Goal: Task Accomplishment & Management: Manage account settings

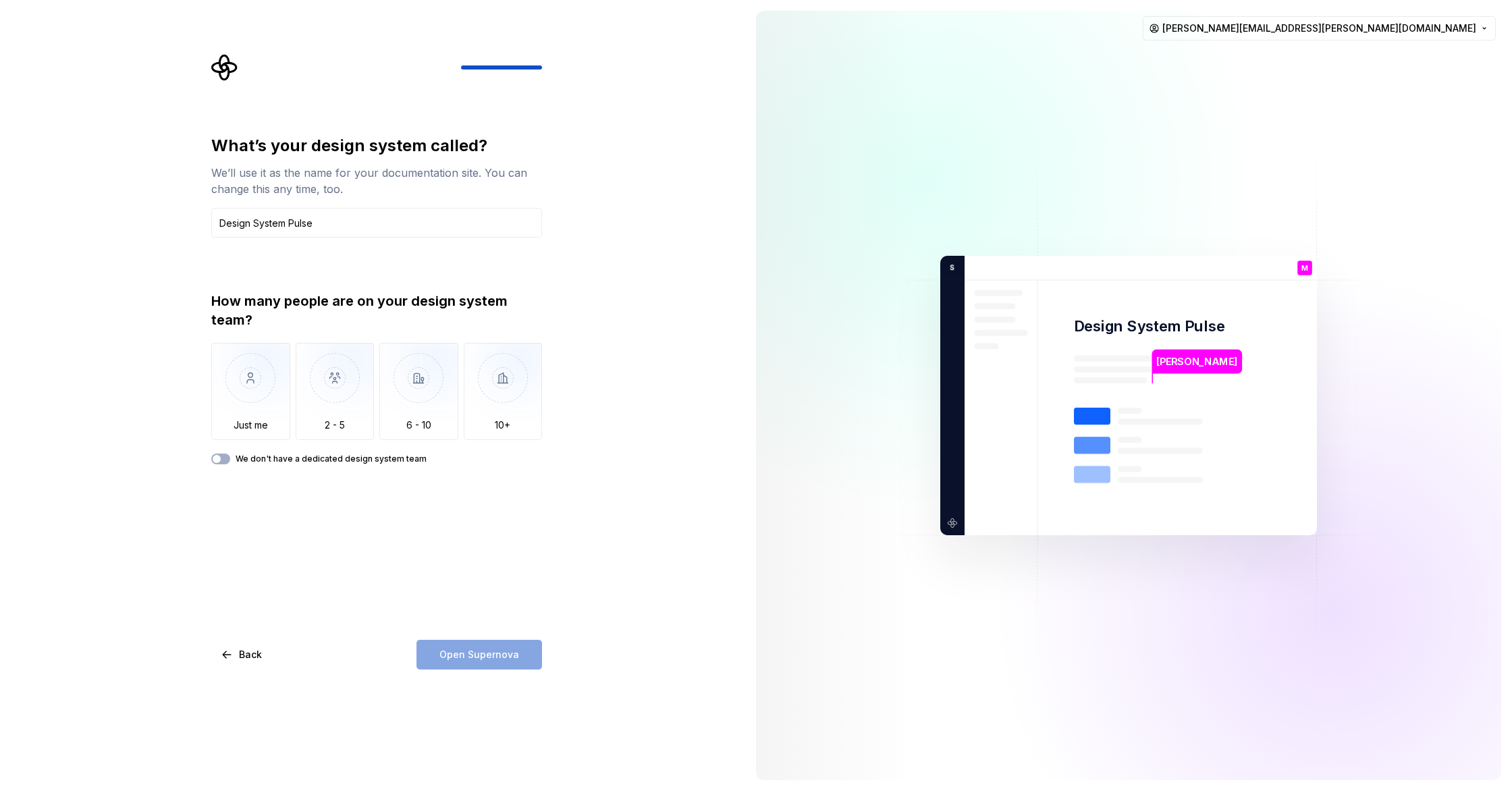
drag, startPoint x: 290, startPoint y: 226, endPoint x: 191, endPoint y: 218, distance: 99.3
click at [191, 218] on div "What’s your design system called? We’ll use it as the name for your documentati…" at bounding box center [372, 396] width 745 height 791
click at [273, 227] on input "Pulse" at bounding box center [376, 223] width 331 height 30
type input "Pulse Design System"
click at [345, 379] on img "button" at bounding box center [335, 388] width 79 height 90
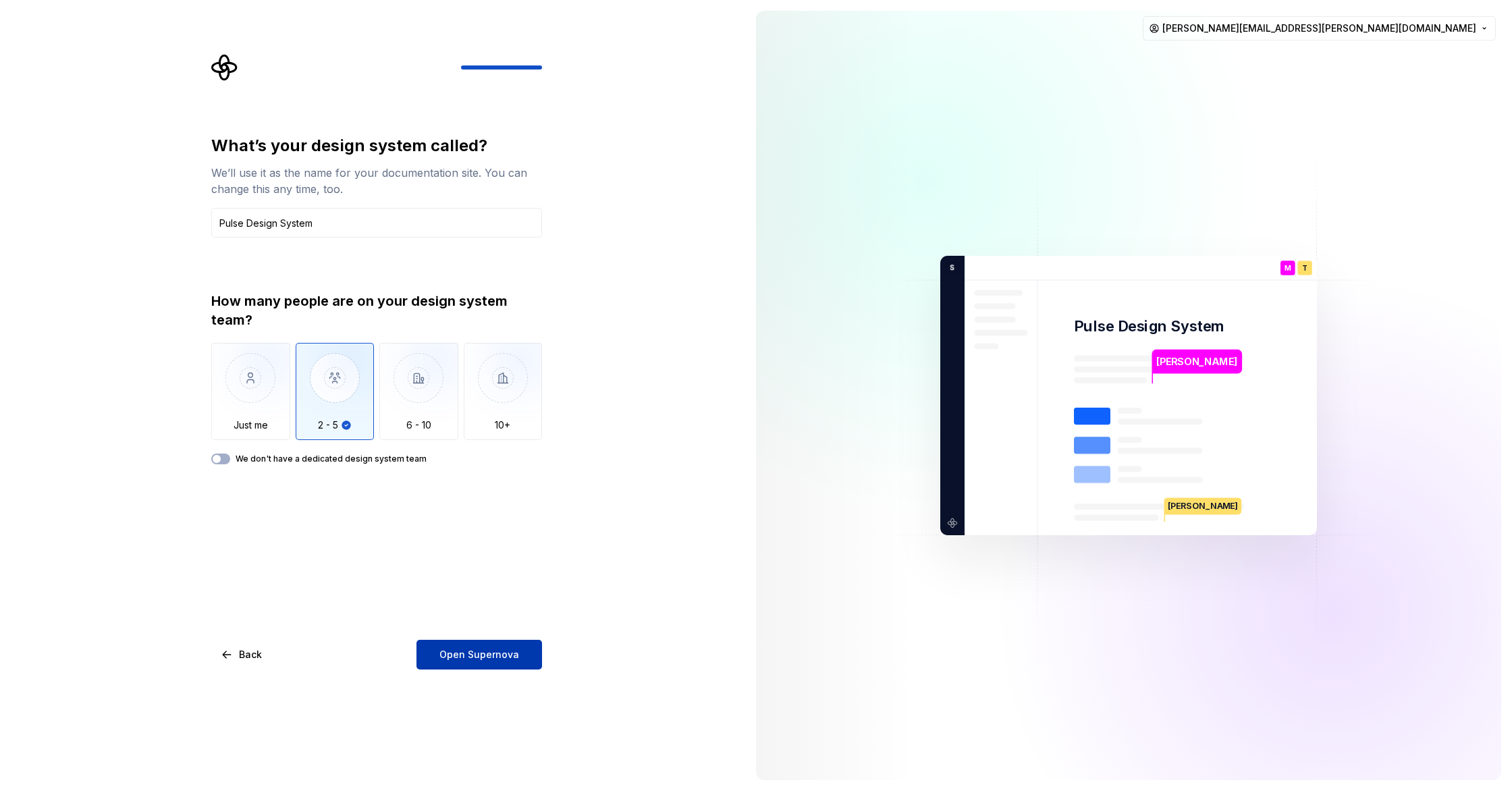
click at [511, 653] on span "Open Supernova" at bounding box center [479, 655] width 79 height 14
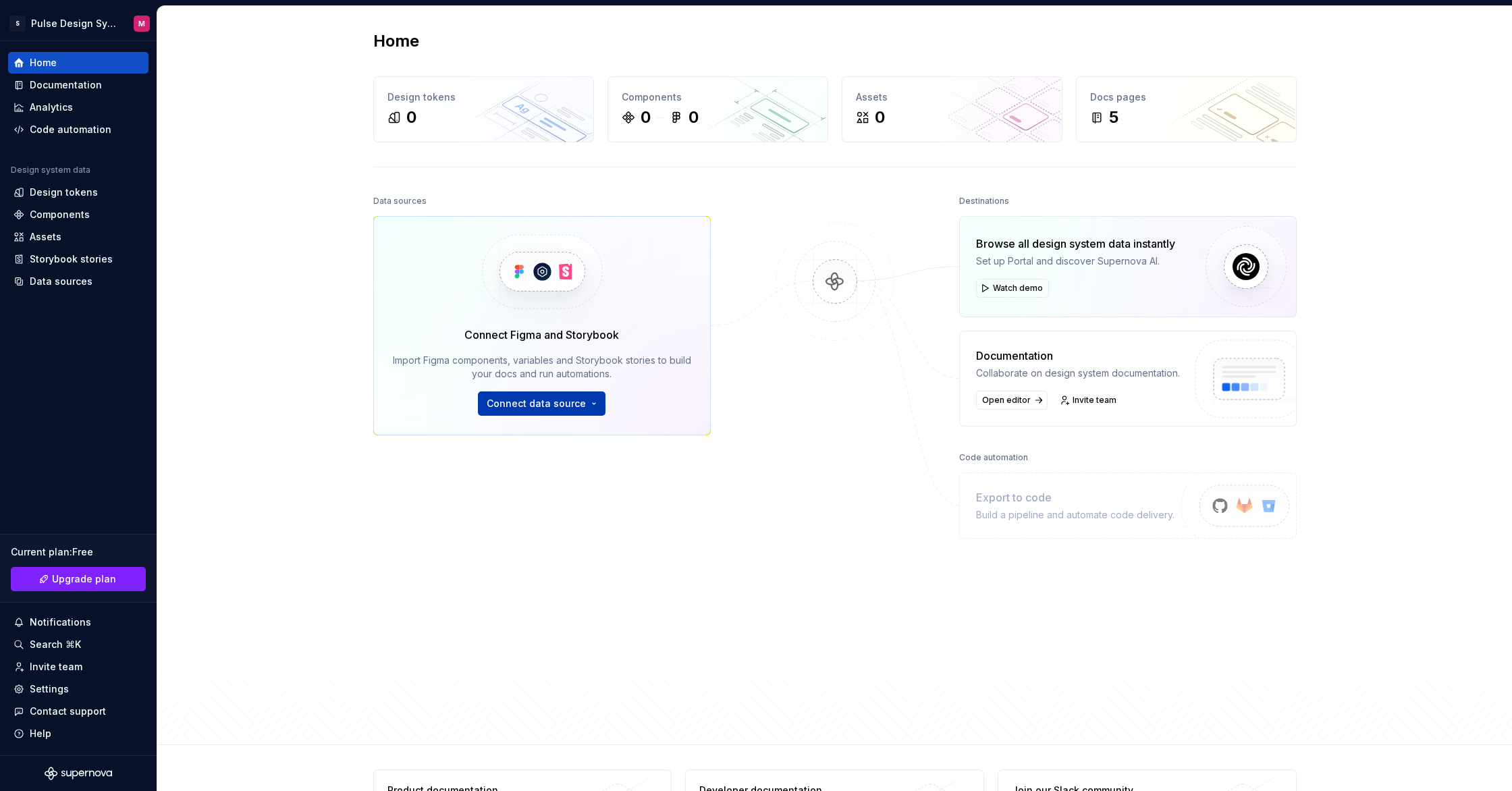
click at [570, 399] on span "Connect data source" at bounding box center [537, 404] width 99 height 14
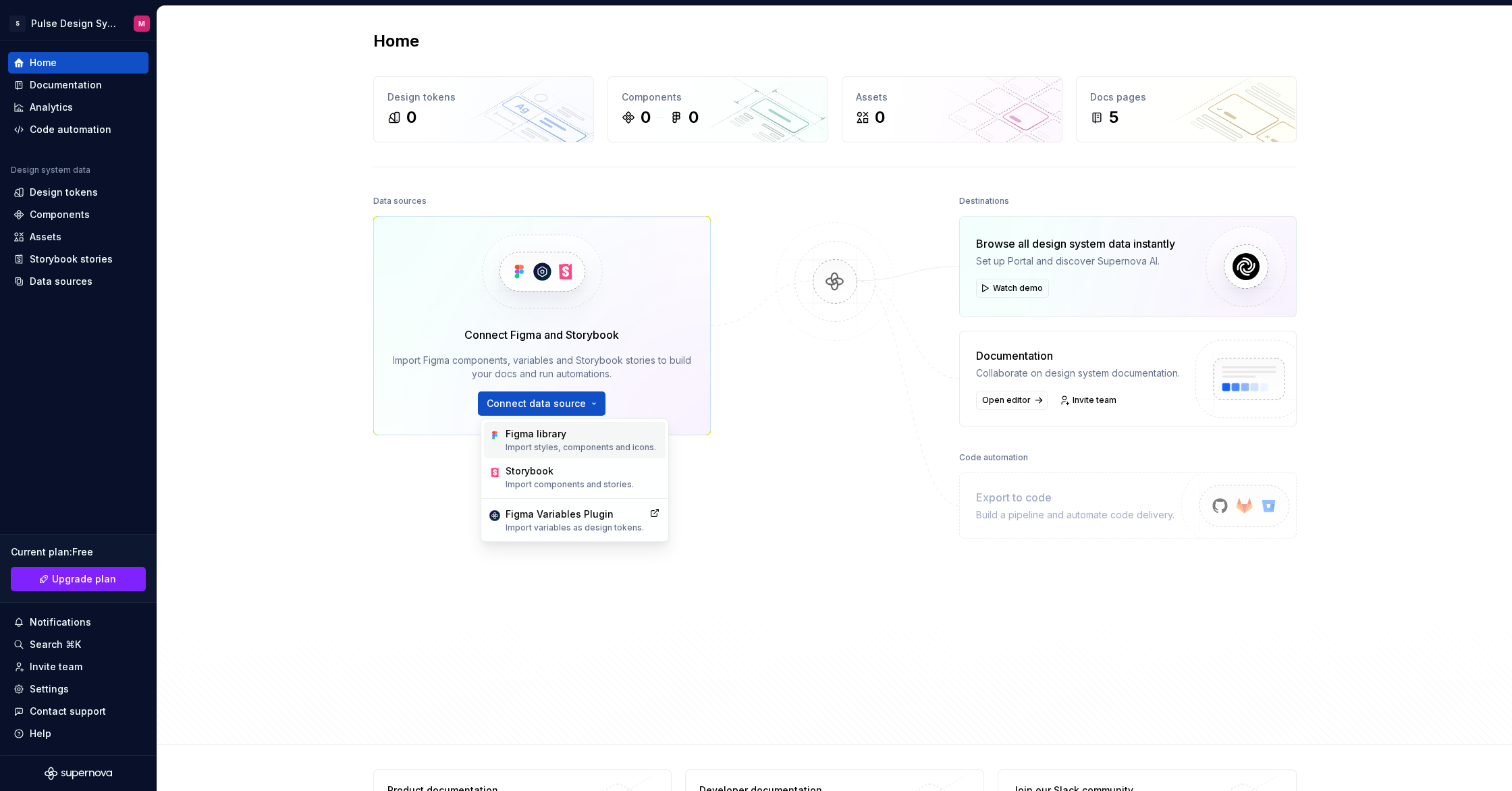
click at [561, 433] on div "Figma library" at bounding box center [581, 434] width 151 height 14
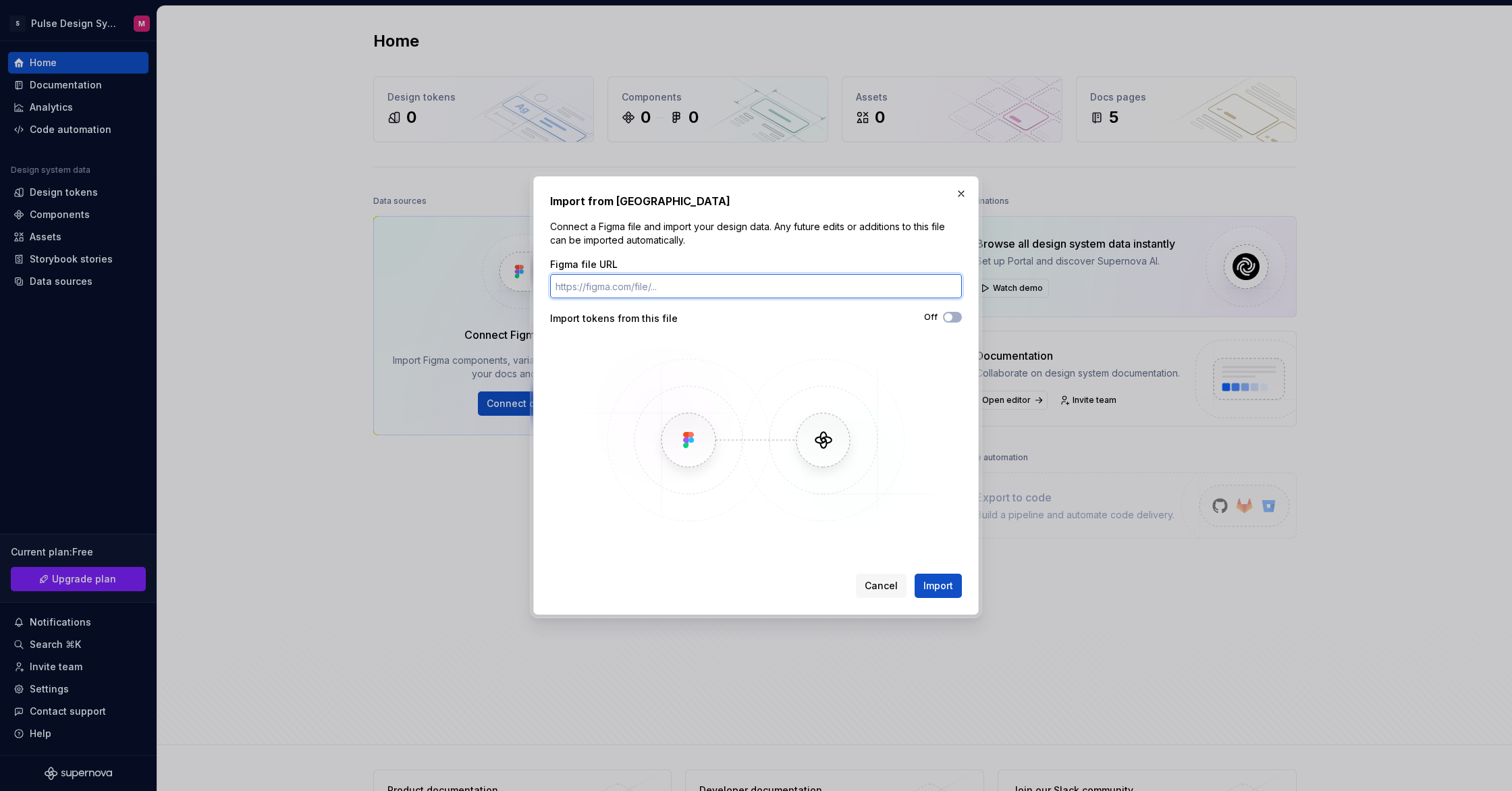
paste input "https://www.figma.com/design/JC6uz9pPKMGCUSiA7a8gob/00.-SAB-DS-Components-and-F…"
type input "https://www.figma.com/design/JC6uz9pPKMGCUSiA7a8gob/00.-SAB-DS-Components-and-F…"
click at [956, 317] on button "Off" at bounding box center [952, 317] width 19 height 11
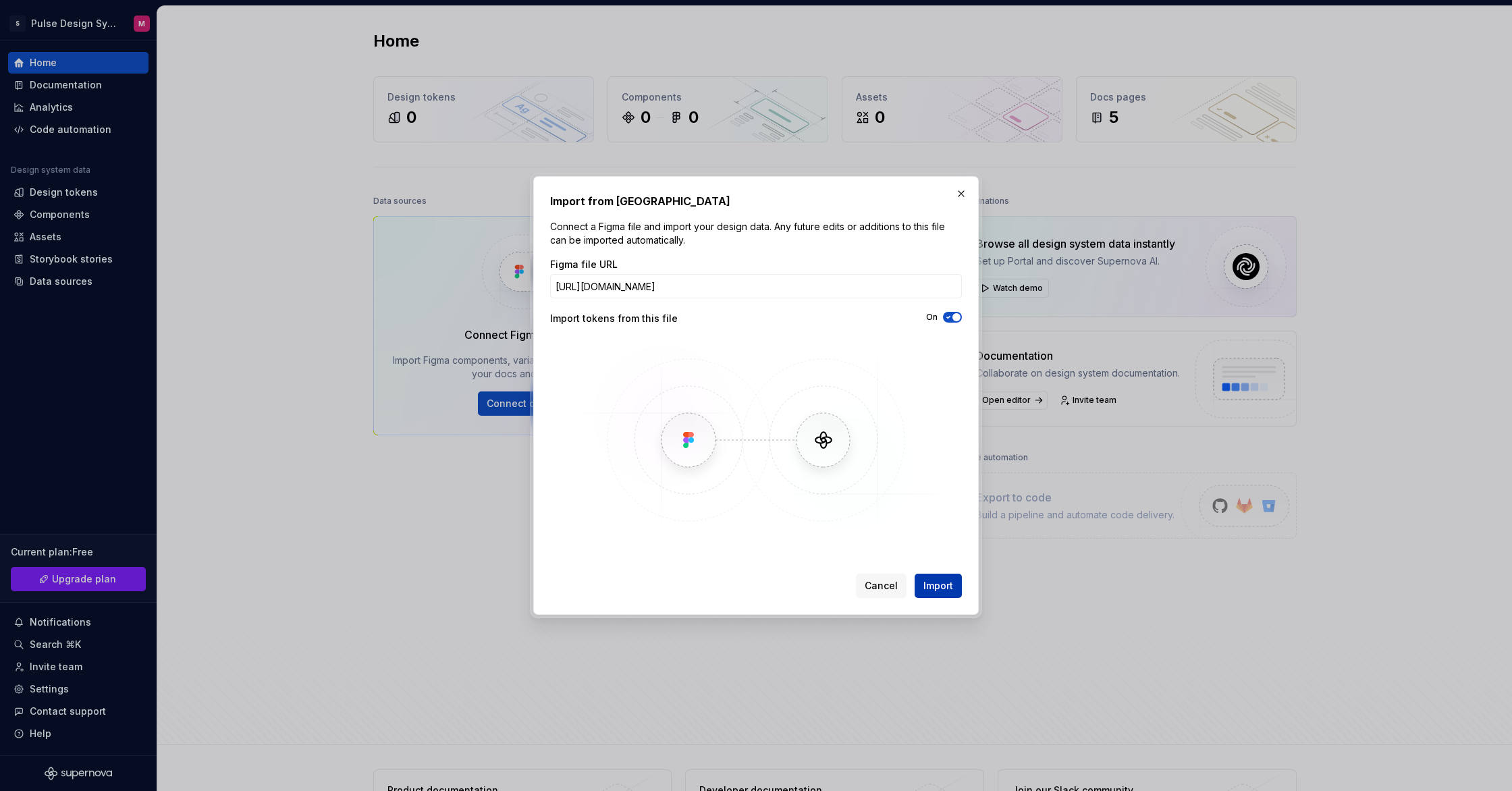
click at [952, 590] on span "Import" at bounding box center [938, 586] width 30 height 14
click at [930, 585] on span "Import" at bounding box center [938, 586] width 30 height 14
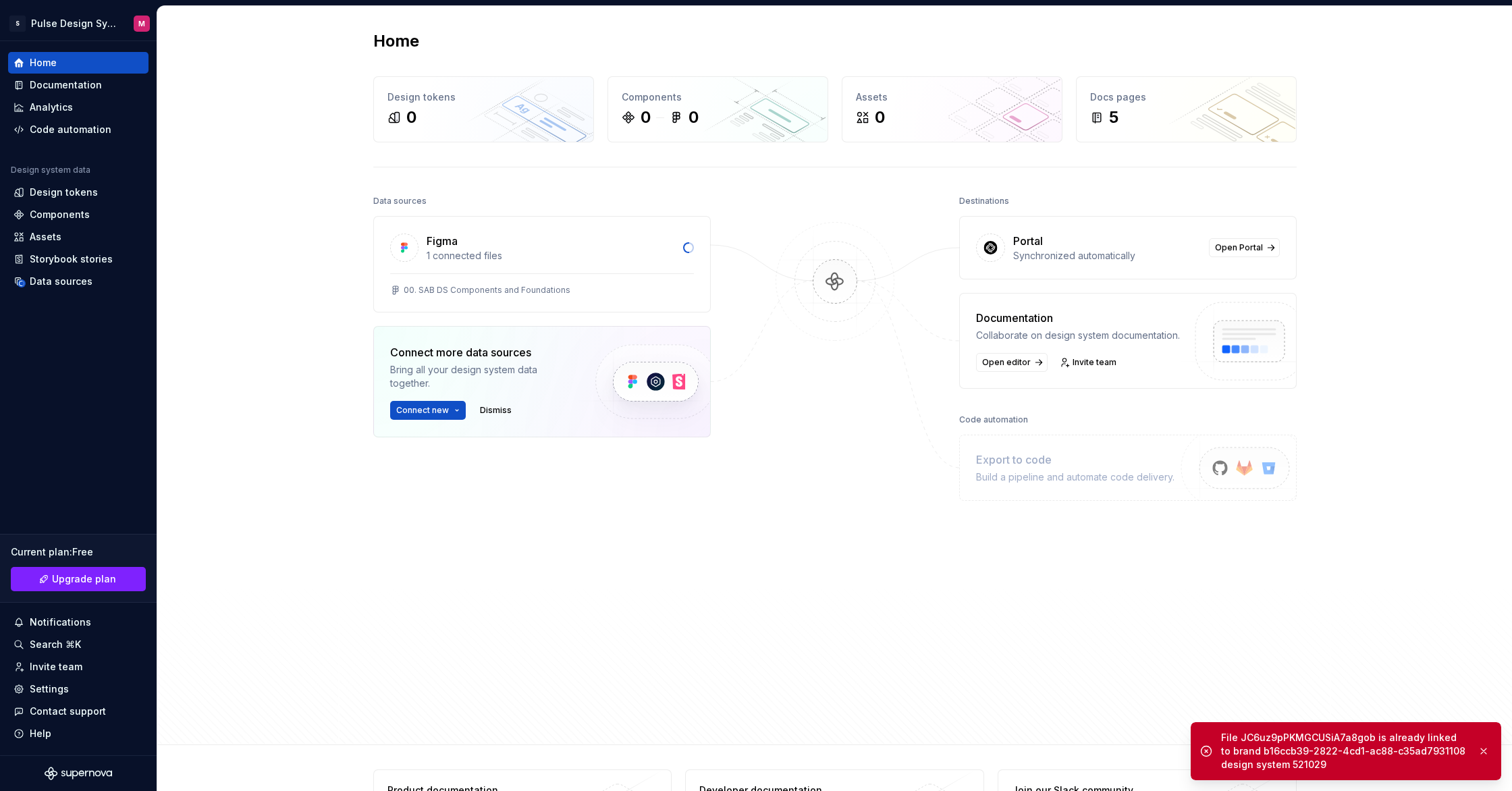
click at [1312, 748] on div "File JC6uz9pPKMGCUSiA7a8gob is already linked to brand b16ccb39-2822-4cd1-ac88-…" at bounding box center [1344, 752] width 246 height 41
click at [1490, 753] on button "button" at bounding box center [1484, 752] width 18 height 19
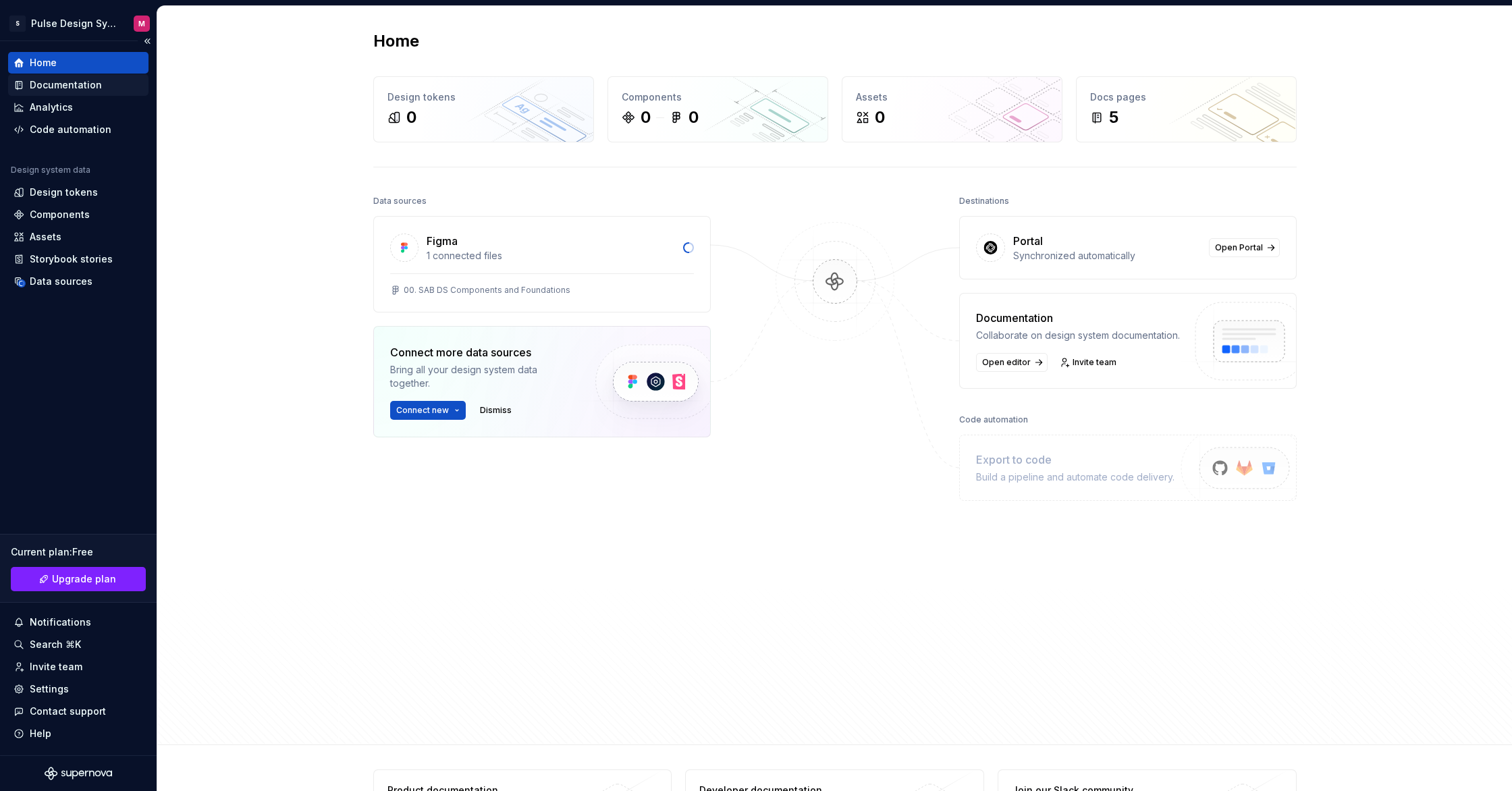
click at [37, 85] on div "Documentation" at bounding box center [66, 85] width 72 height 14
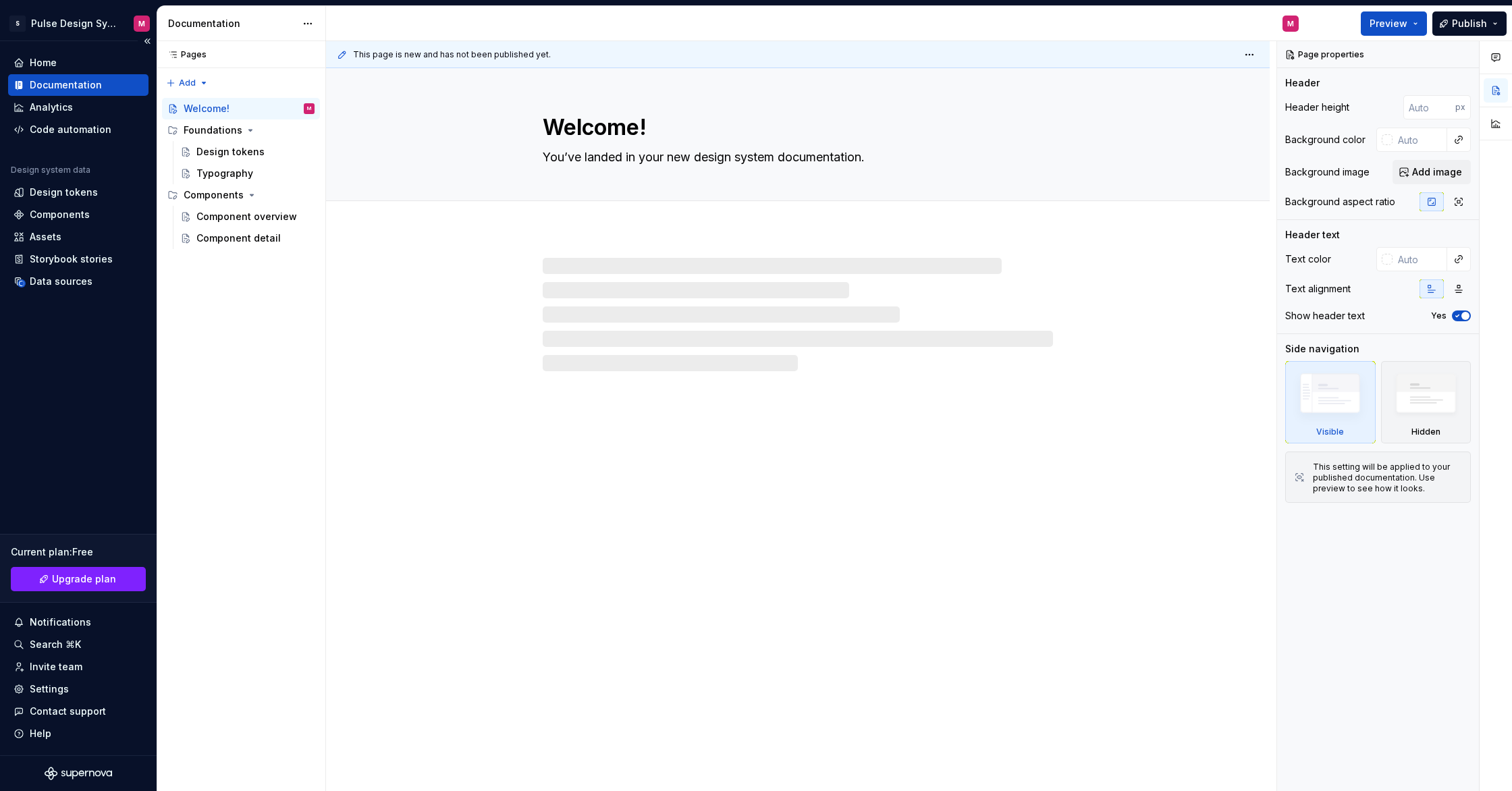
type textarea "*"
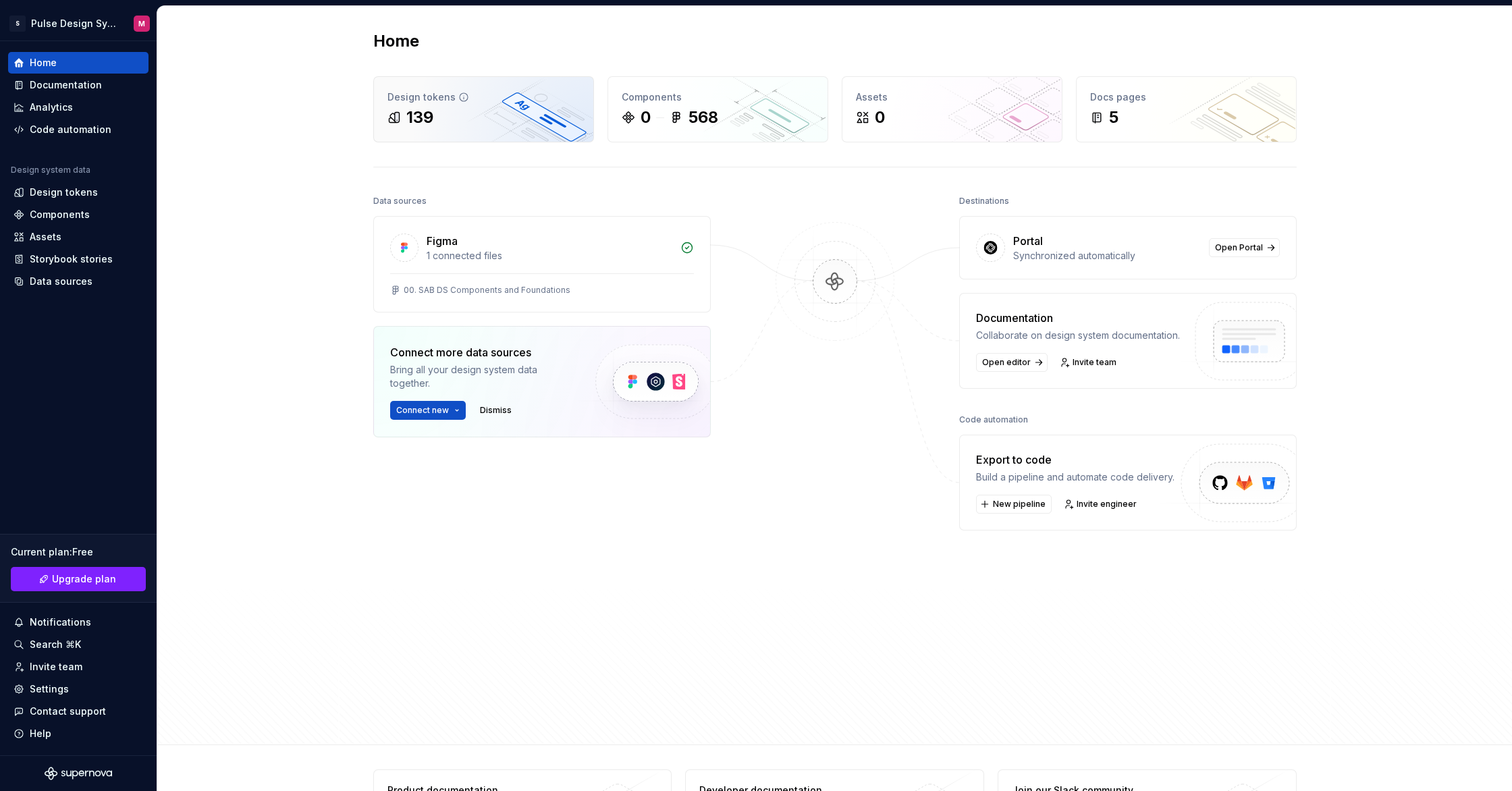
click at [532, 115] on div "139" at bounding box center [484, 117] width 193 height 22
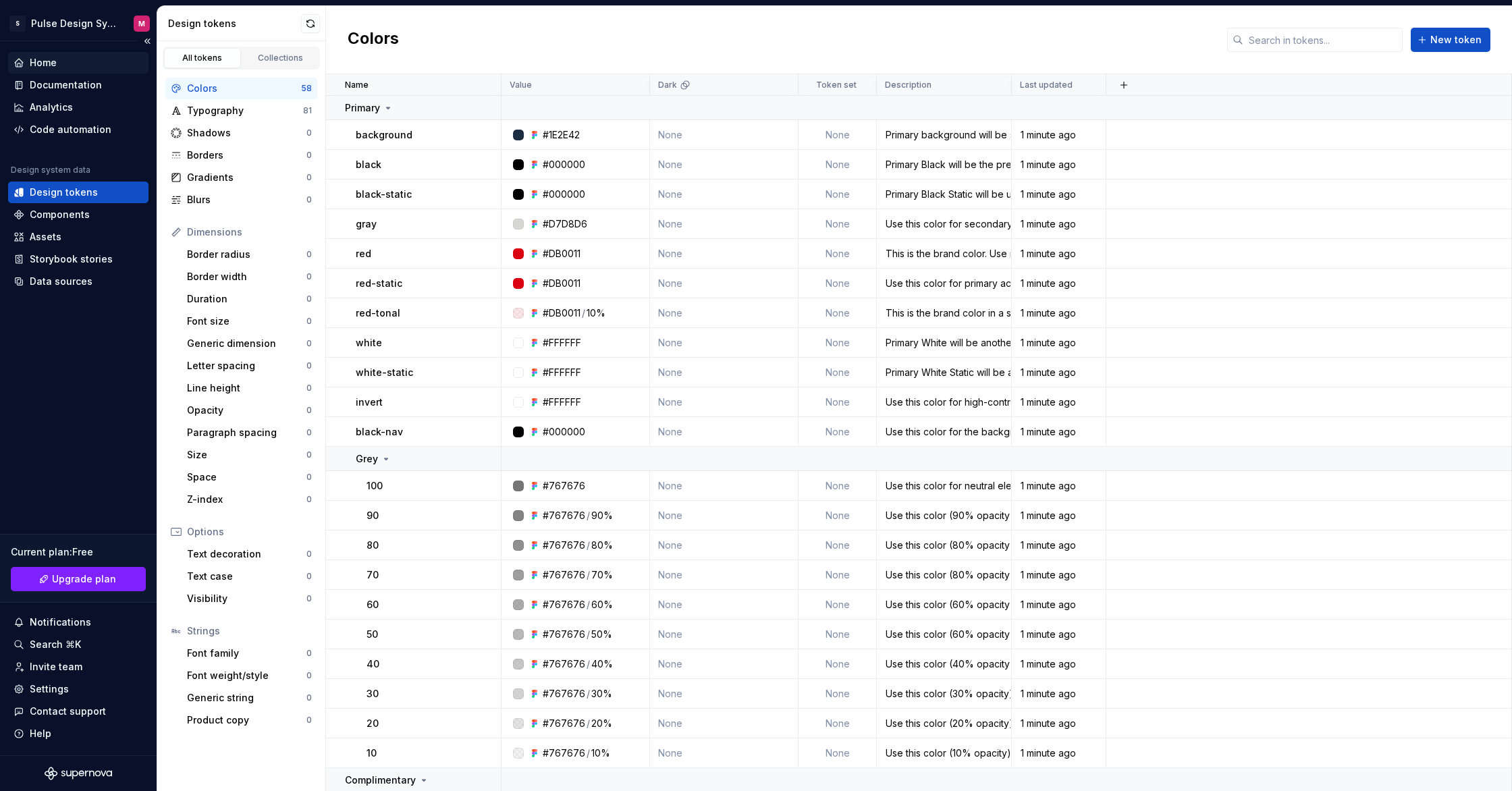
click at [60, 64] on div "Home" at bounding box center [78, 63] width 130 height 14
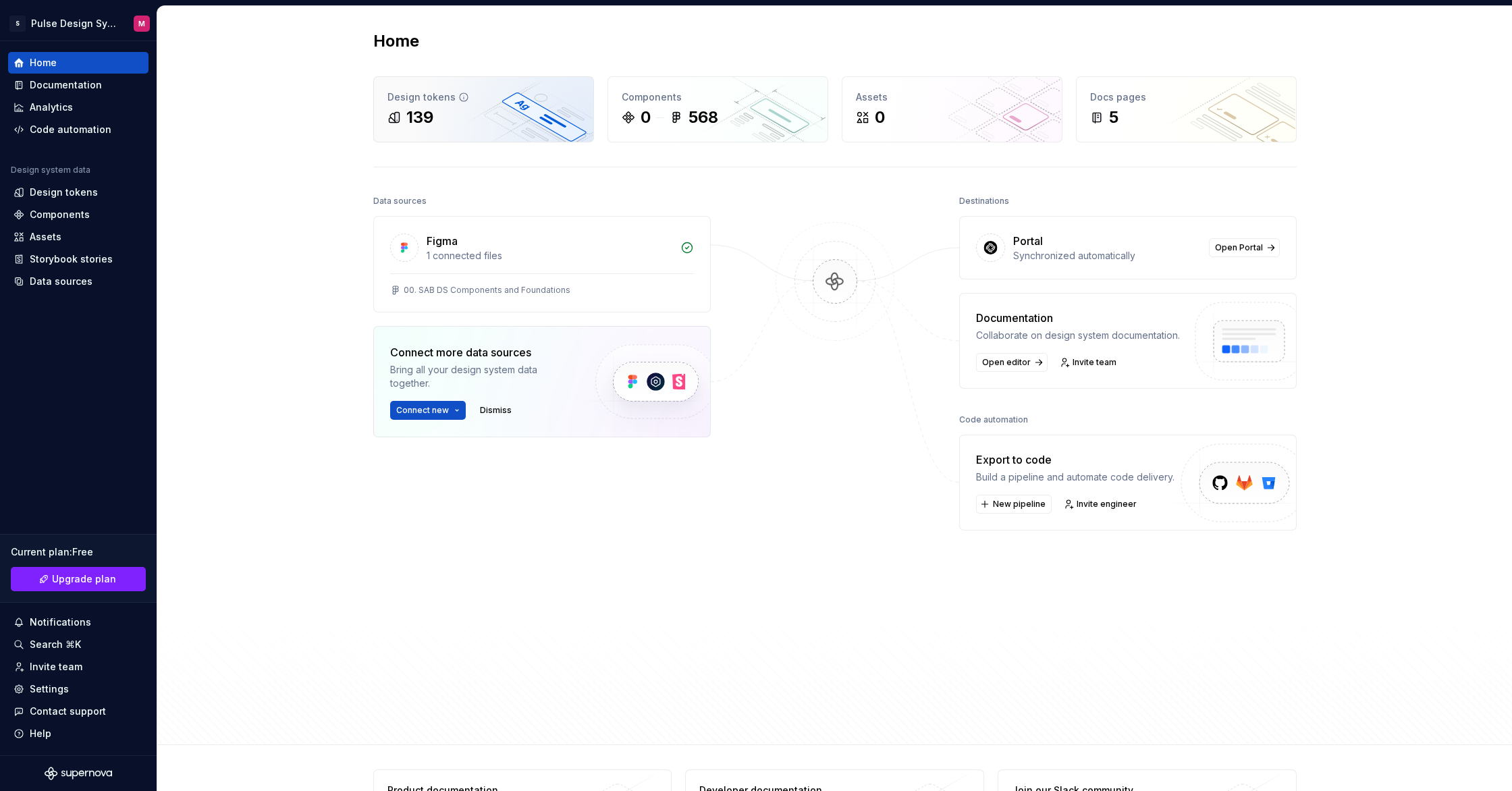
click at [494, 118] on div "139" at bounding box center [484, 117] width 193 height 22
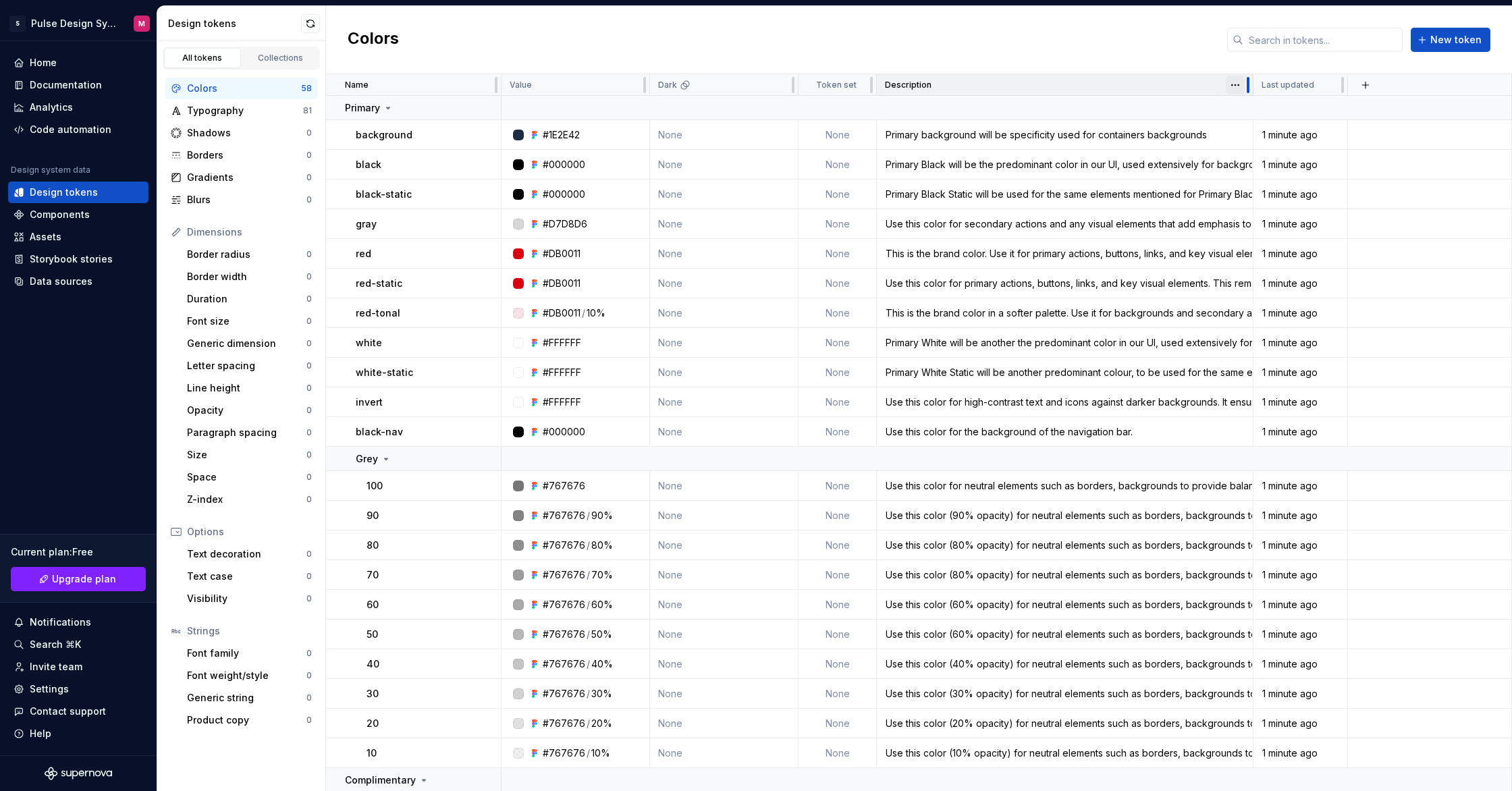
drag, startPoint x: 1010, startPoint y: 83, endPoint x: 1250, endPoint y: 81, distance: 240.0
click at [1250, 81] on div at bounding box center [1248, 85] width 11 height 22
click at [72, 220] on div "Components" at bounding box center [60, 215] width 60 height 14
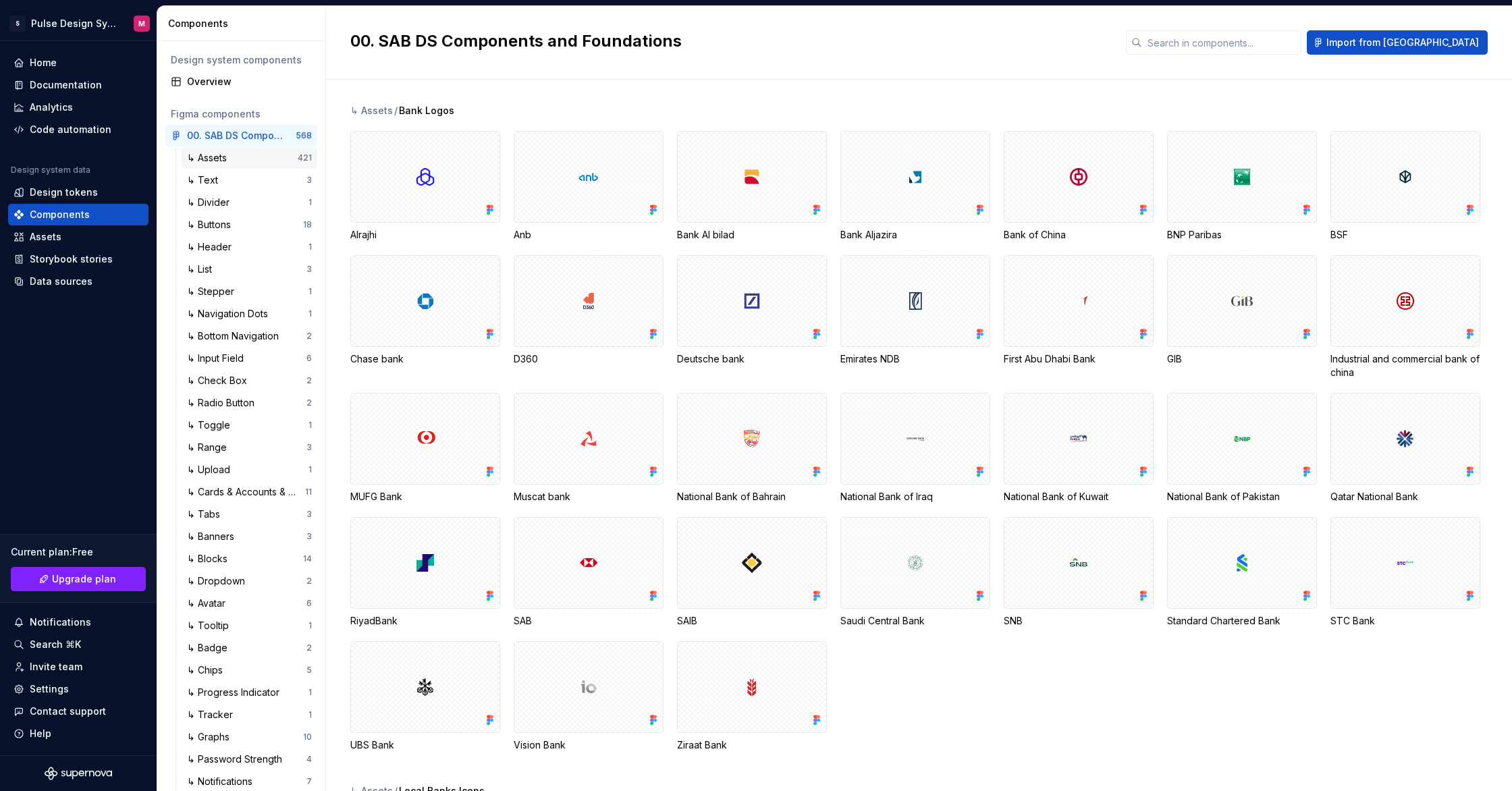
click at [237, 157] on div "↳ Assets" at bounding box center [242, 158] width 111 height 14
click at [239, 359] on div "↳ Input Field" at bounding box center [218, 358] width 62 height 14
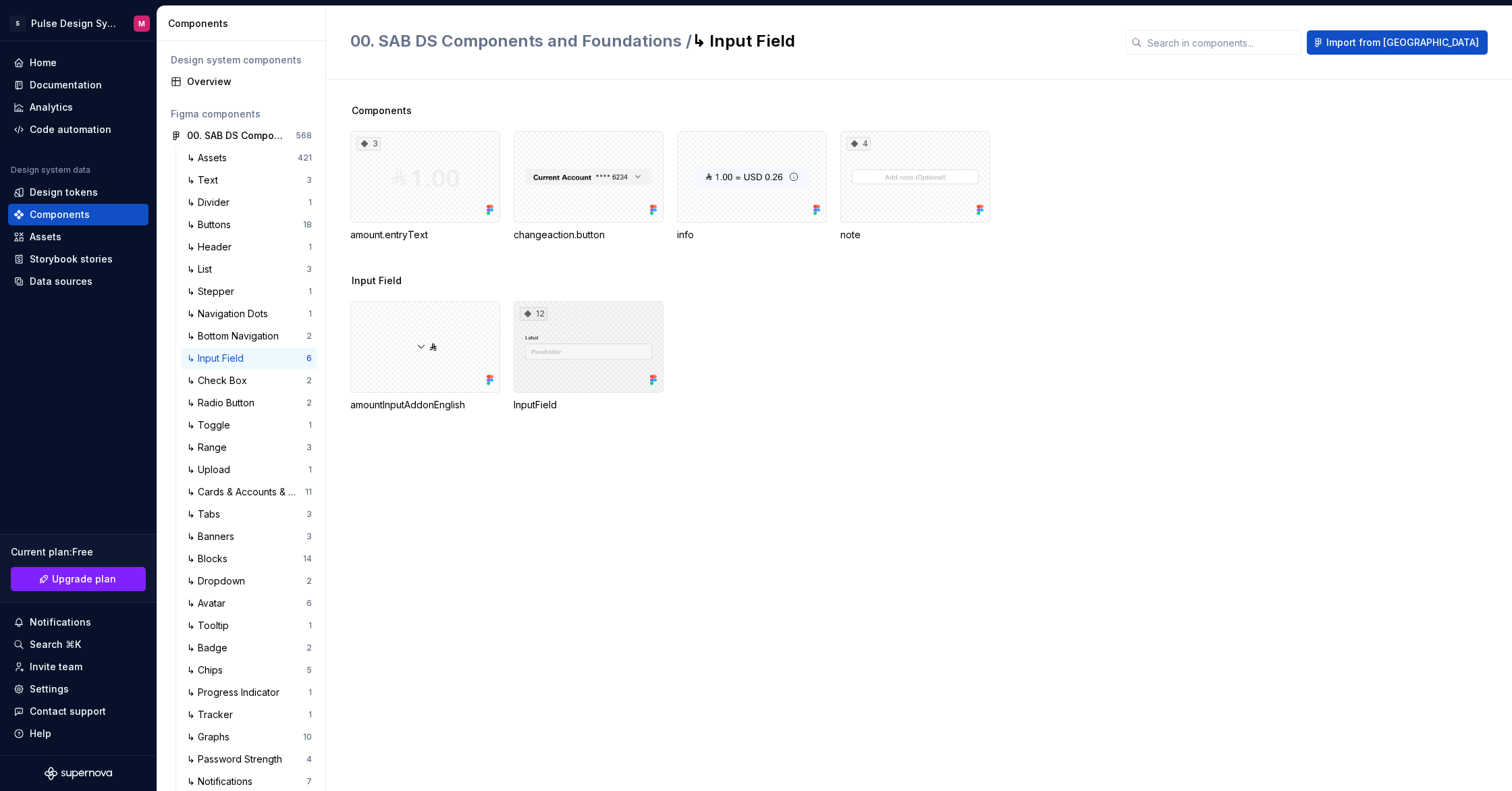
click at [547, 368] on div "12" at bounding box center [588, 347] width 150 height 92
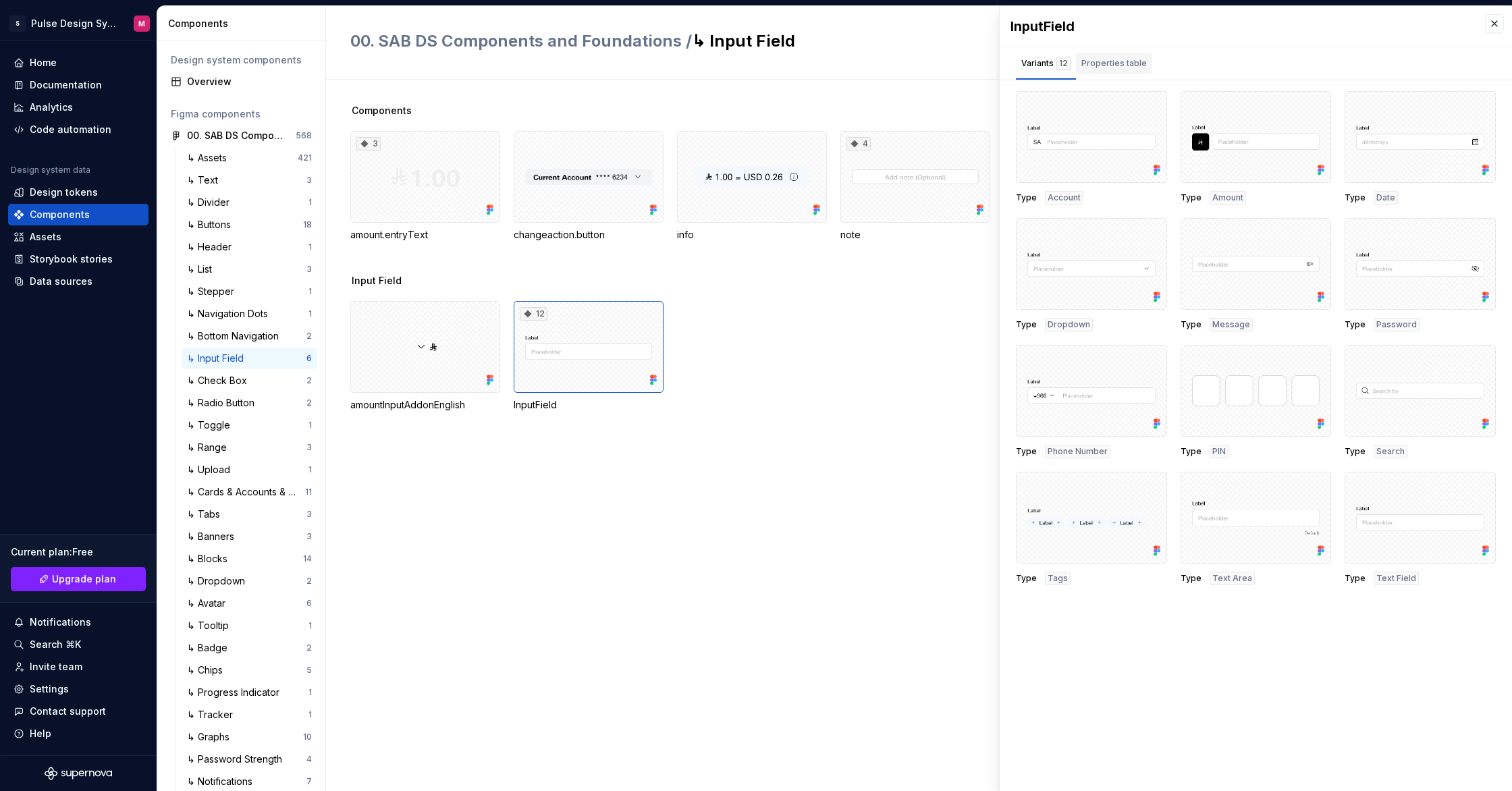
click at [1114, 62] on div "Properties table" at bounding box center [1114, 64] width 66 height 14
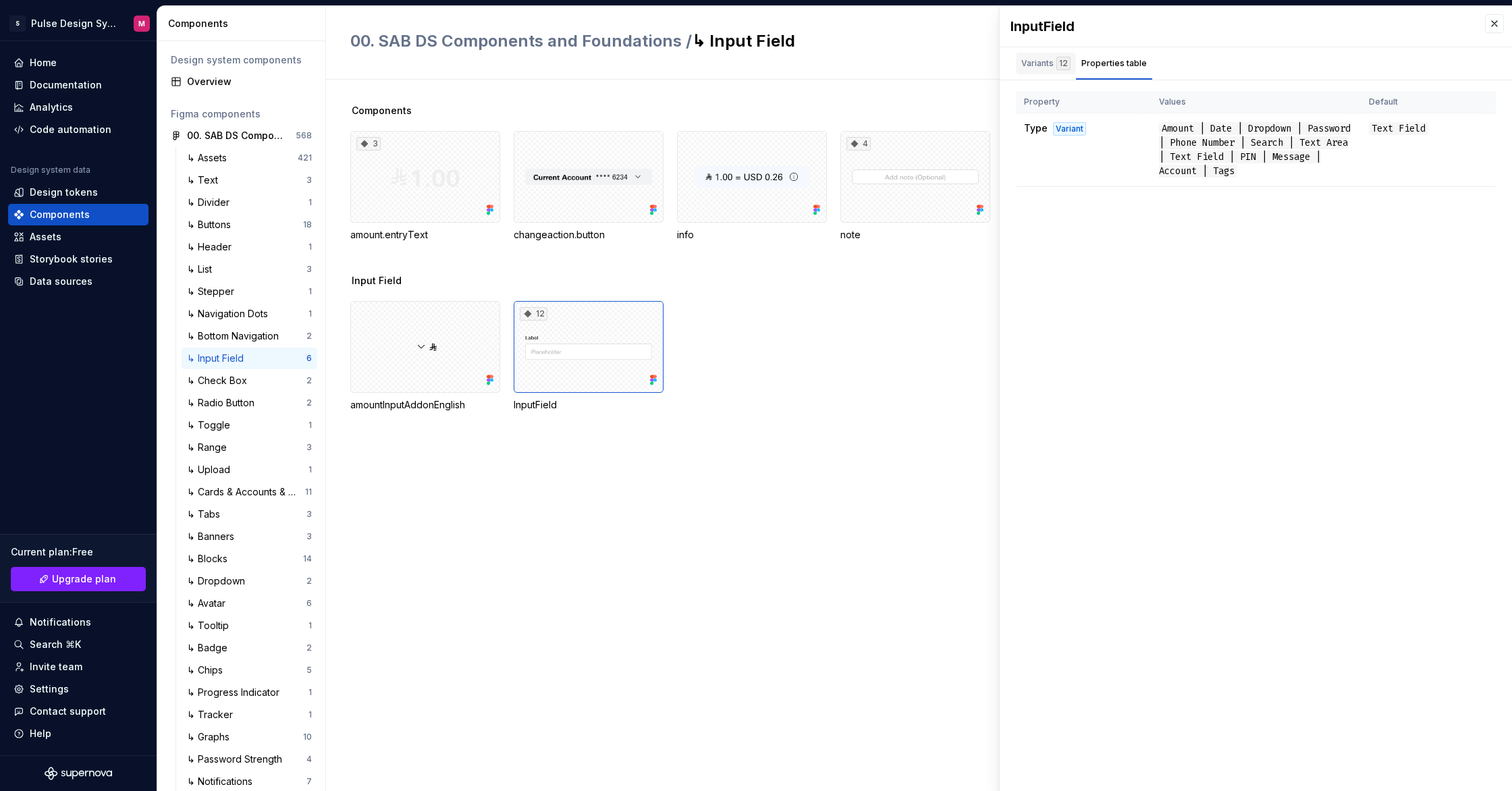
click at [1044, 64] on div "Variants 12" at bounding box center [1046, 64] width 50 height 14
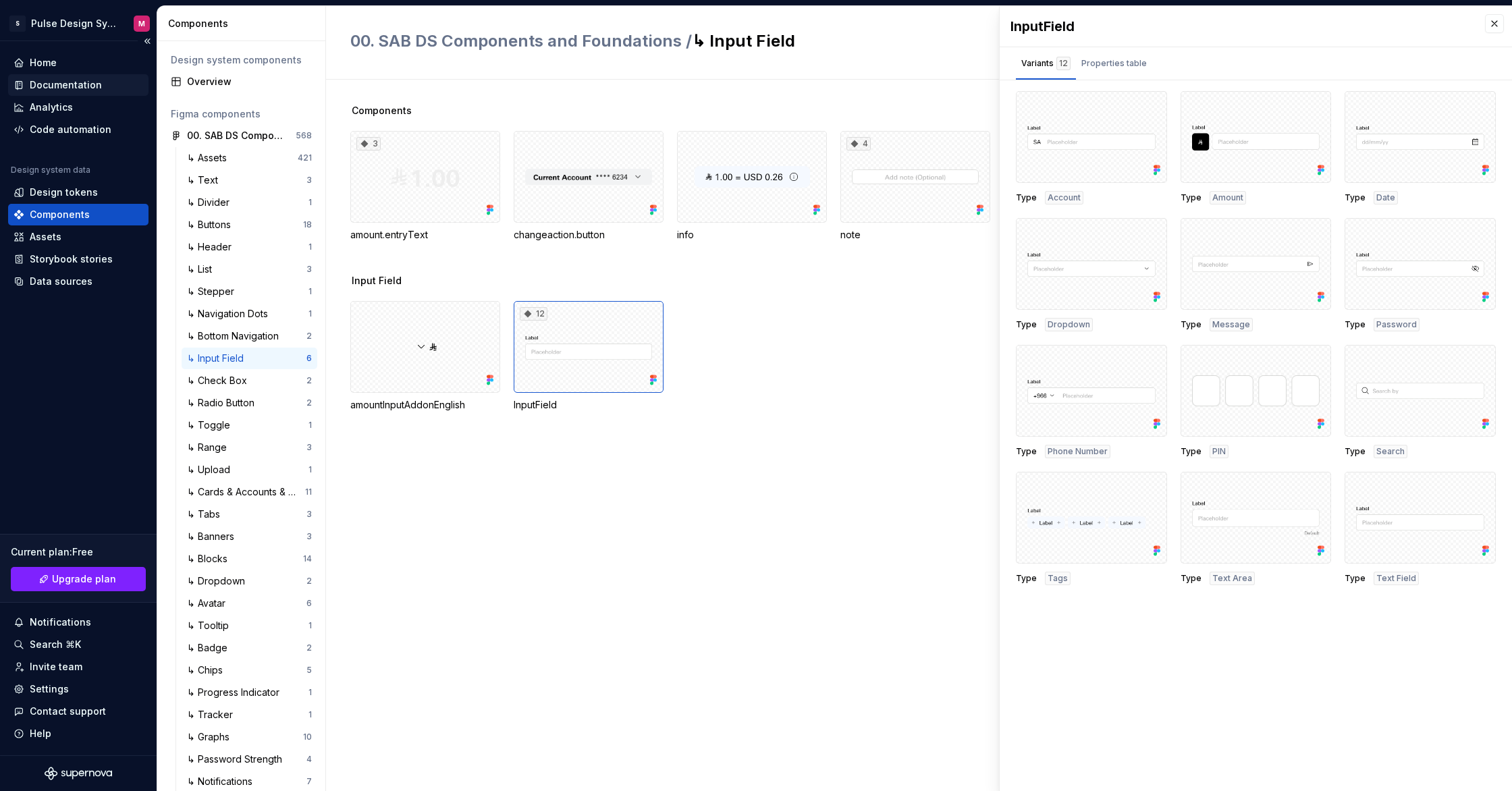
click at [54, 85] on div "Documentation" at bounding box center [66, 85] width 72 height 14
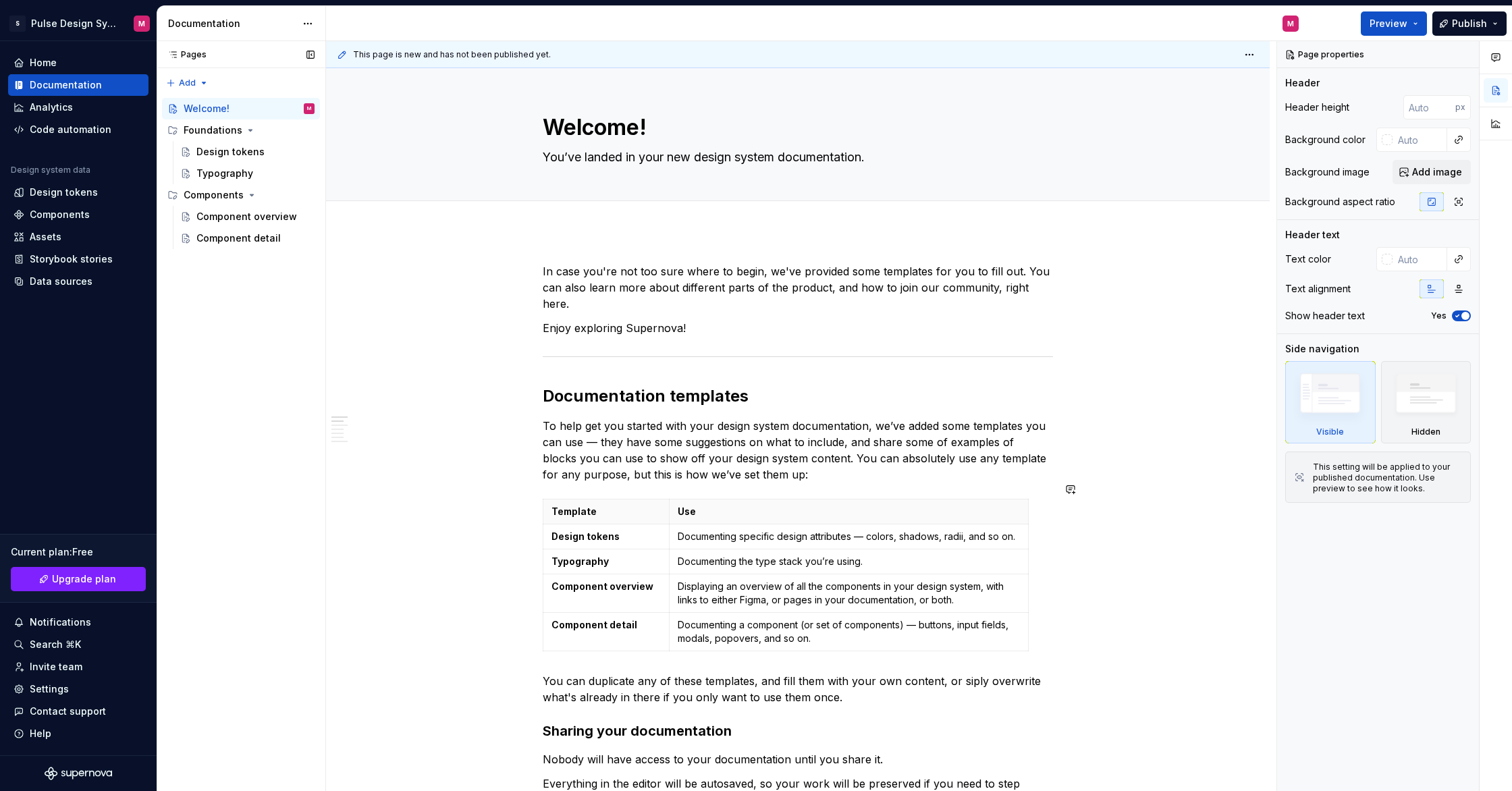
scroll to position [69, 0]
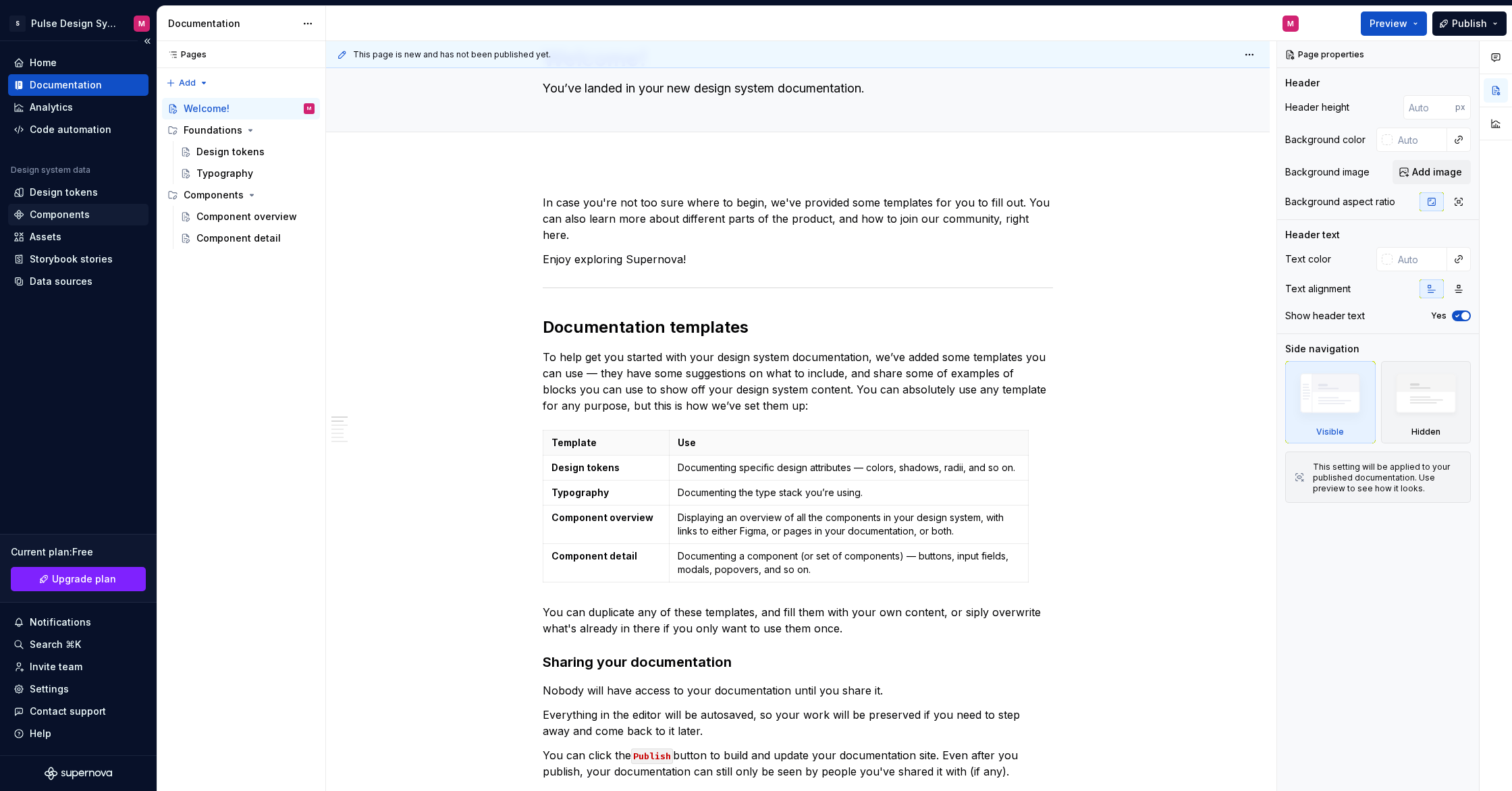
click at [71, 219] on div "Components" at bounding box center [60, 215] width 60 height 14
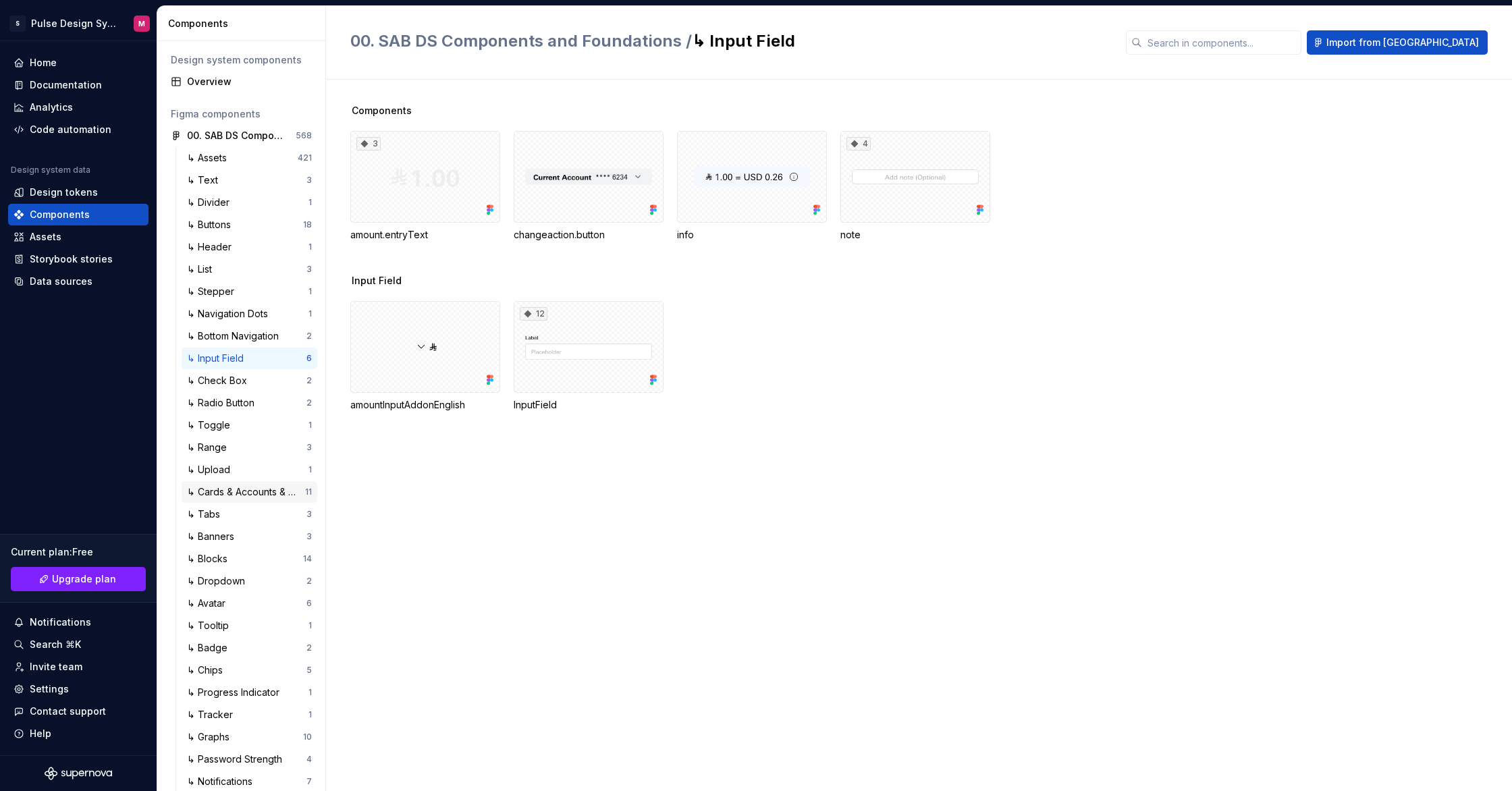
scroll to position [149, 0]
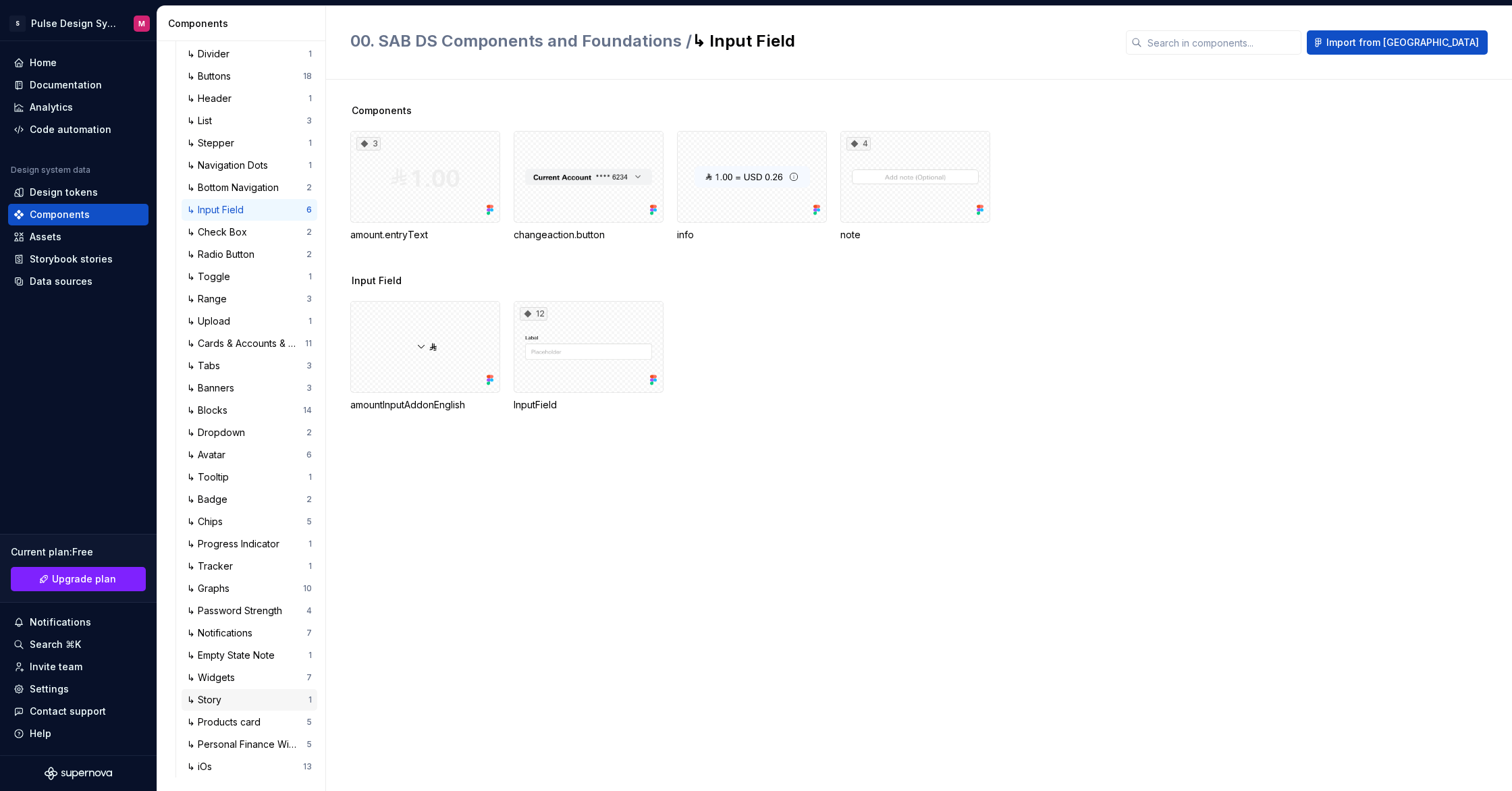
click at [252, 701] on div "↳ Story" at bounding box center [248, 700] width 121 height 14
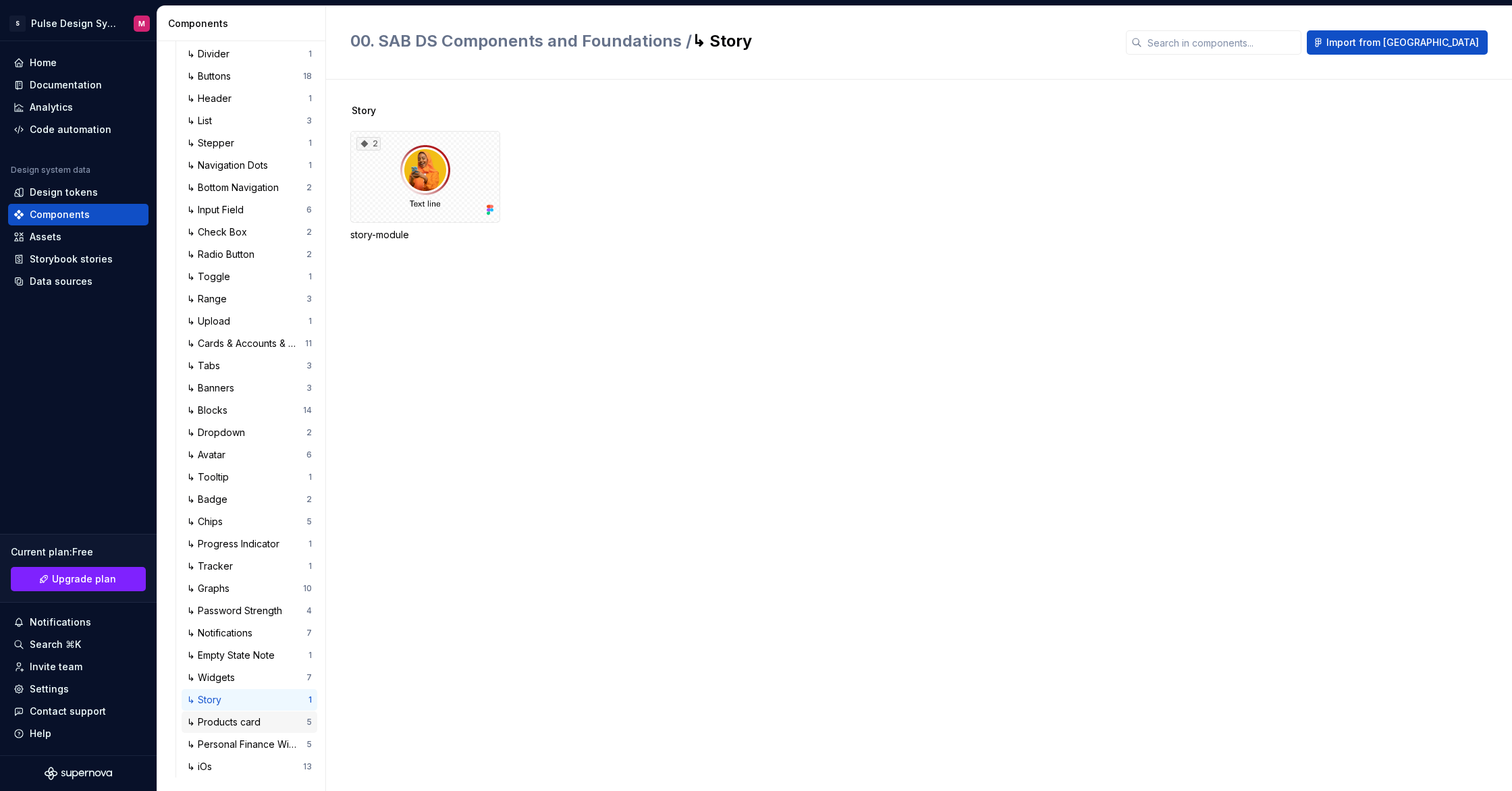
click at [254, 722] on div "↳ Products card" at bounding box center [227, 722] width 79 height 14
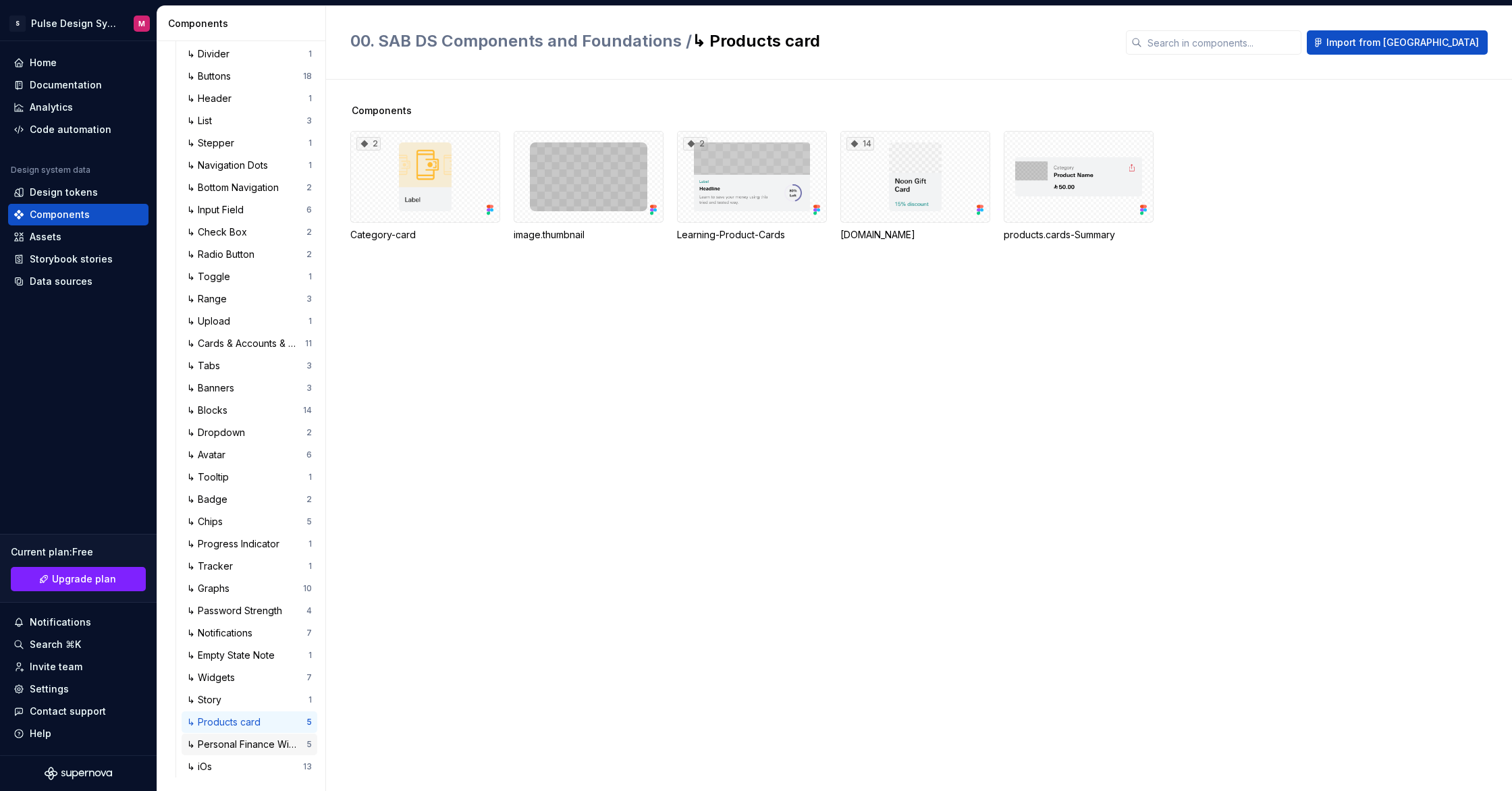
click at [244, 738] on div "↳ Personal Finance Widgets" at bounding box center [247, 745] width 119 height 14
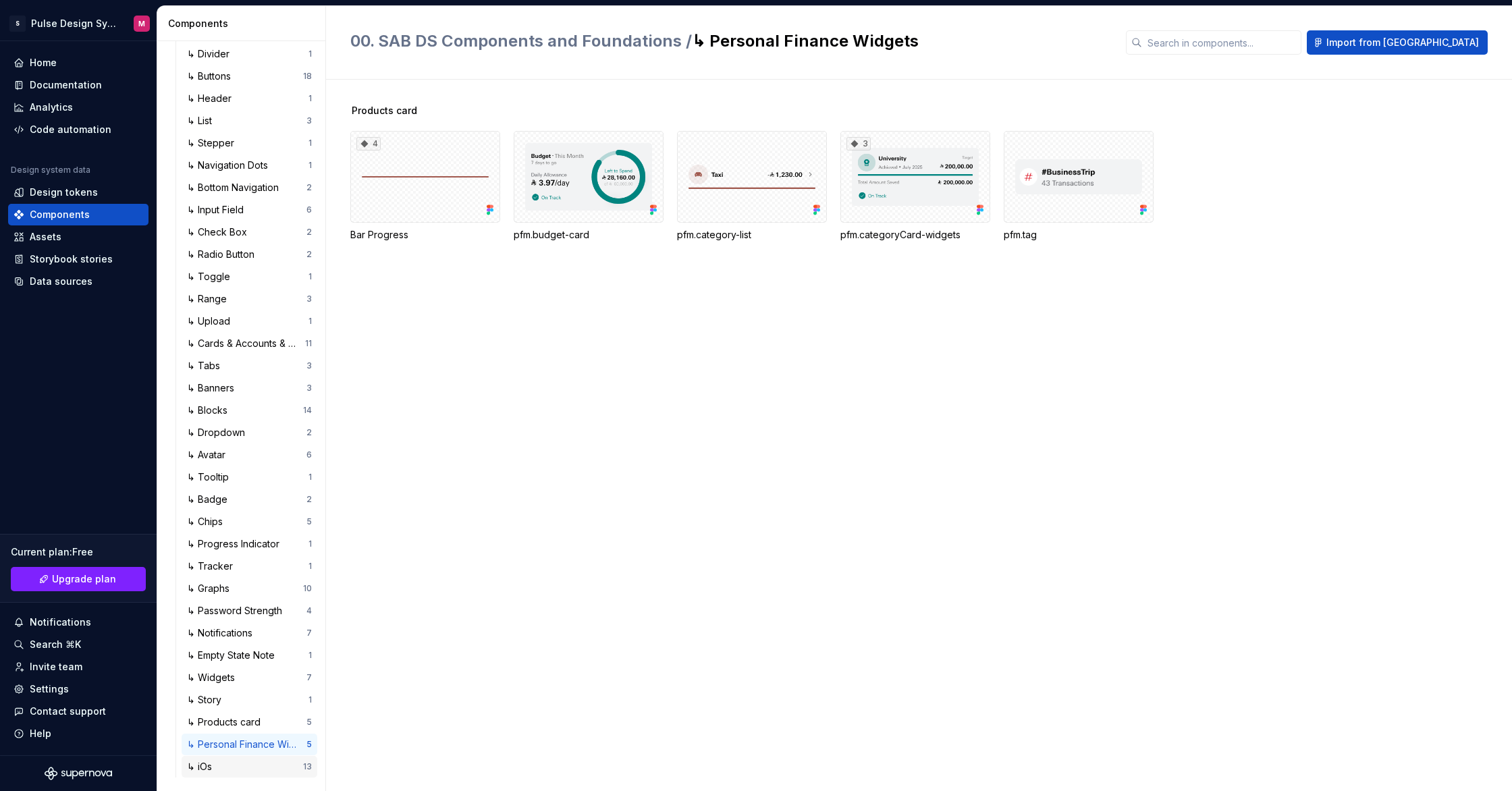
click at [234, 766] on div "↳ iOs" at bounding box center [245, 767] width 116 height 14
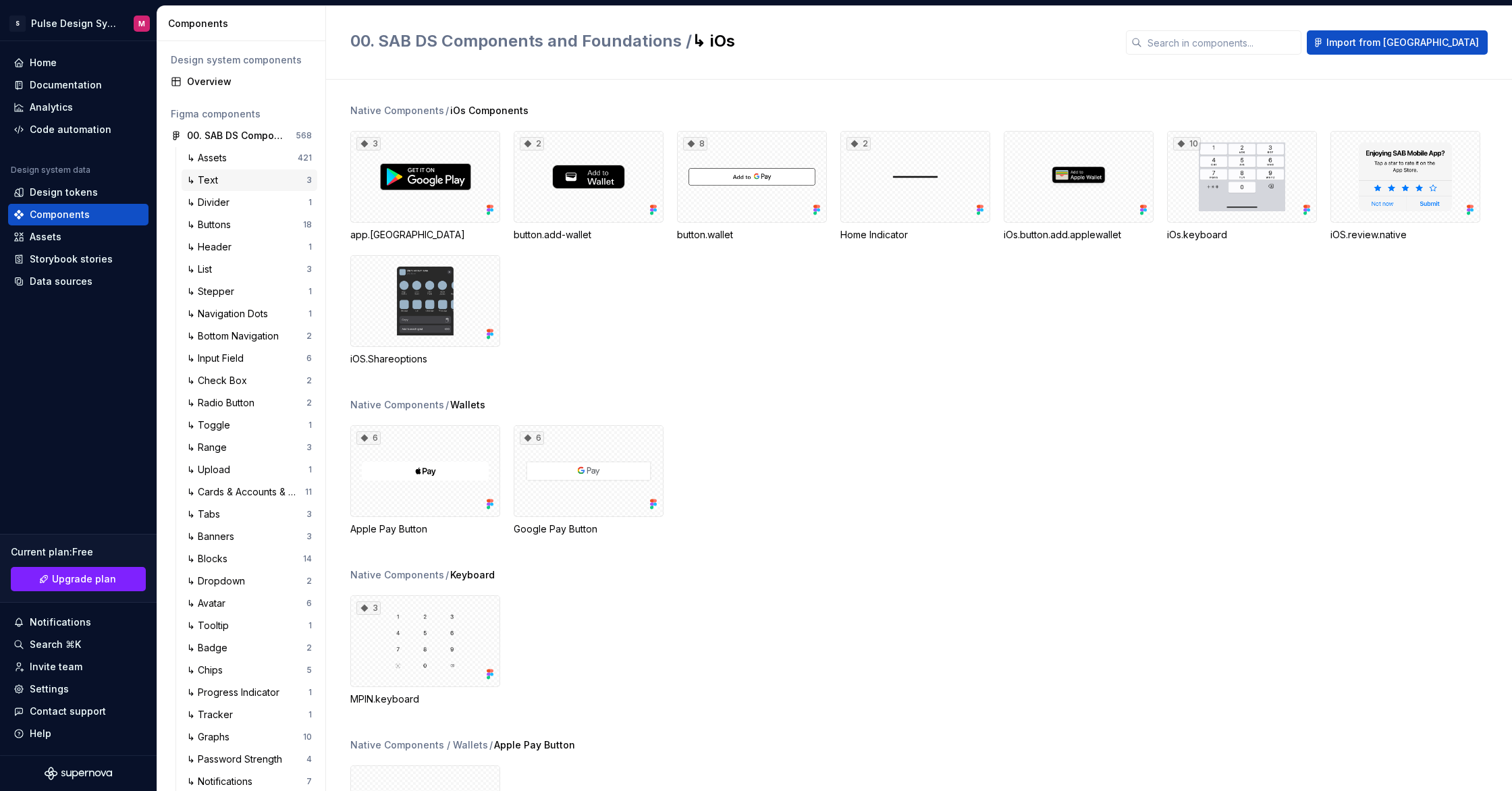
click at [225, 179] on div "↳ Text" at bounding box center [247, 180] width 119 height 14
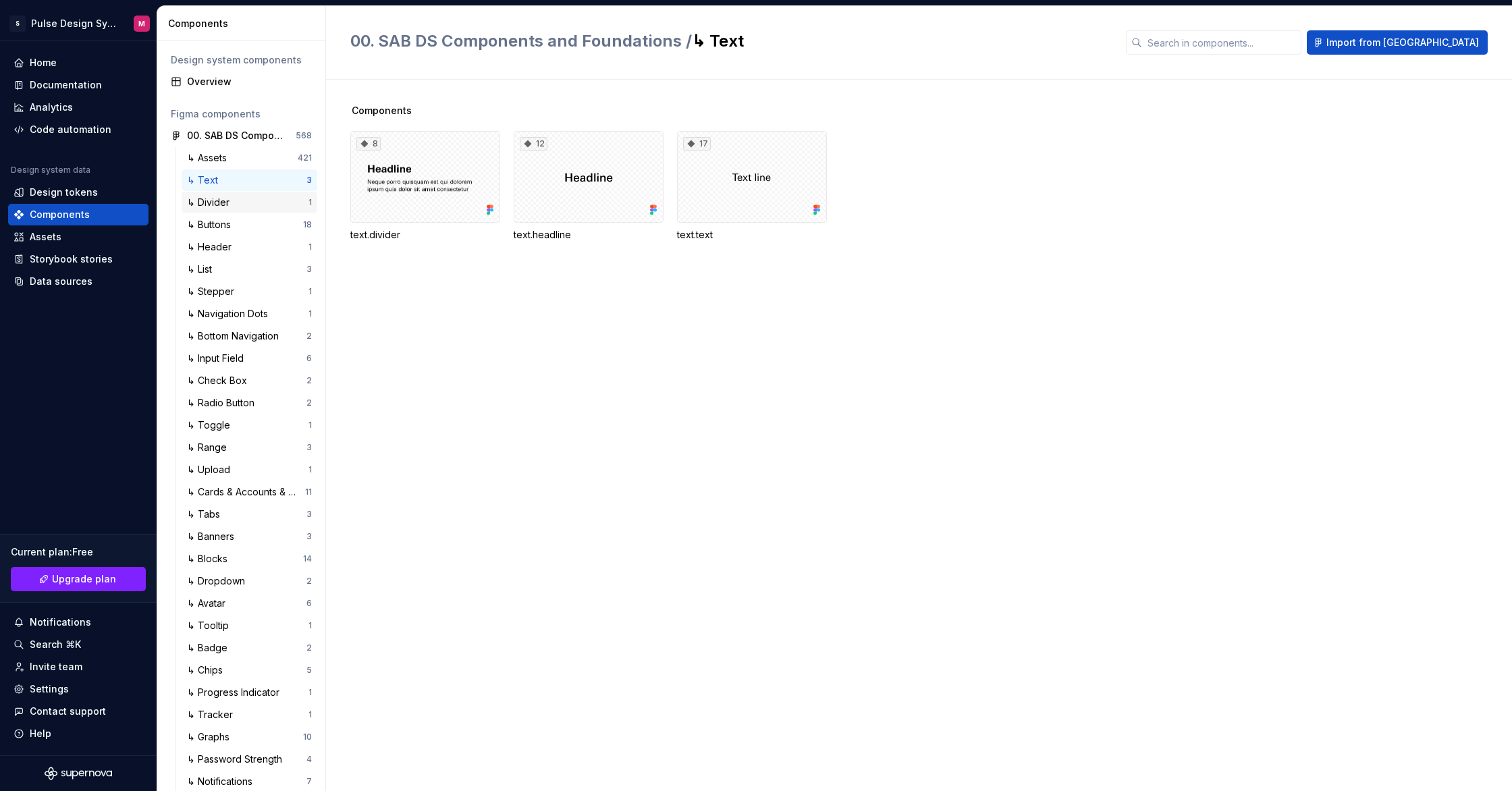
click at [233, 207] on div "↳ Divider" at bounding box center [211, 203] width 48 height 14
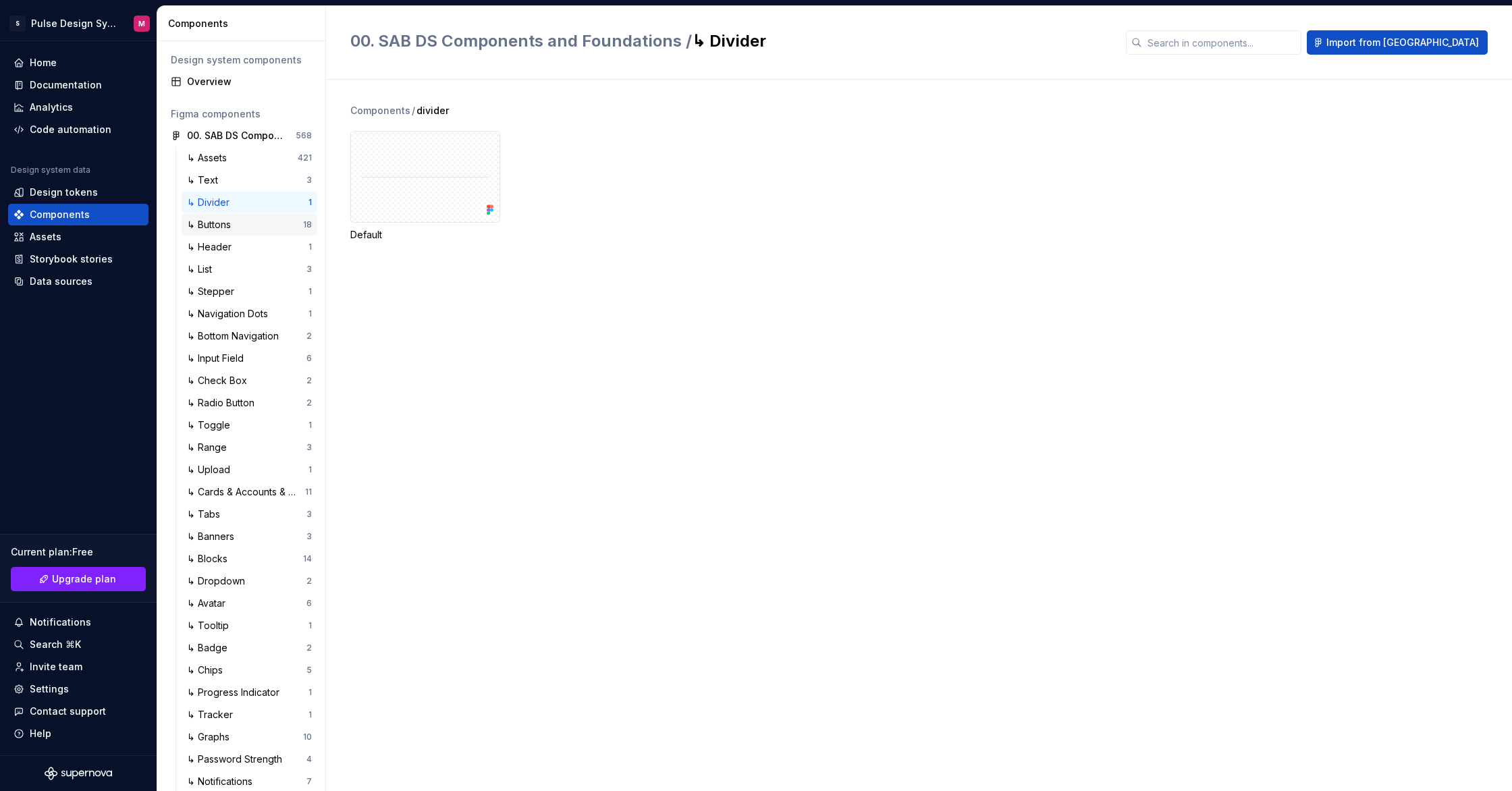
click at [237, 232] on div "↳ Buttons 18" at bounding box center [250, 225] width 136 height 22
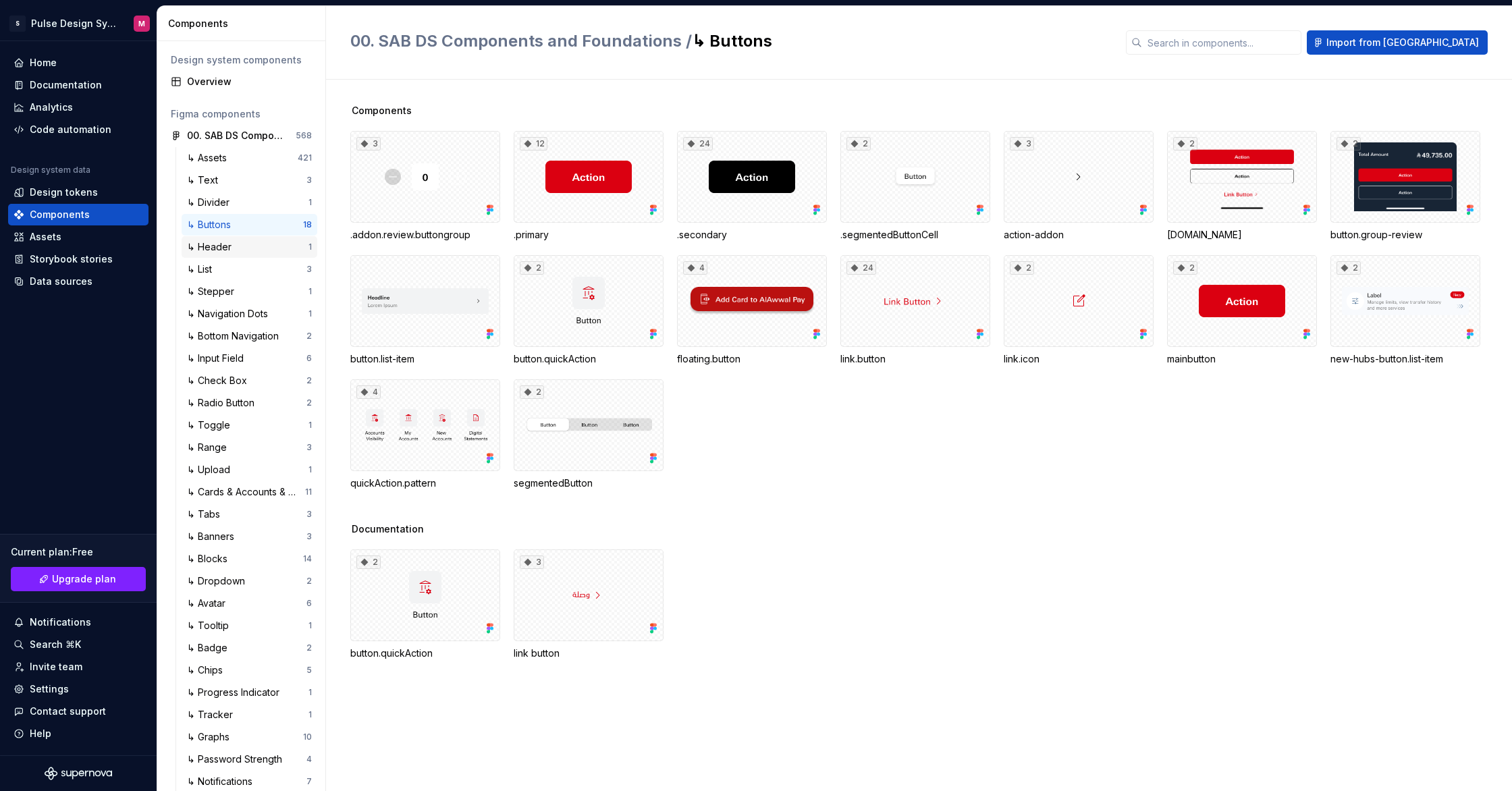
scroll to position [17, 0]
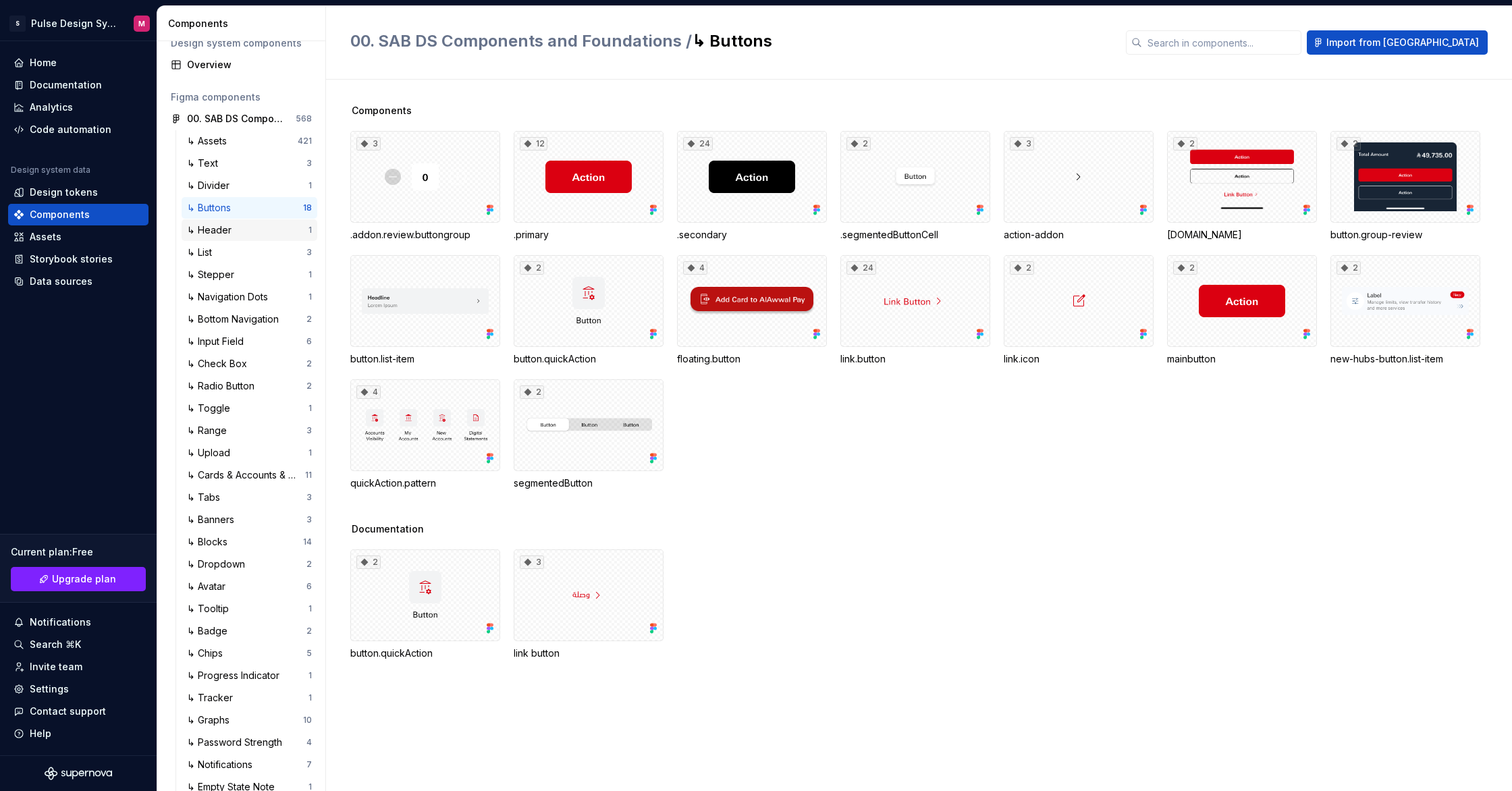
click at [251, 231] on div "↳ Header" at bounding box center [248, 230] width 121 height 14
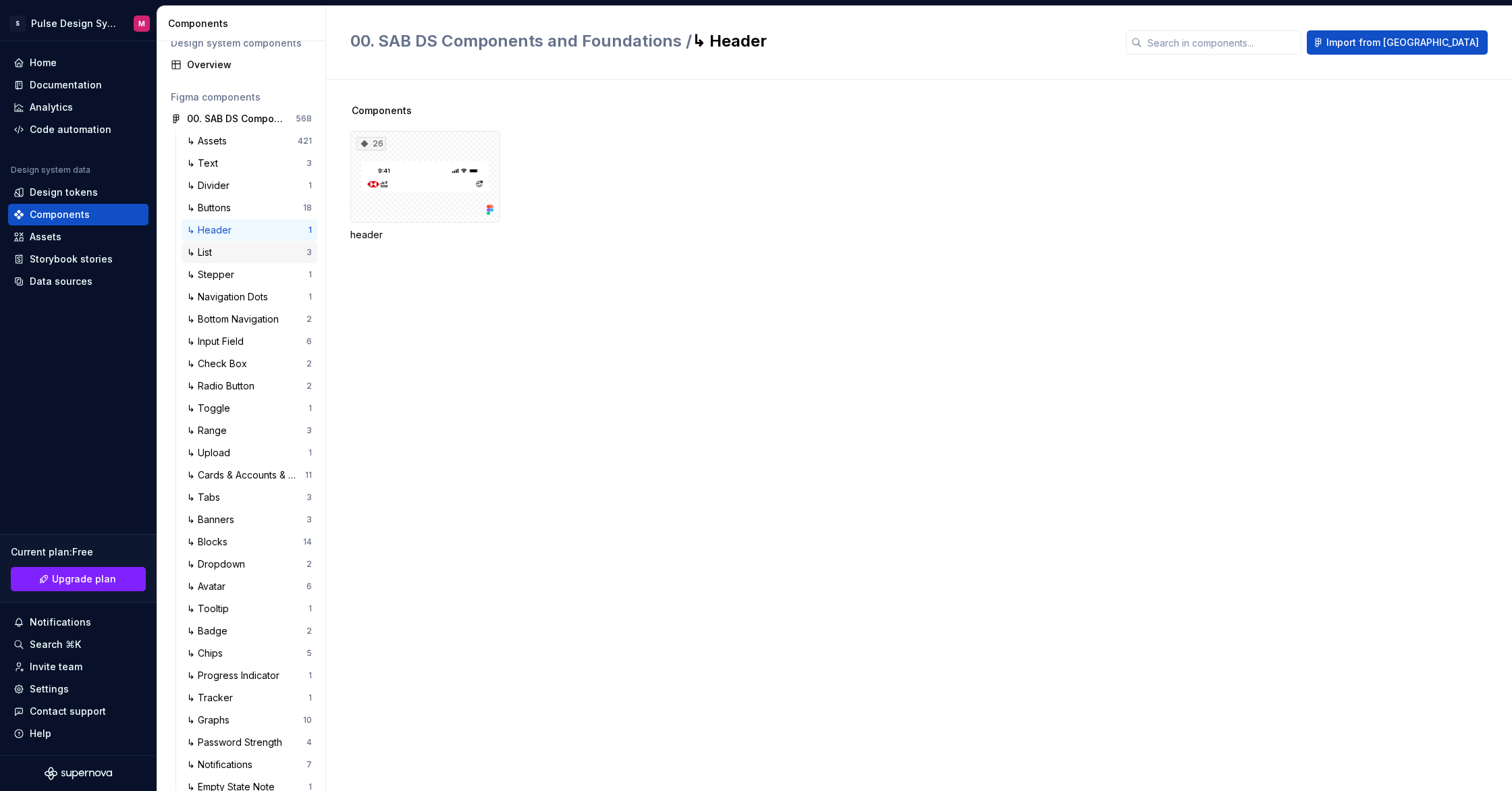
click at [268, 250] on div "↳ List" at bounding box center [247, 252] width 119 height 14
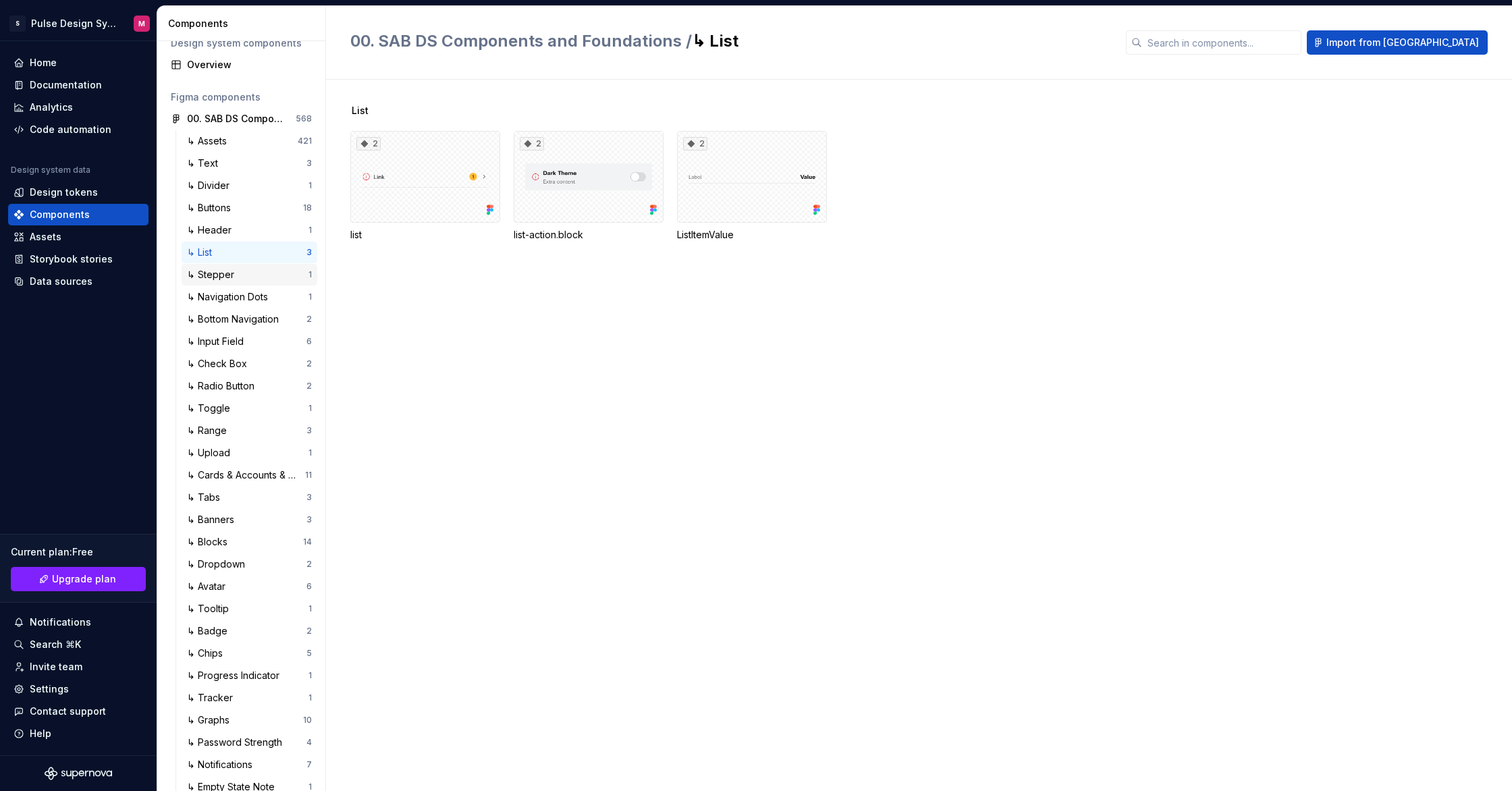
click at [274, 279] on div "↳ Stepper" at bounding box center [248, 275] width 121 height 14
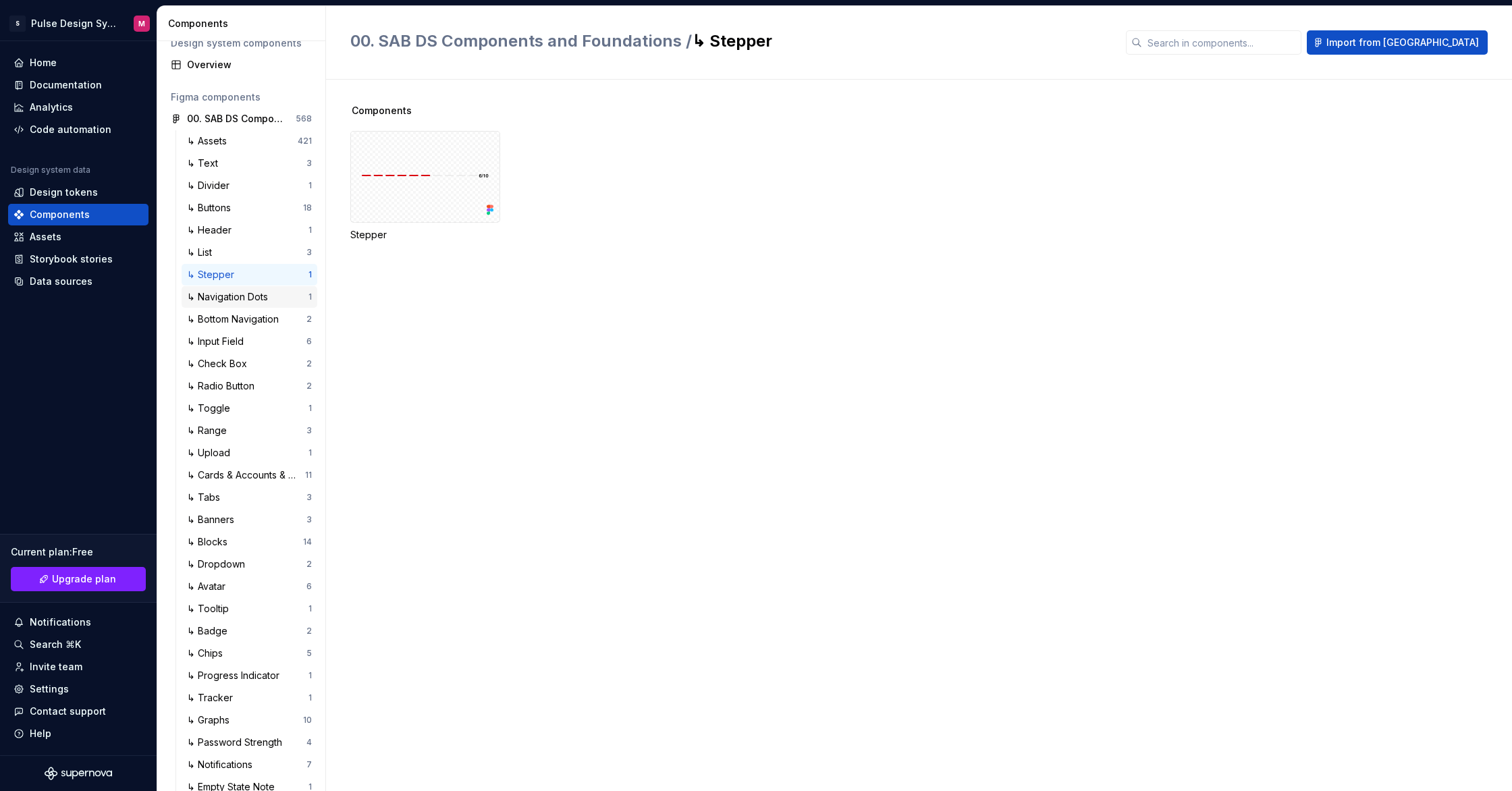
click at [267, 302] on div "↳ Navigation Dots" at bounding box center [230, 297] width 86 height 14
click at [251, 318] on div "↳ Bottom Navigation" at bounding box center [235, 320] width 97 height 14
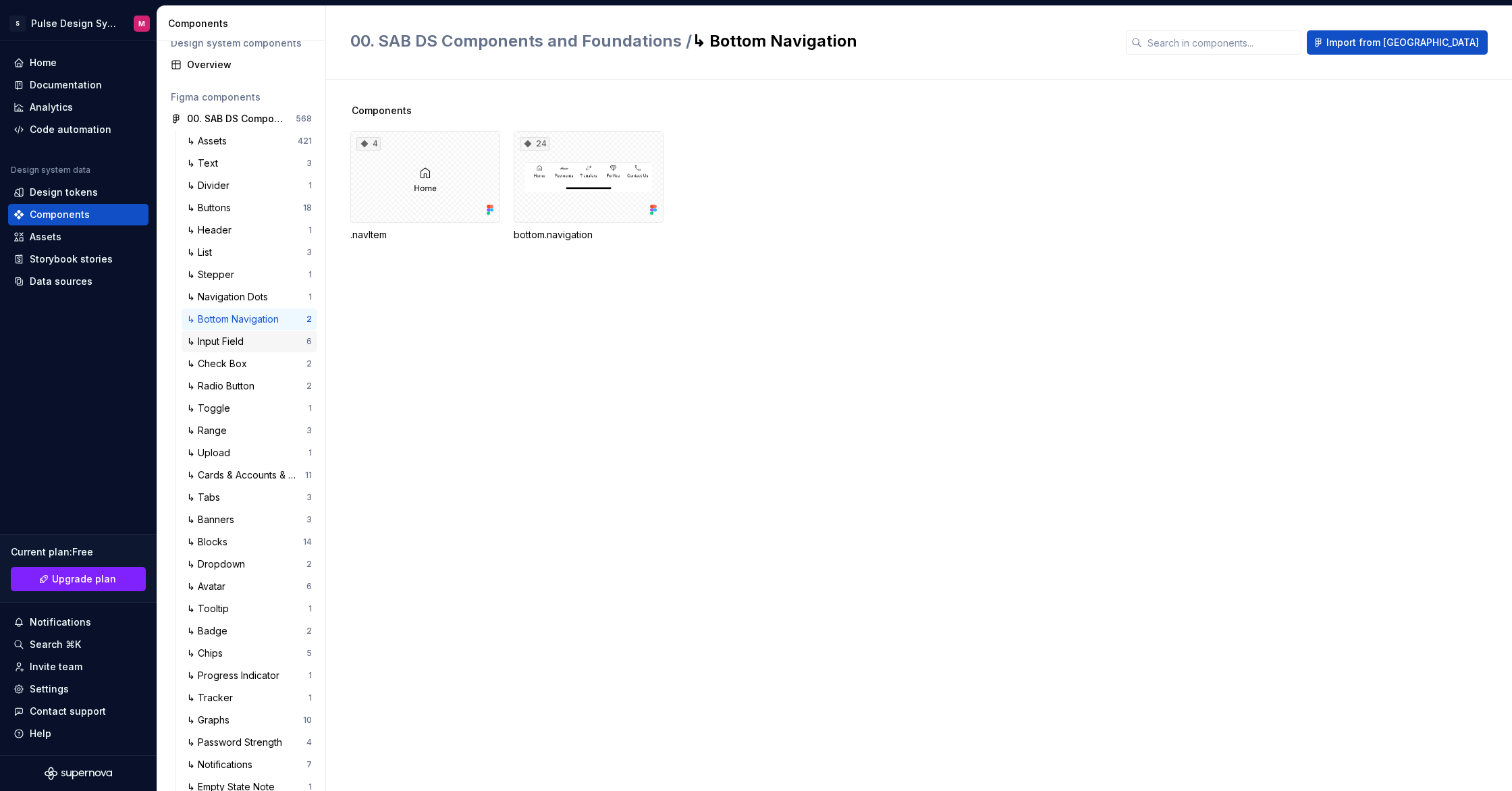
click at [241, 345] on div "↳ Input Field" at bounding box center [218, 342] width 62 height 14
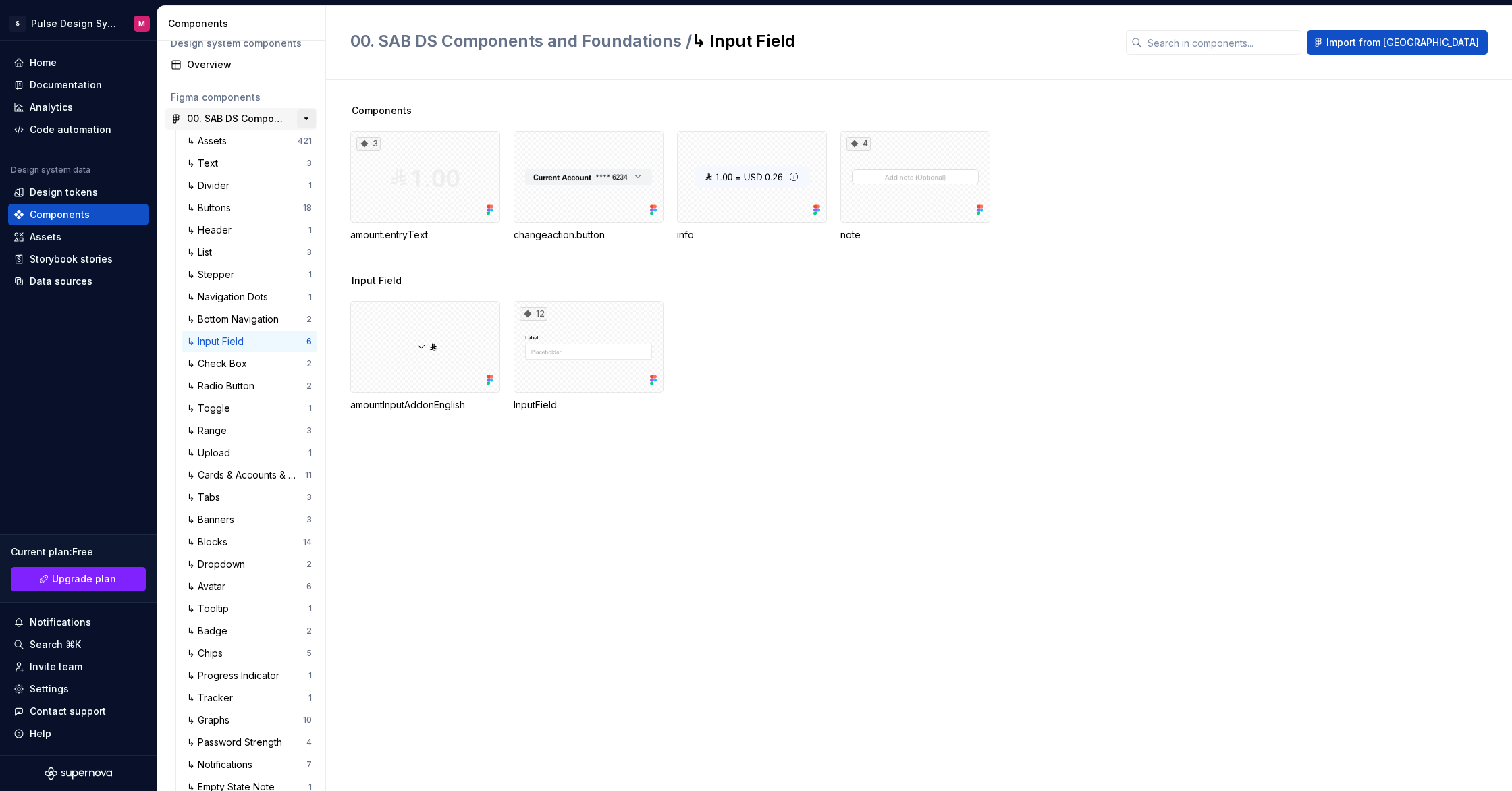
click at [303, 118] on button "button" at bounding box center [307, 119] width 19 height 19
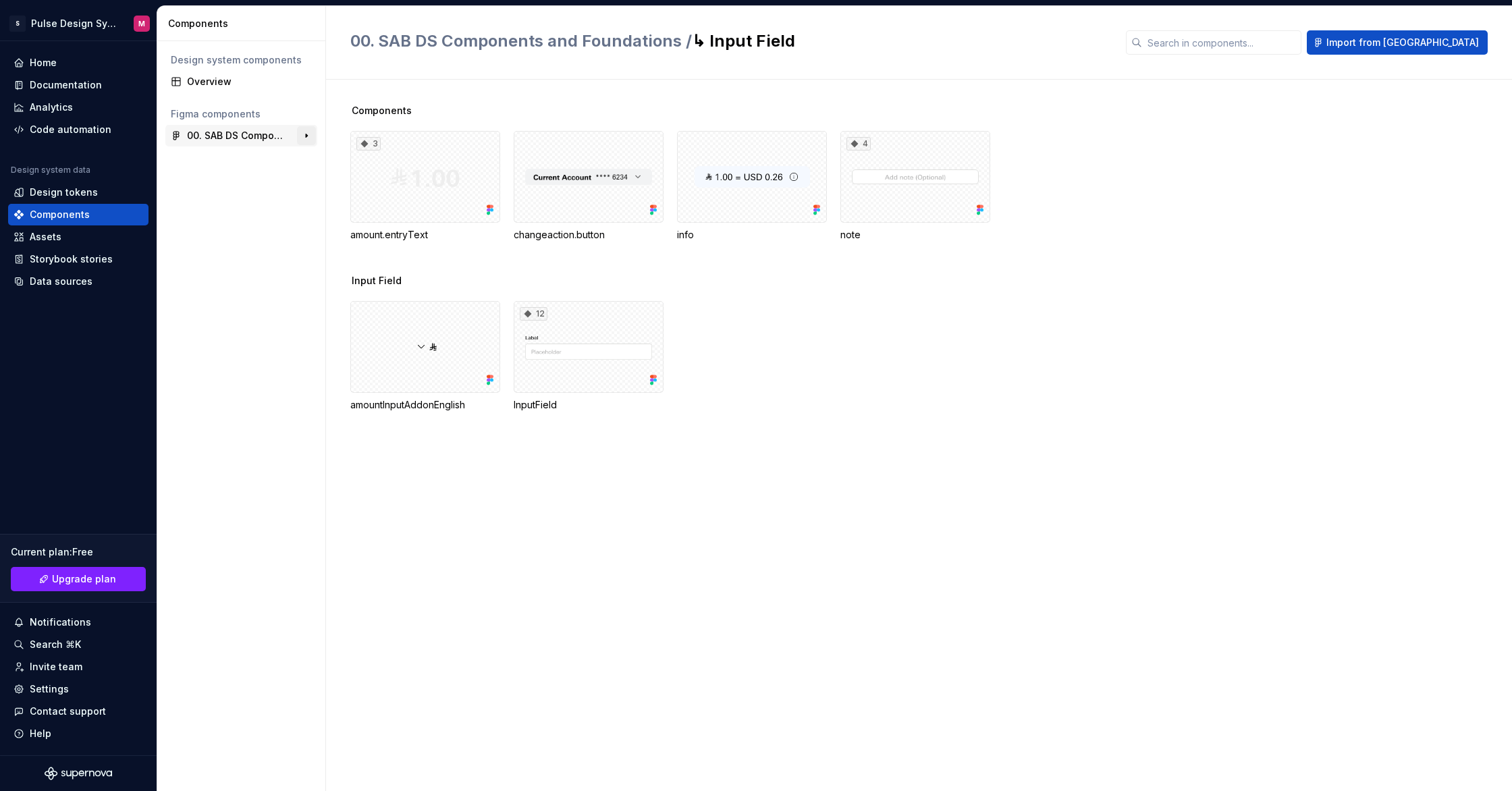
click at [308, 136] on button "button" at bounding box center [307, 136] width 19 height 19
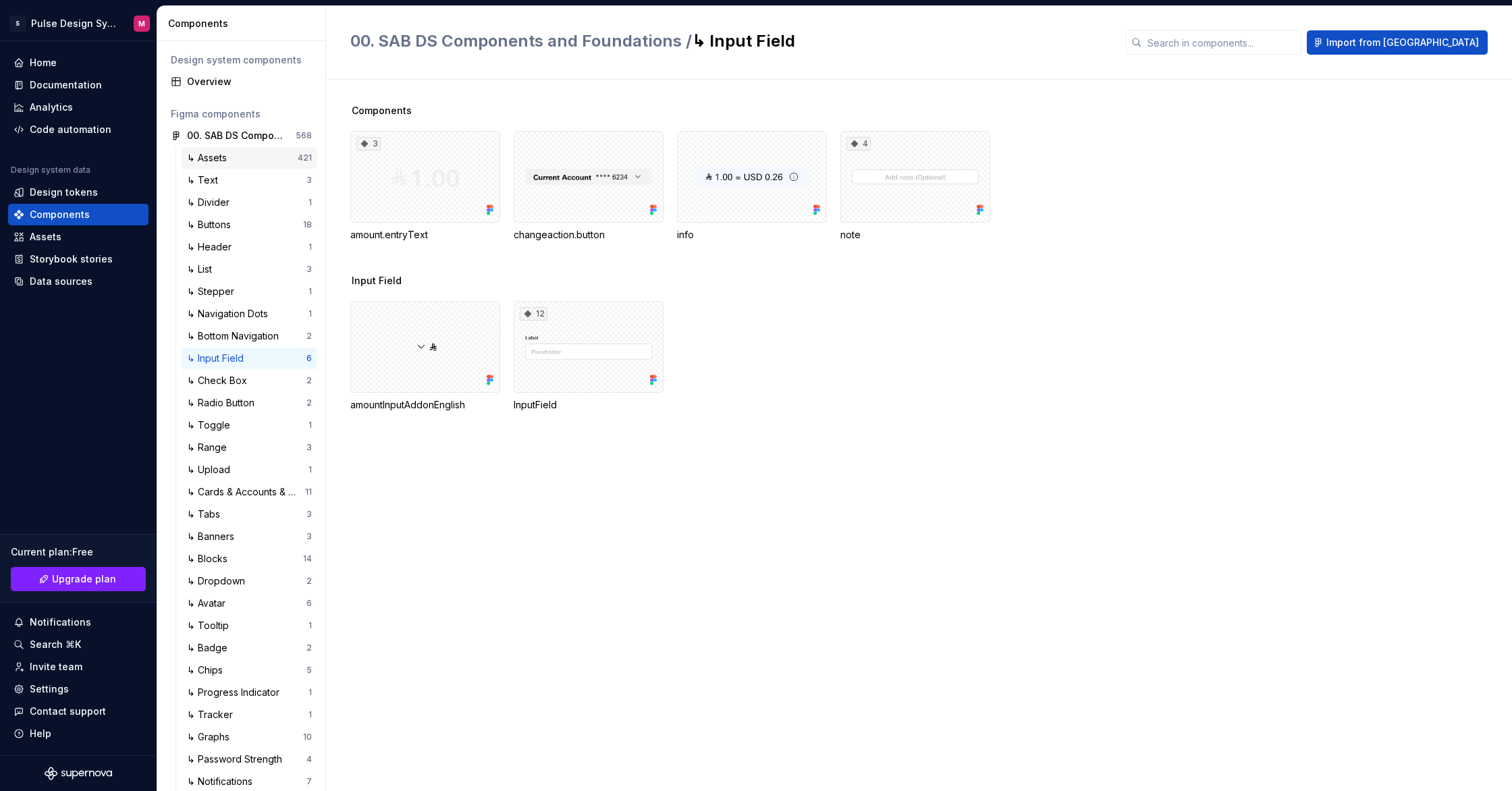
click at [307, 156] on div "421" at bounding box center [305, 158] width 14 height 11
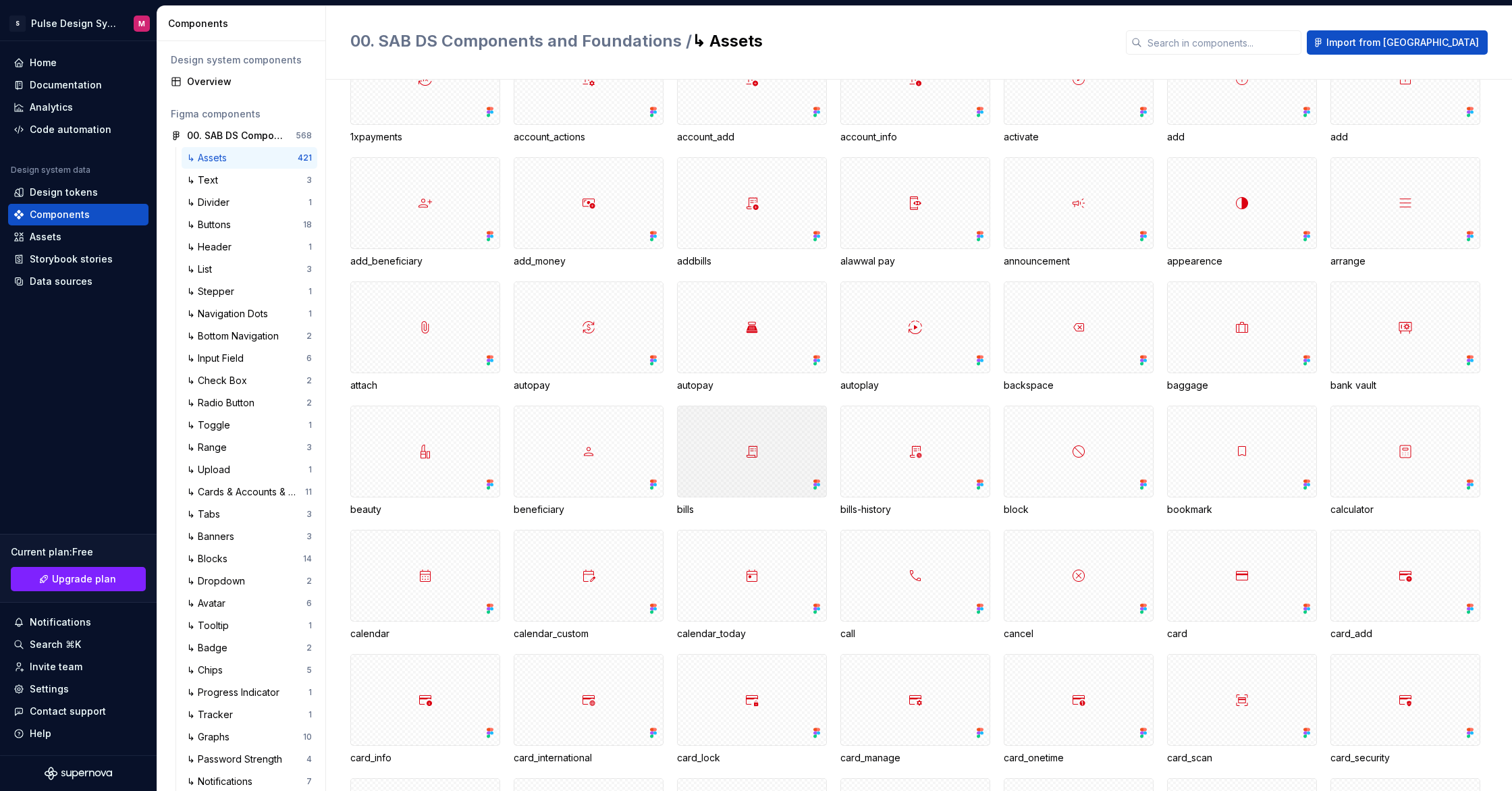
scroll to position [3192, 0]
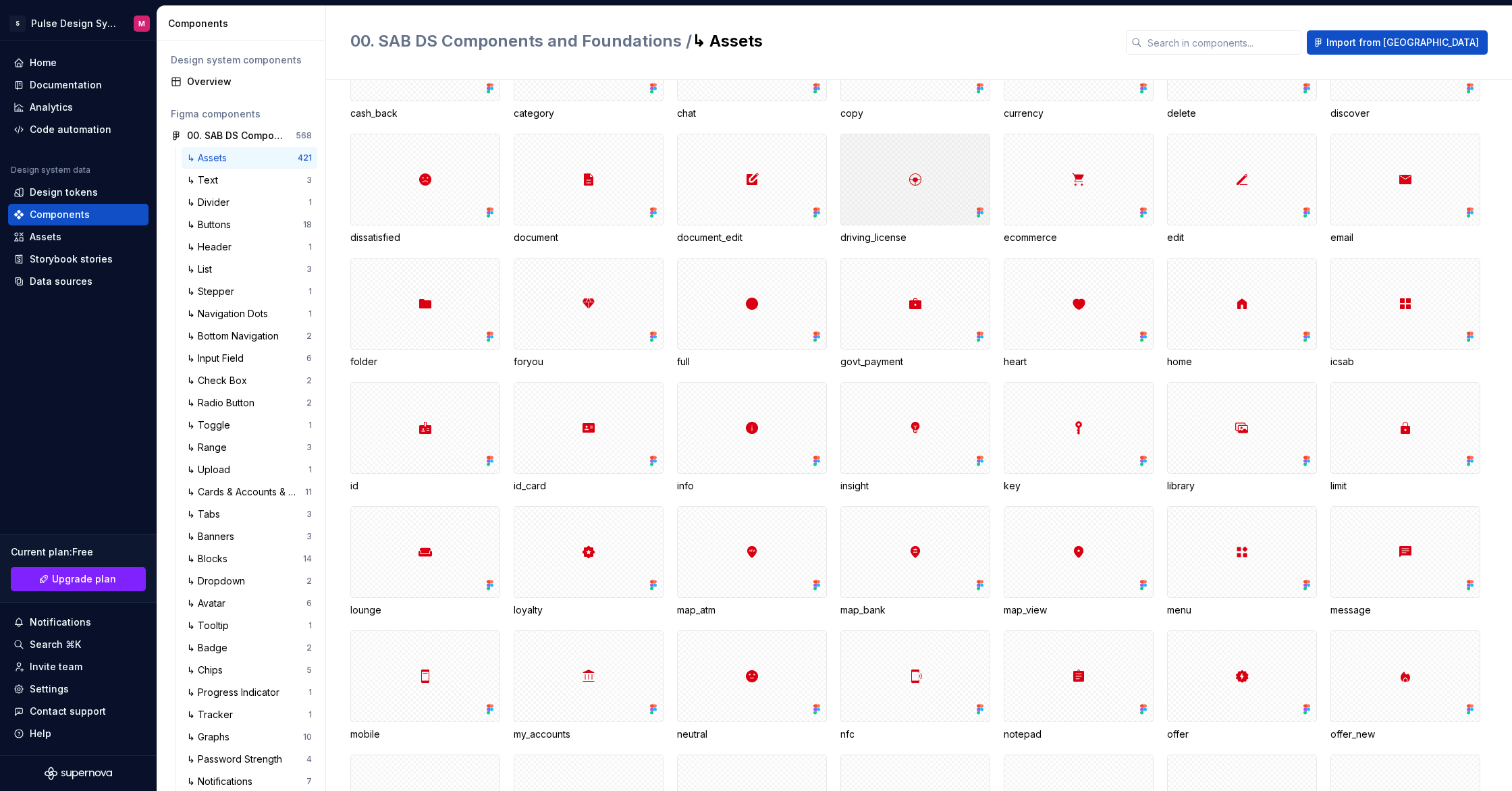
click at [948, 166] on div at bounding box center [915, 179] width 150 height 92
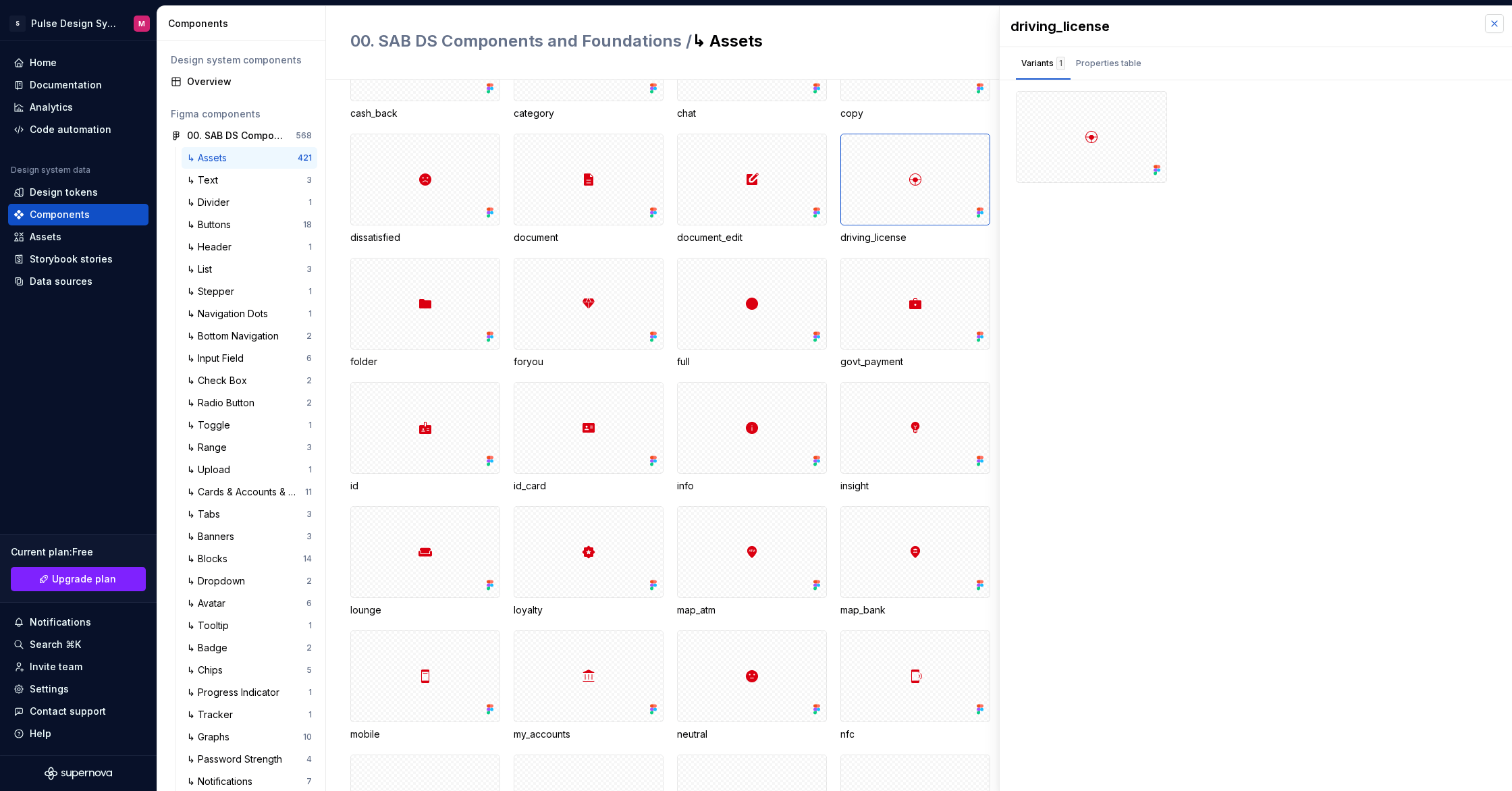
click at [1495, 23] on button "button" at bounding box center [1494, 24] width 19 height 19
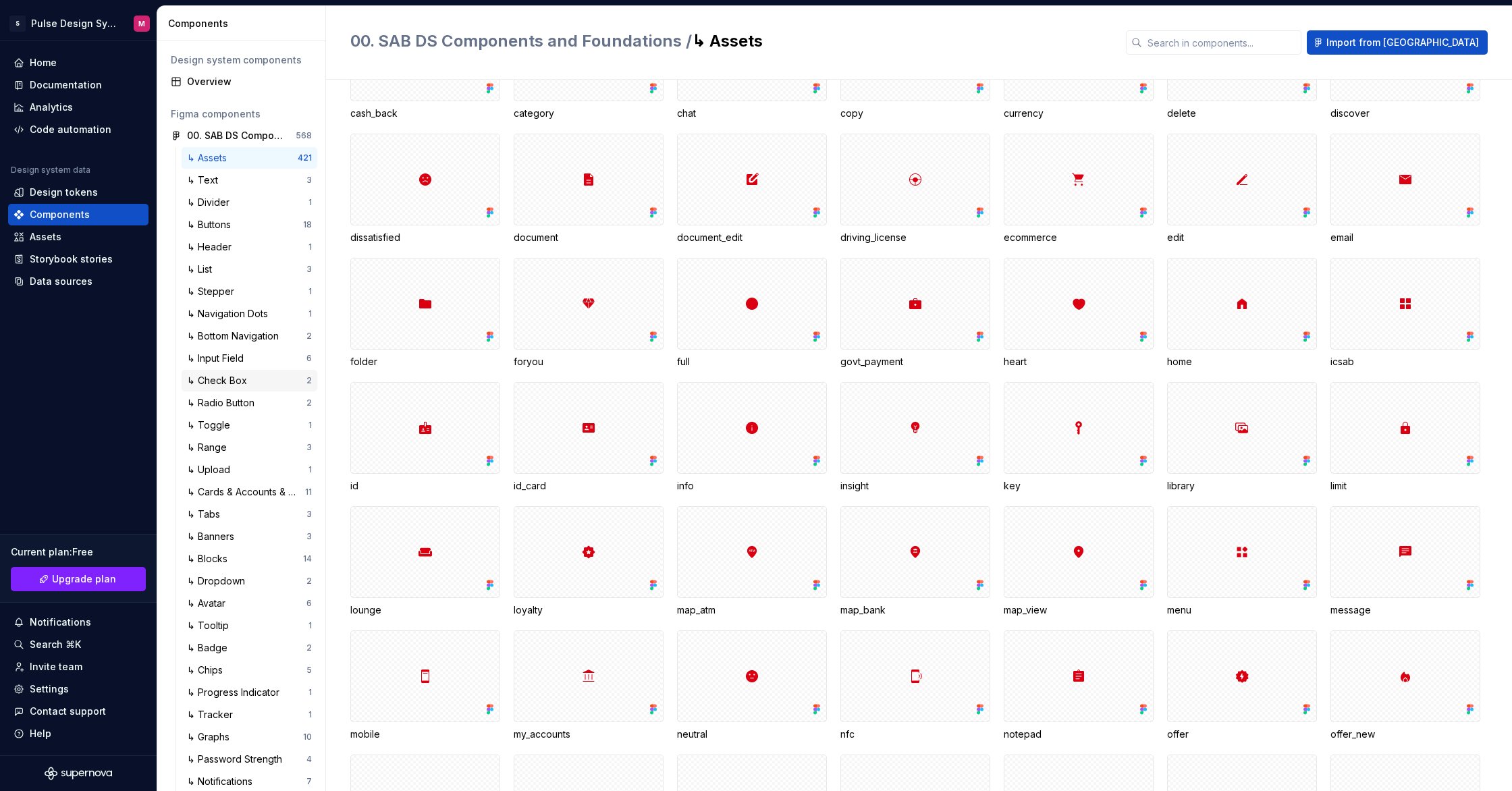
scroll to position [149, 0]
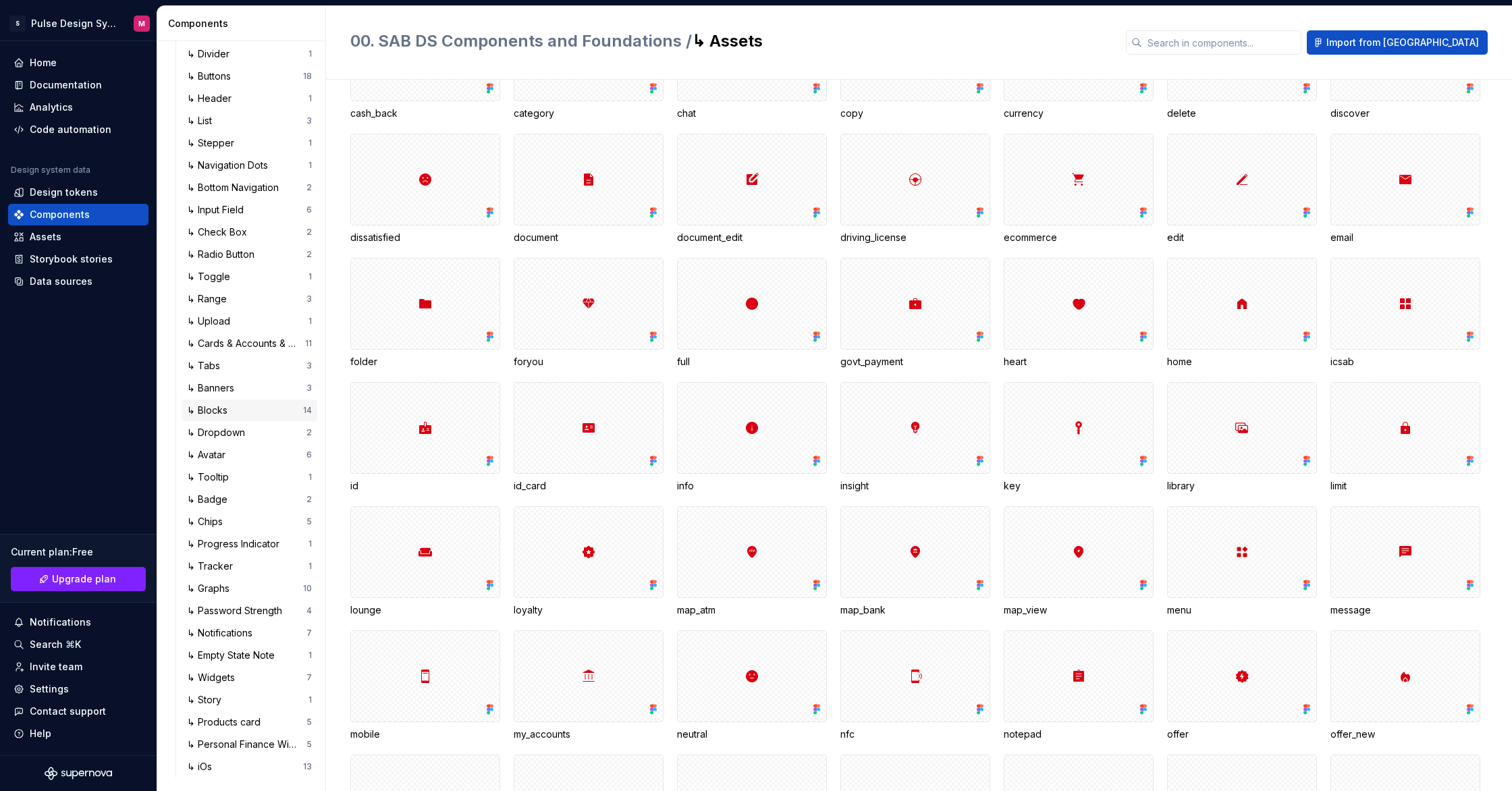
click at [271, 410] on div "↳ Blocks" at bounding box center [245, 410] width 116 height 14
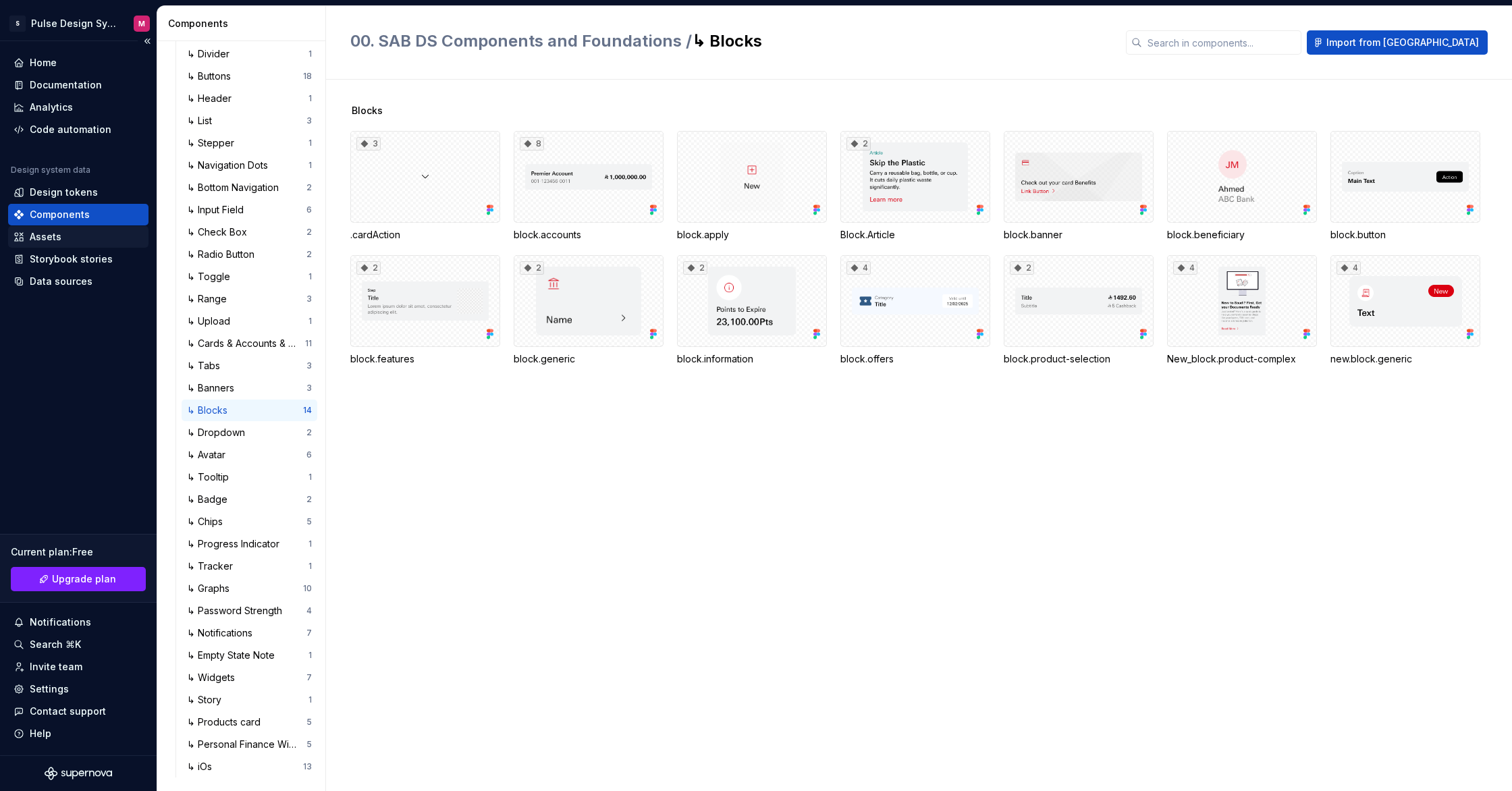
click at [56, 233] on div "Assets" at bounding box center [45, 237] width 32 height 14
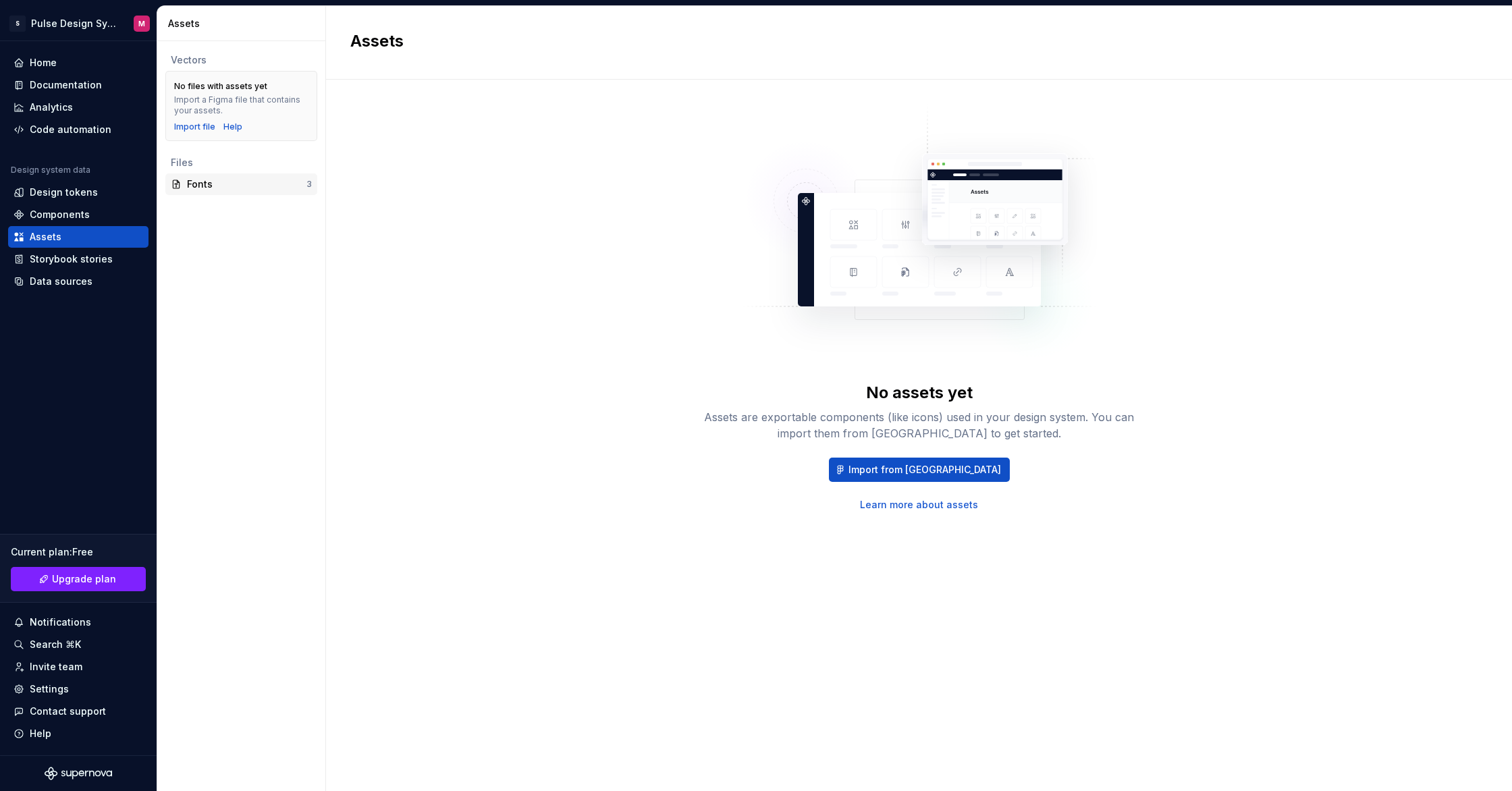
click at [212, 187] on div "Fonts" at bounding box center [247, 185] width 119 height 14
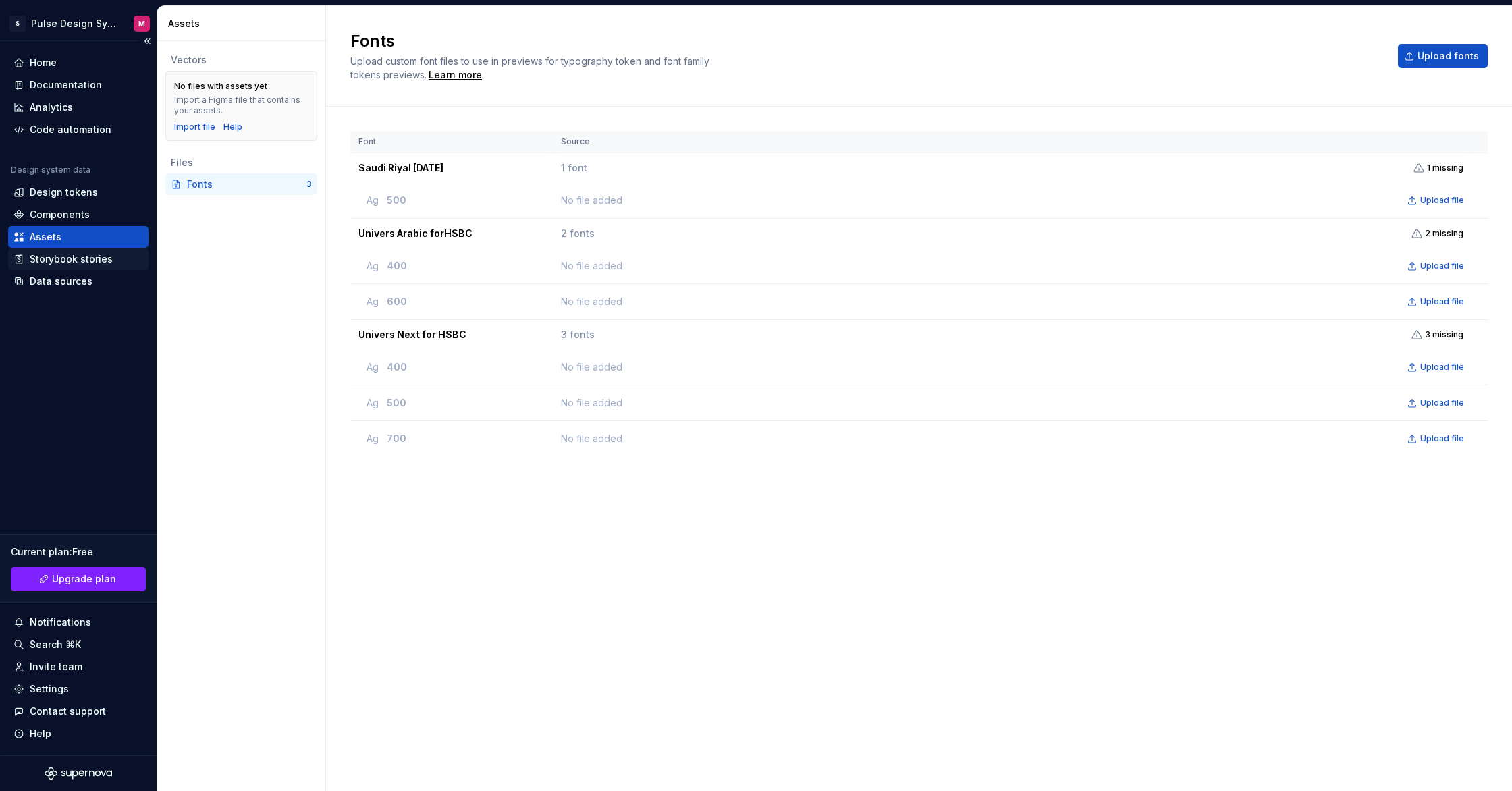
click at [55, 263] on div "Storybook stories" at bounding box center [71, 259] width 83 height 14
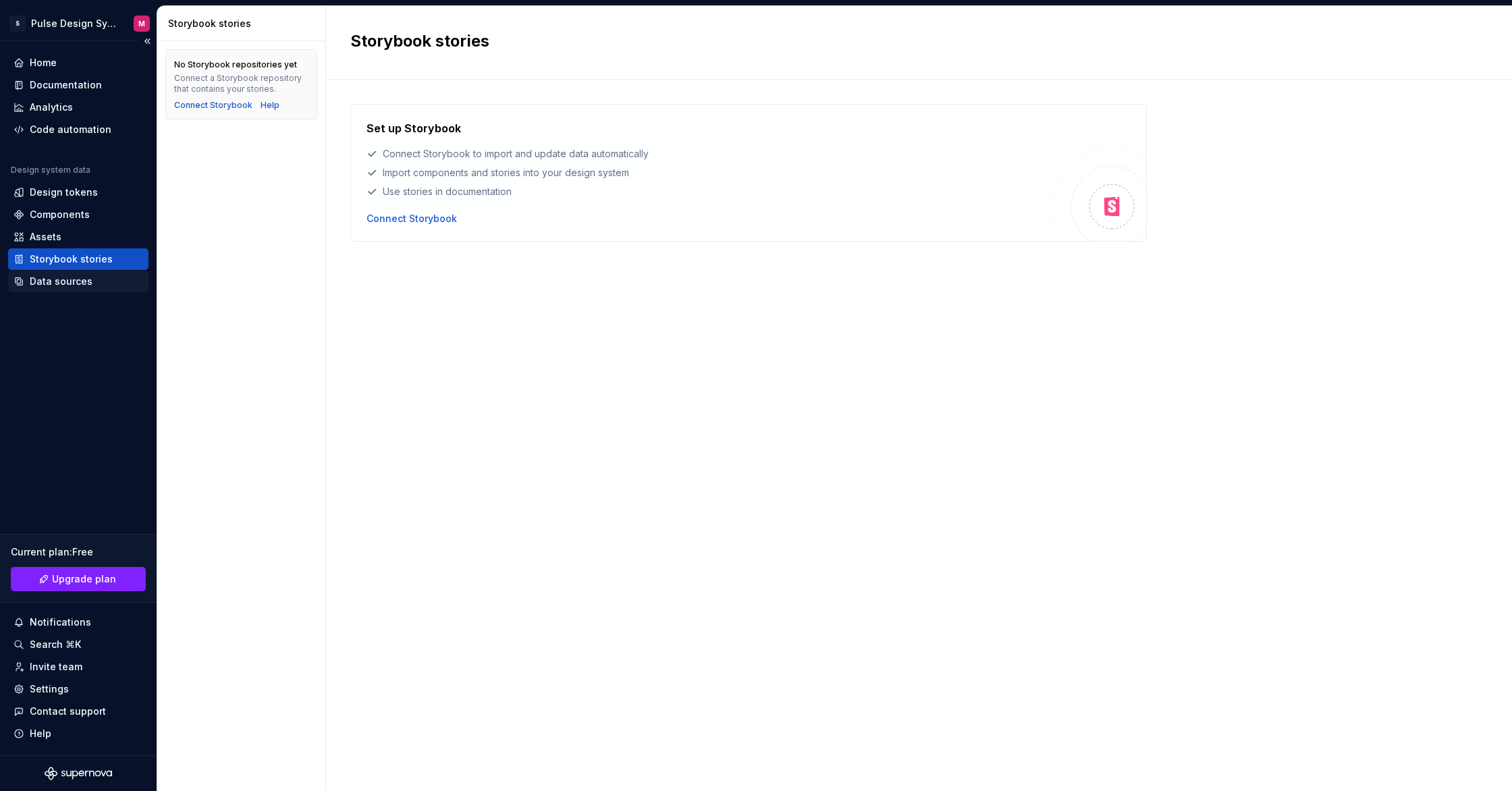
click at [86, 283] on div "Data sources" at bounding box center [61, 282] width 63 height 14
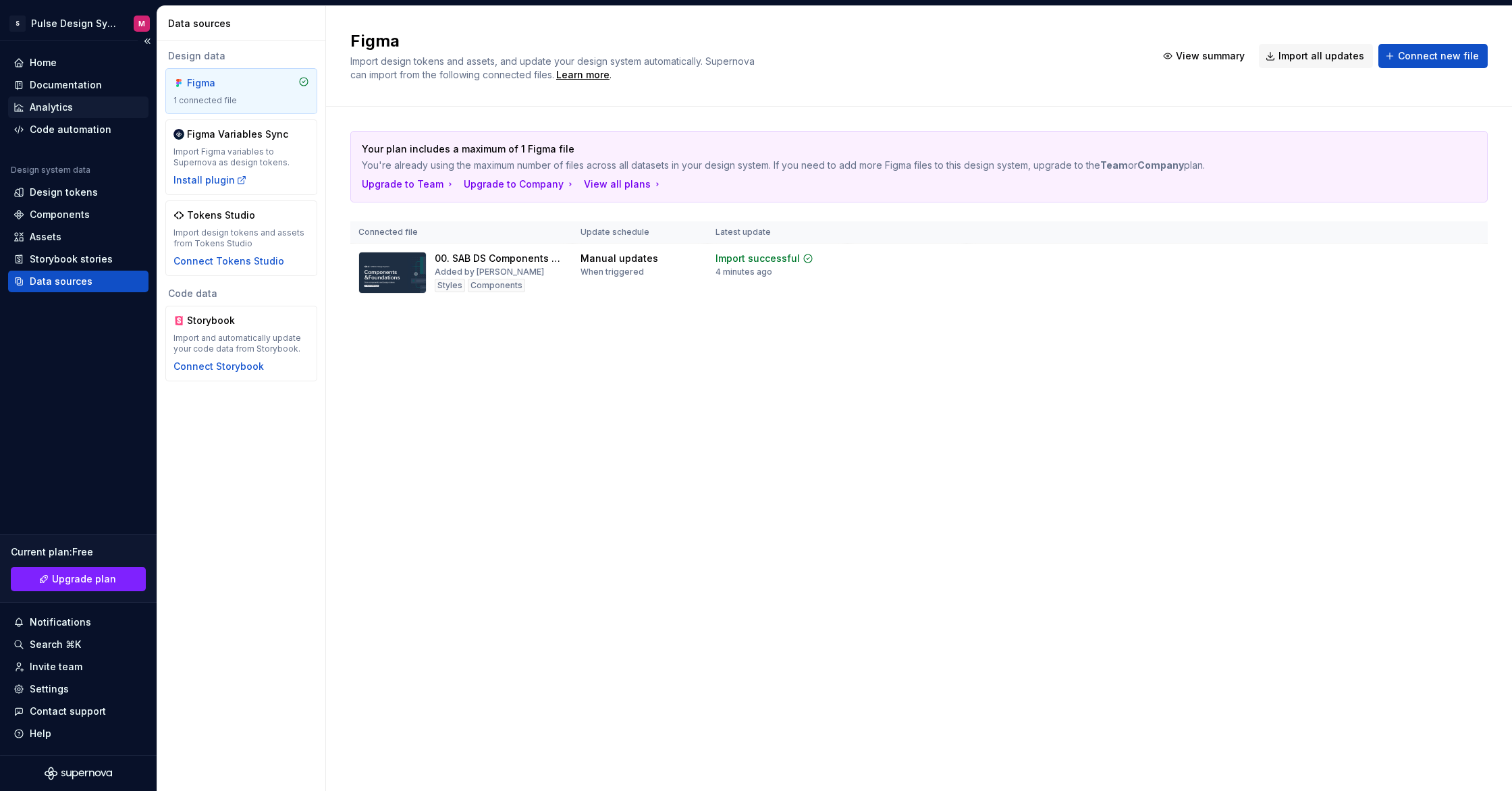
click at [80, 102] on div "Analytics" at bounding box center [78, 107] width 130 height 14
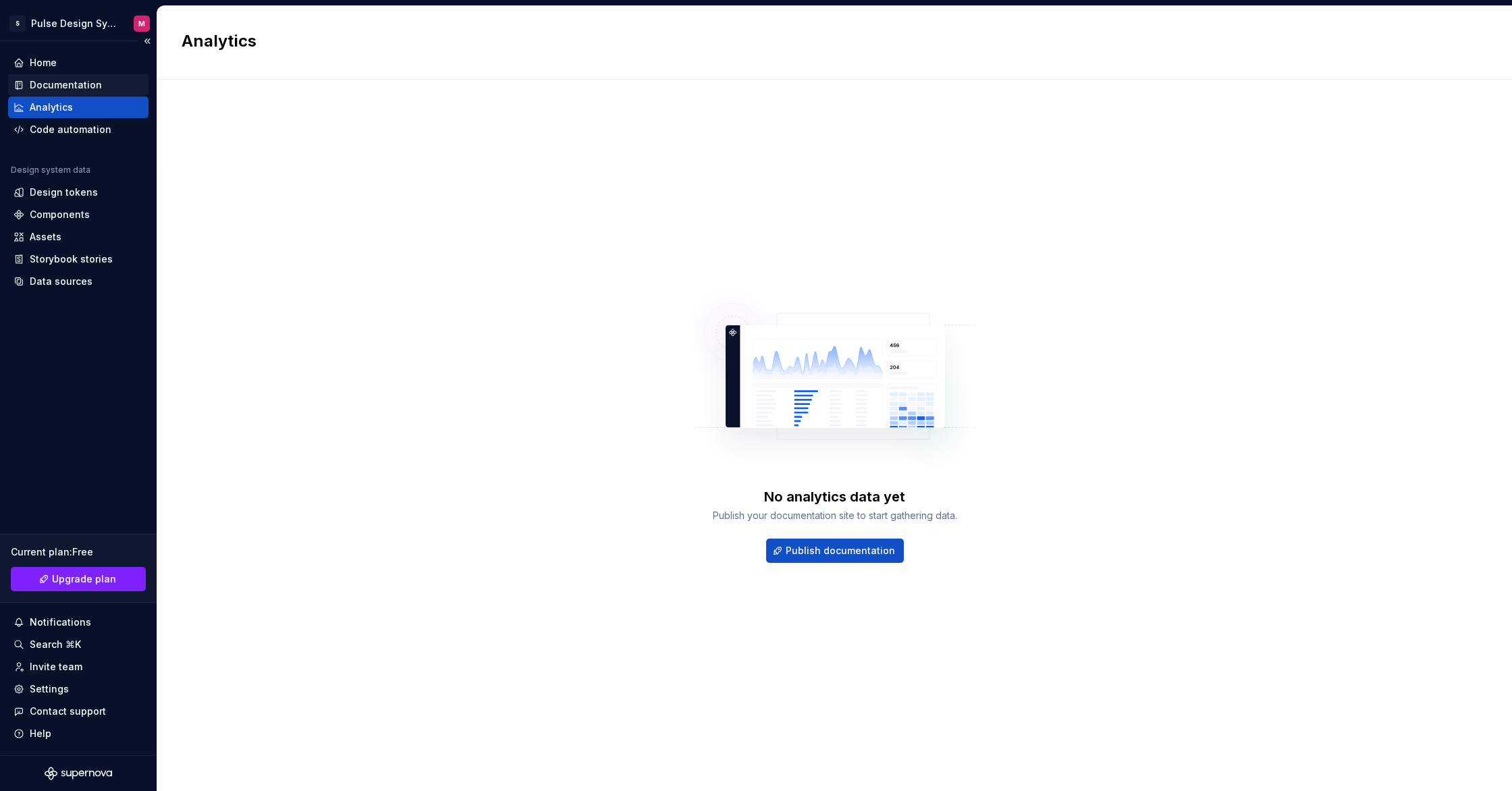
click at [81, 85] on div "Documentation" at bounding box center [66, 85] width 72 height 14
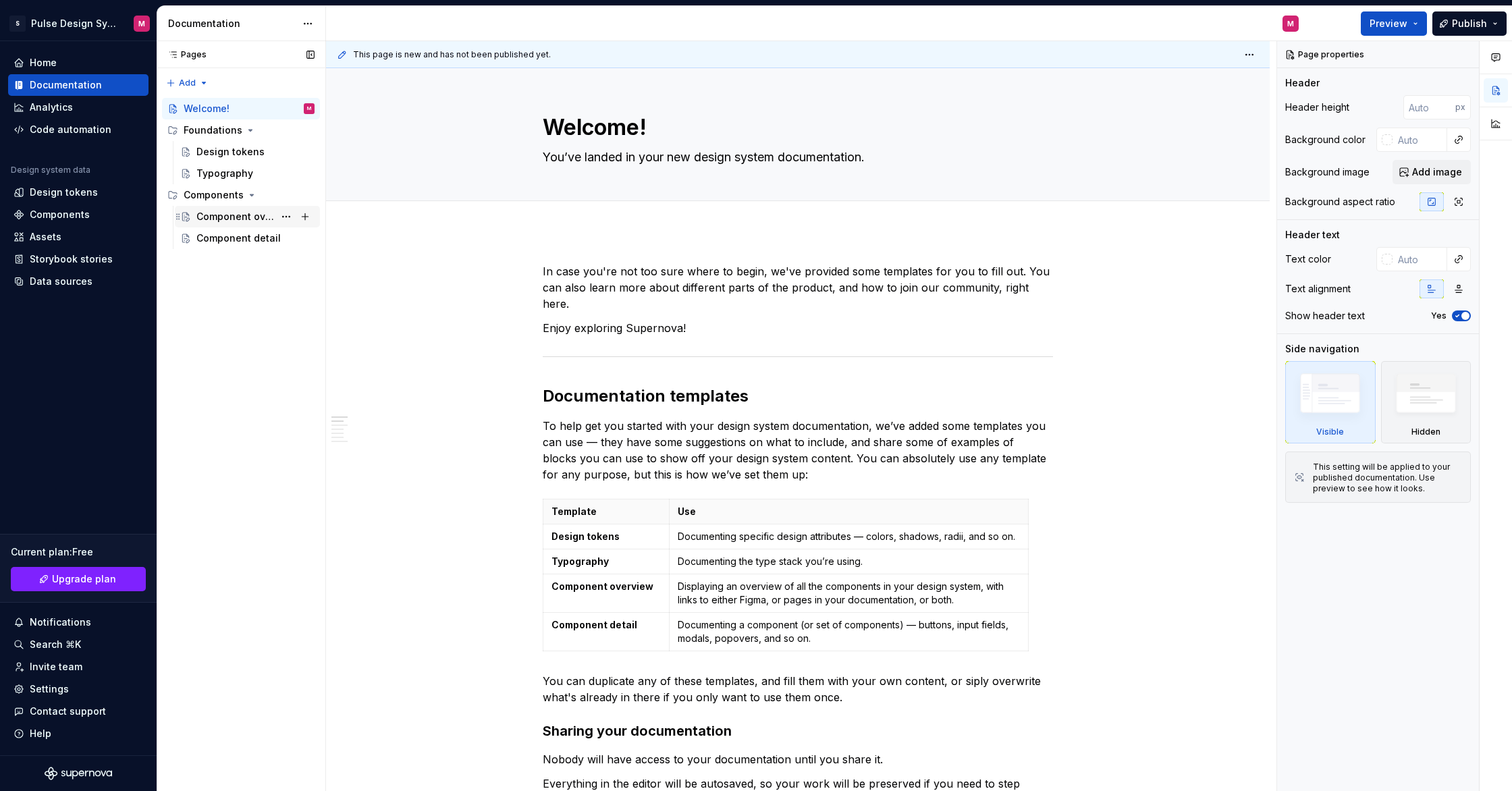
click at [231, 206] on div "Component overview" at bounding box center [248, 217] width 145 height 22
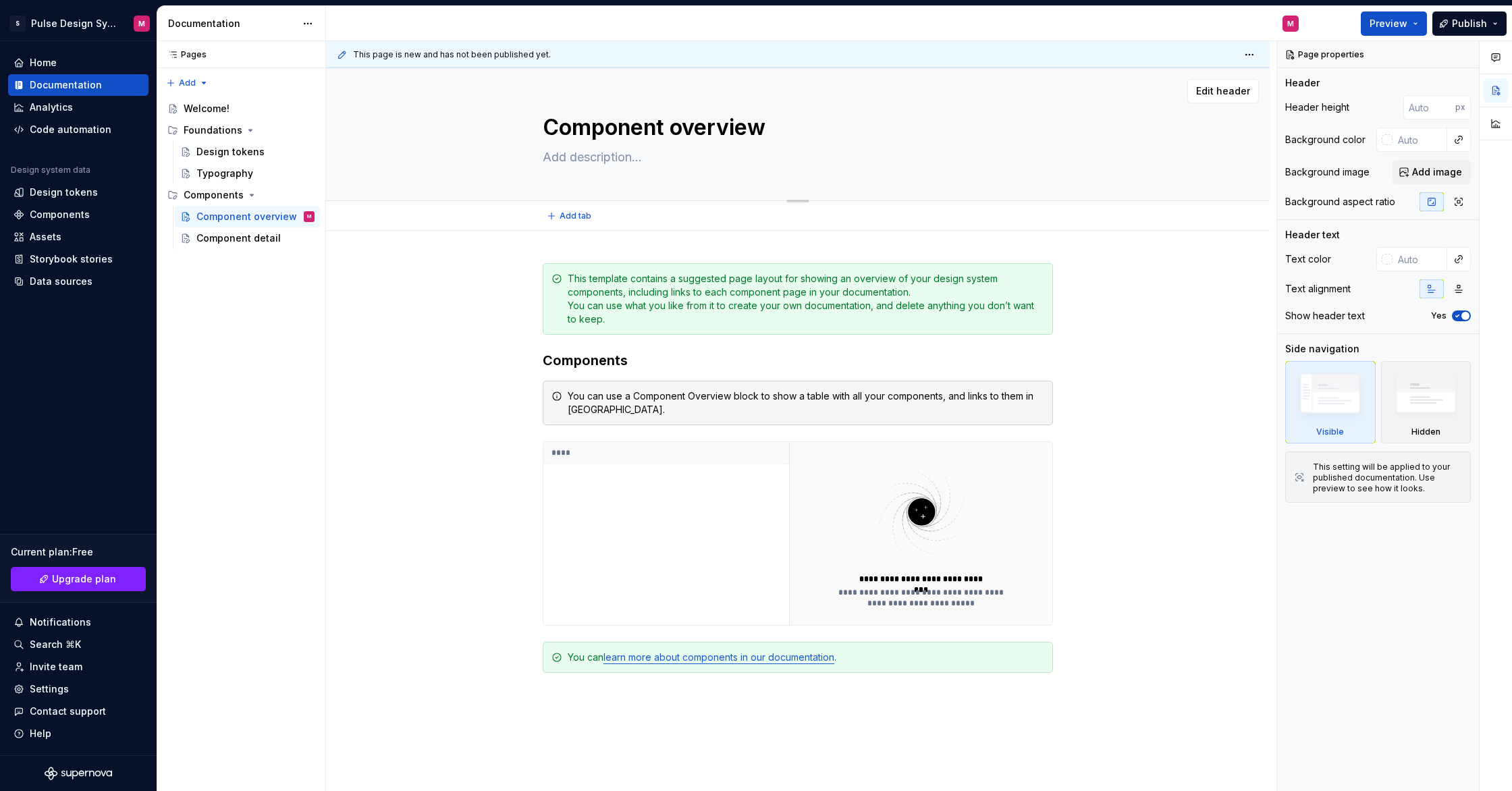
click at [634, 133] on textarea "Component overview" at bounding box center [795, 128] width 510 height 33
click at [243, 239] on div "Component detail" at bounding box center [235, 238] width 77 height 14
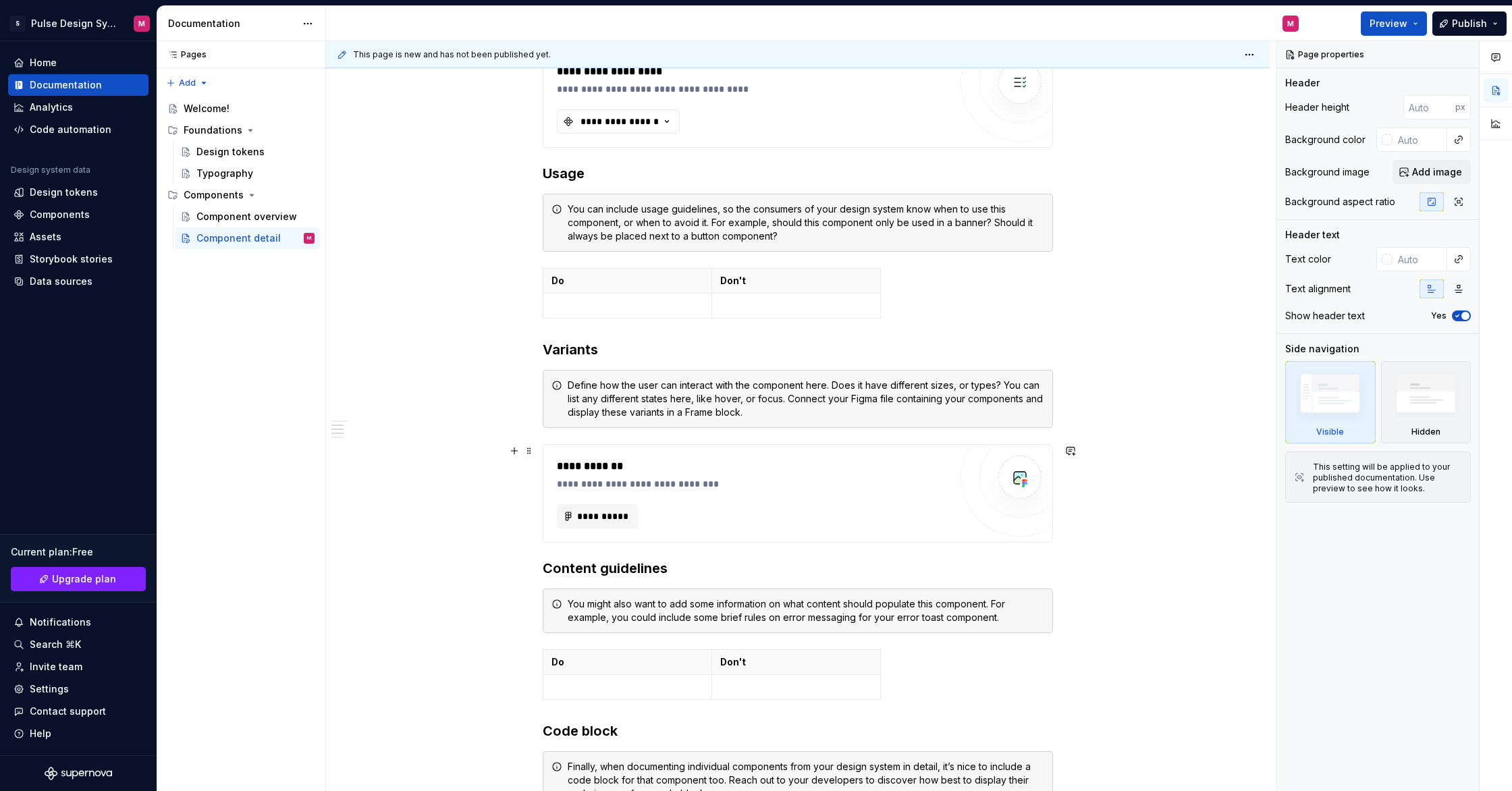
scroll to position [386, 0]
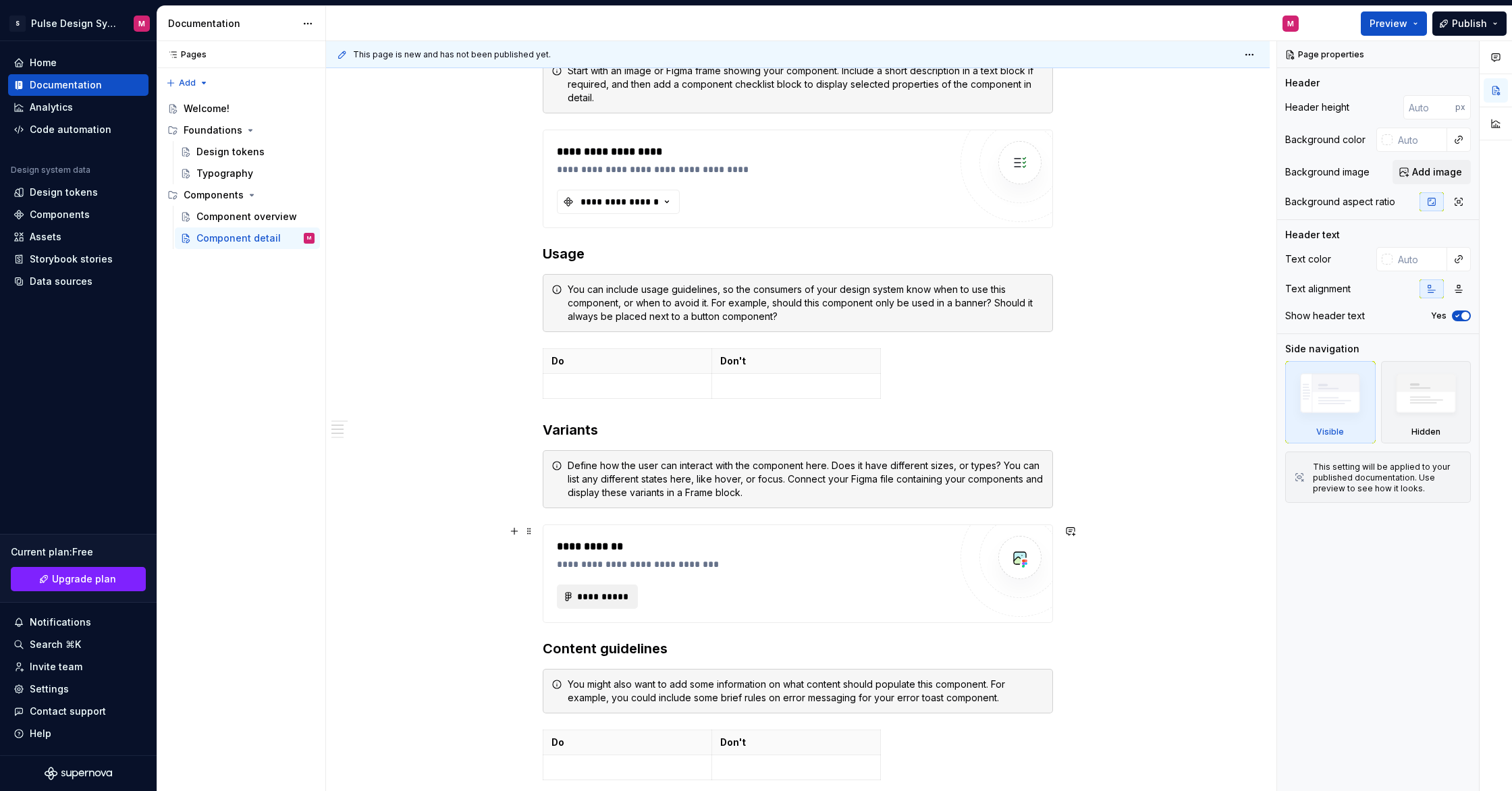
click at [615, 593] on span "**********" at bounding box center [603, 597] width 53 height 14
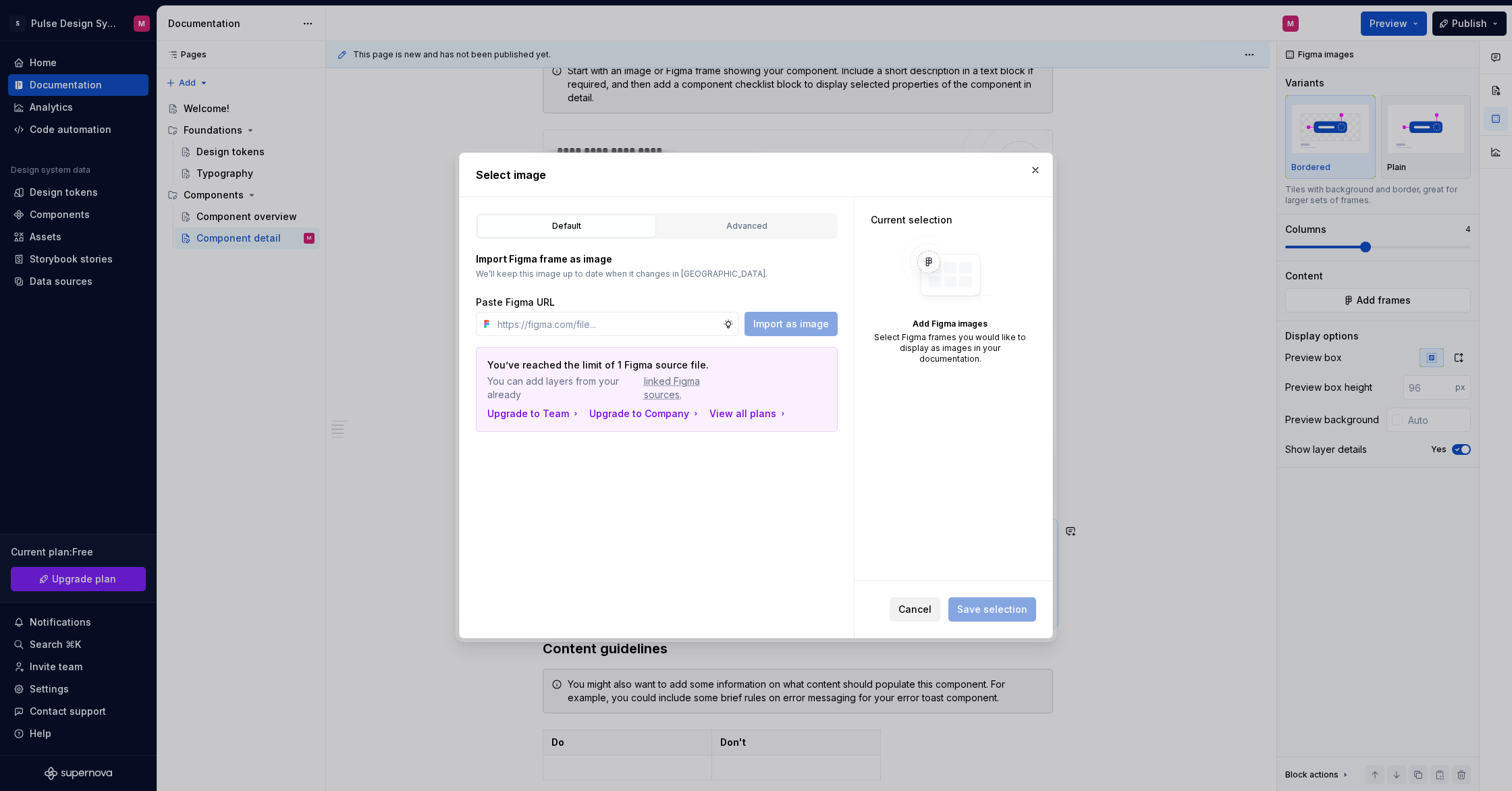
click at [927, 609] on span "Cancel" at bounding box center [915, 610] width 33 height 14
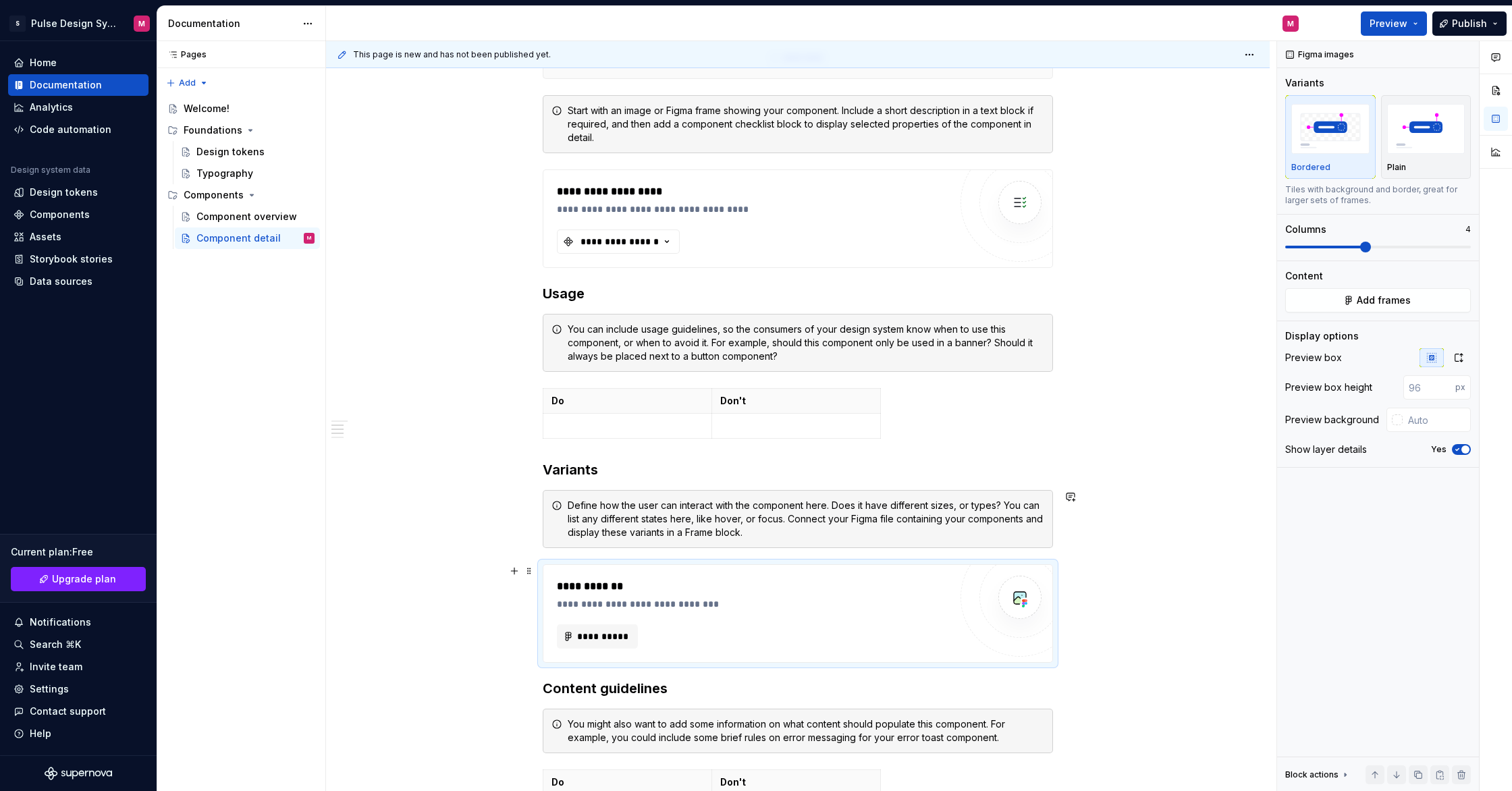
scroll to position [492, 0]
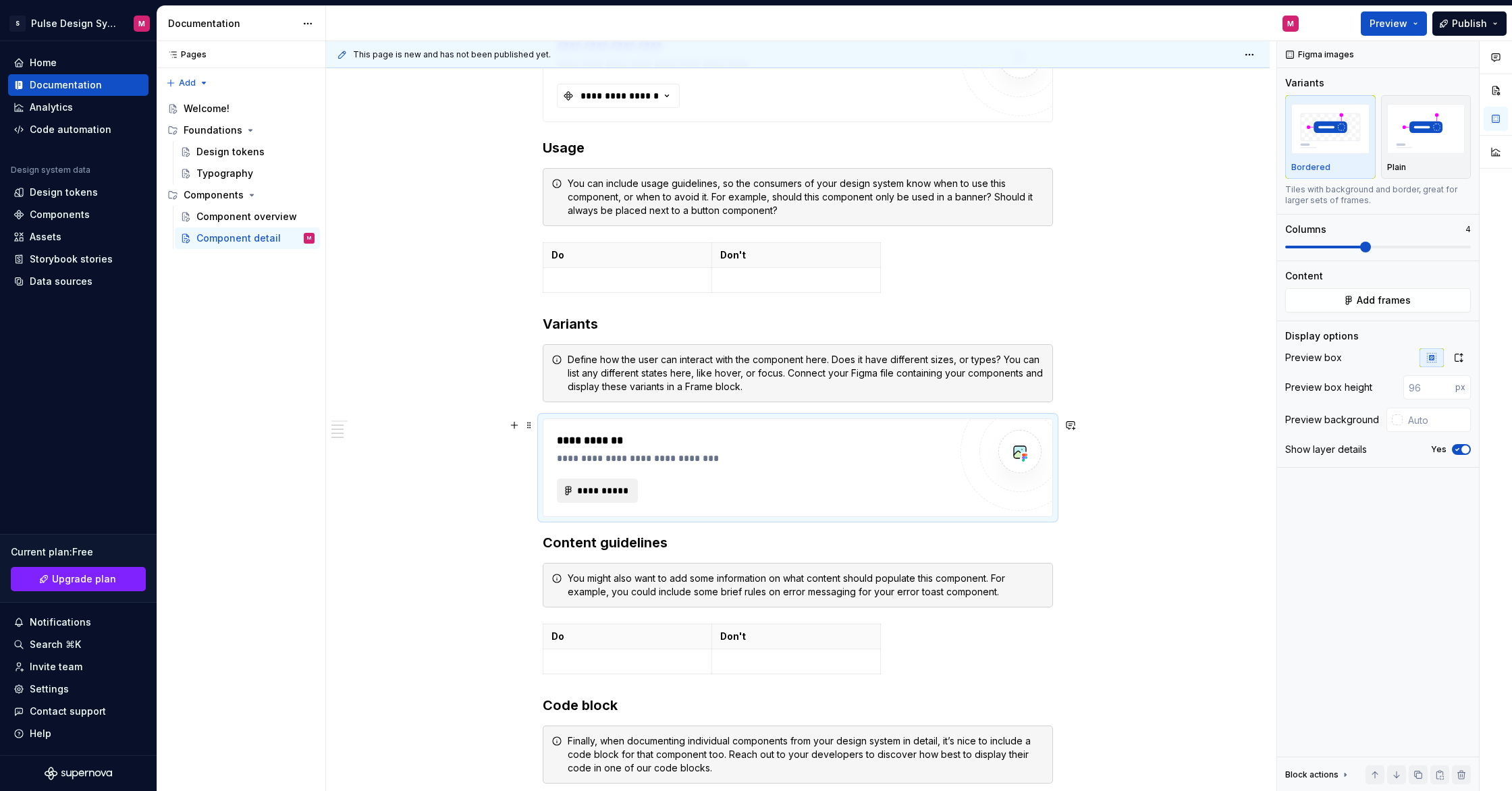
click at [600, 495] on span "**********" at bounding box center [603, 491] width 53 height 14
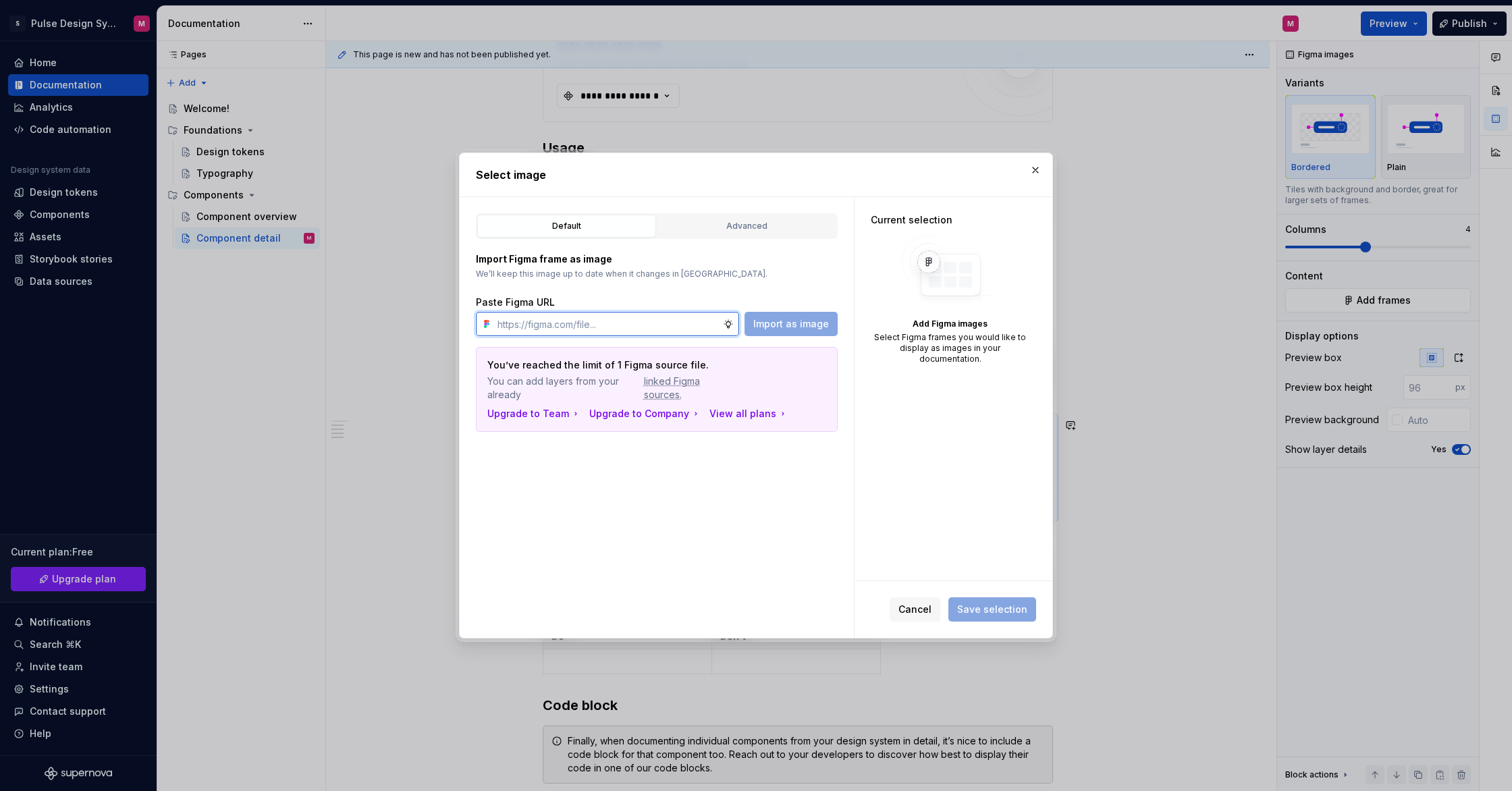
type textarea "*"
paste input "https://www.figma.com/design/rHz7gHN2oZ8I0xV0L8l9aj/Dashboard---HUBS?node-id=17…"
type input "https://www.figma.com/design/rHz7gHN2oZ8I0xV0L8l9aj/Dashboard---HUBS?node-id=17…"
click at [808, 326] on span "Import as image" at bounding box center [791, 324] width 75 height 14
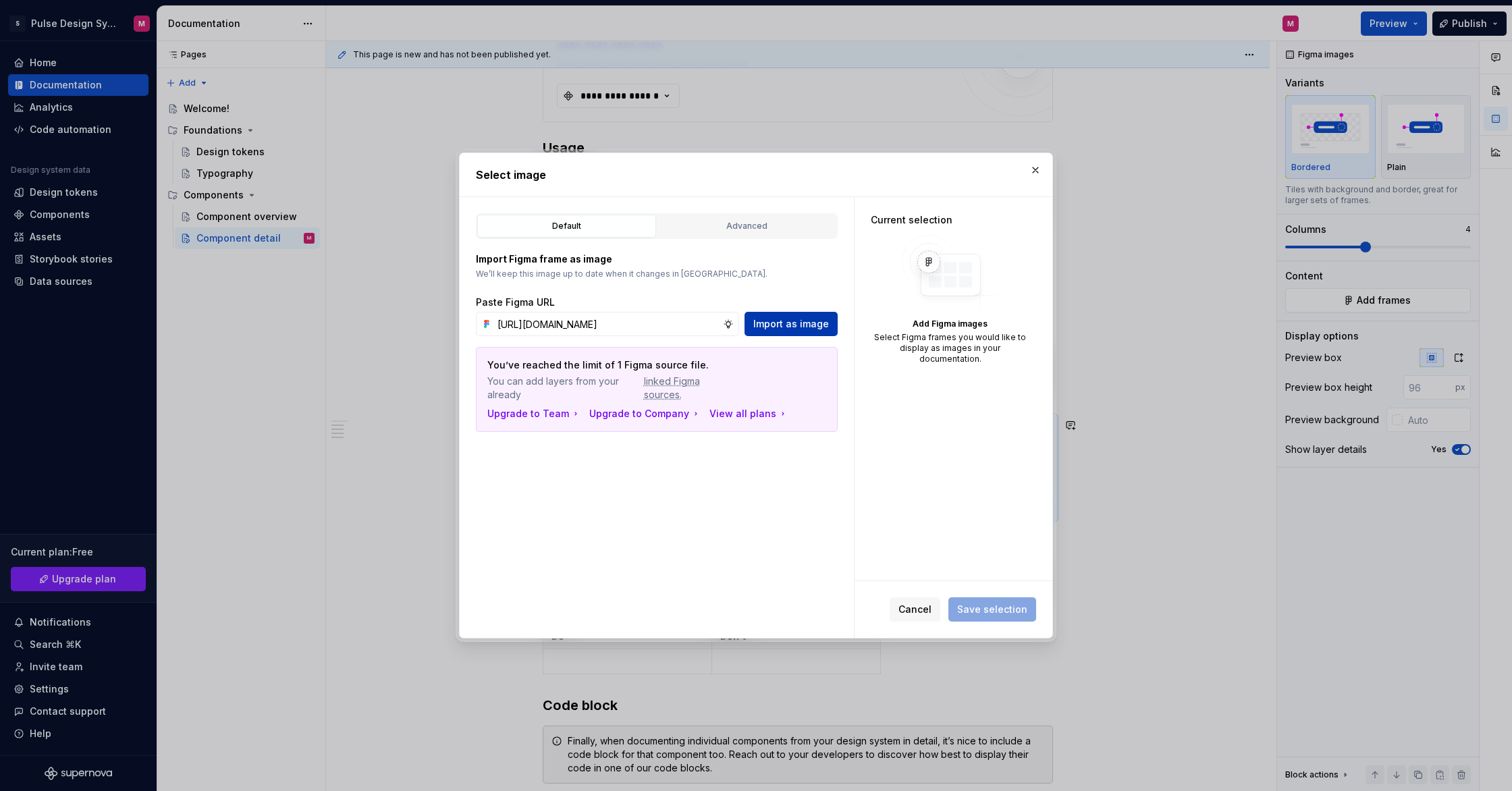
scroll to position [0, 0]
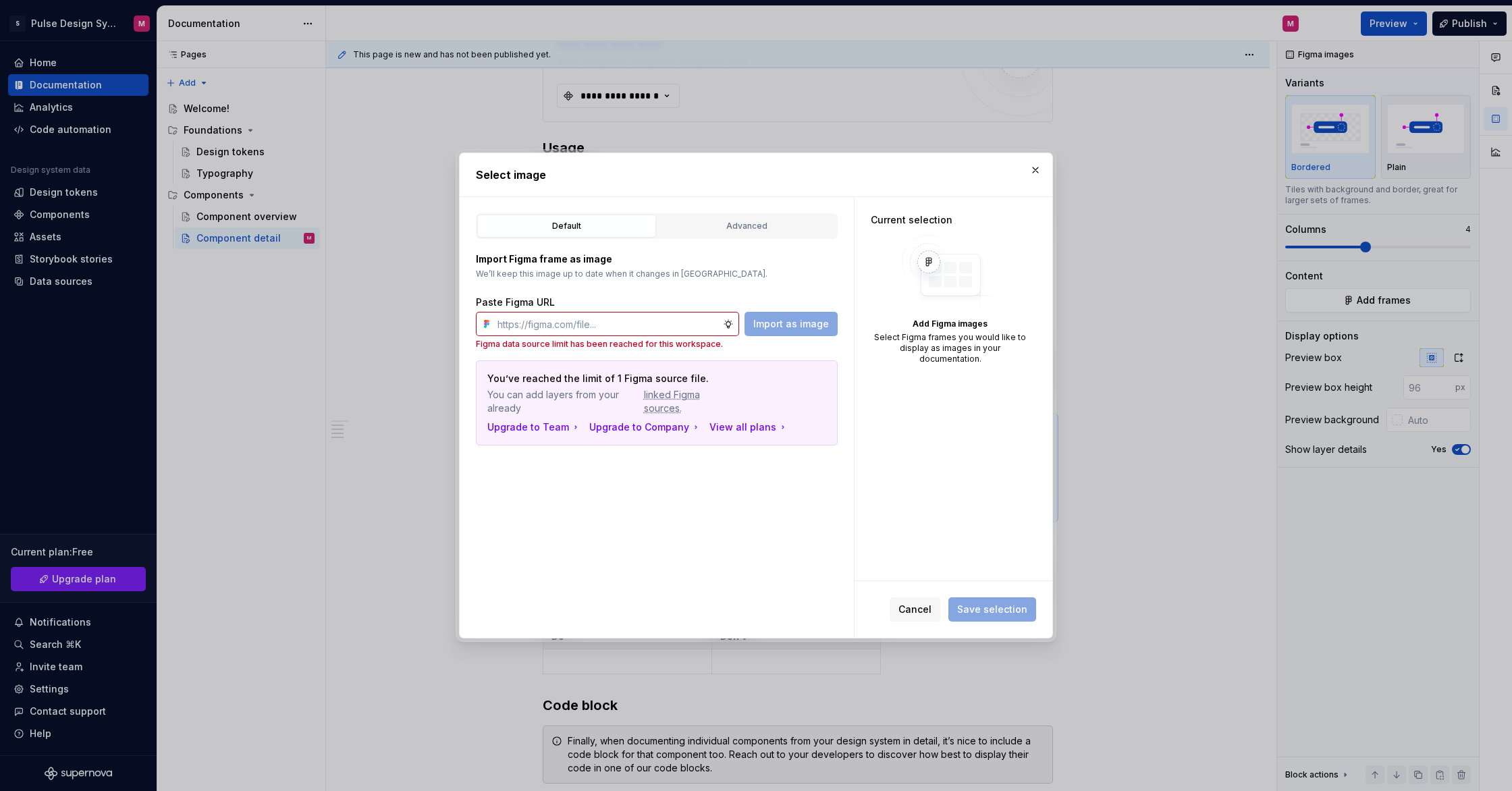
click at [866, 474] on img at bounding box center [866, 474] width 0 height 0
click at [528, 432] on div "Upgrade to Team" at bounding box center [535, 427] width 94 height 14
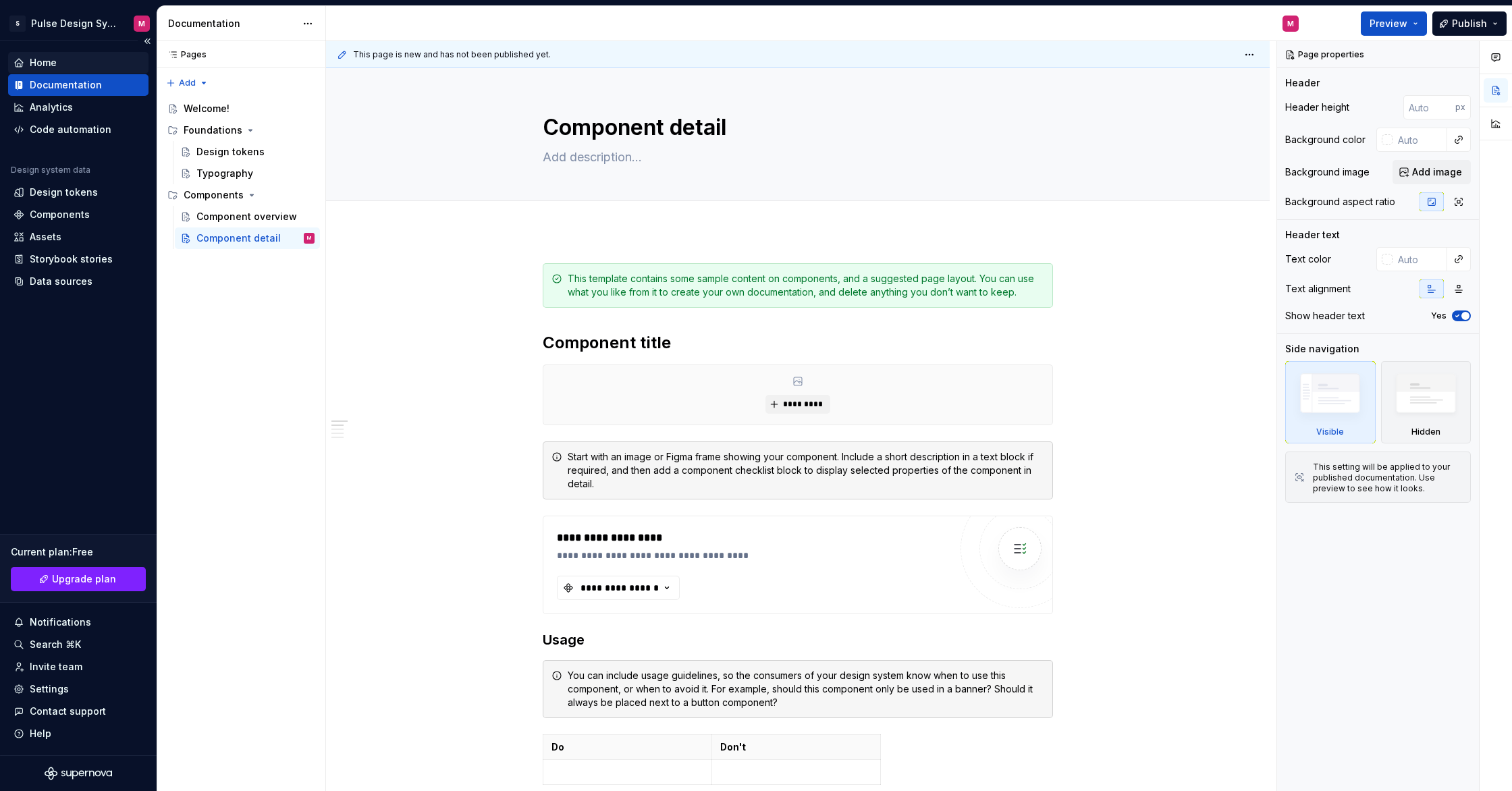
click at [52, 59] on div "Home" at bounding box center [43, 63] width 27 height 14
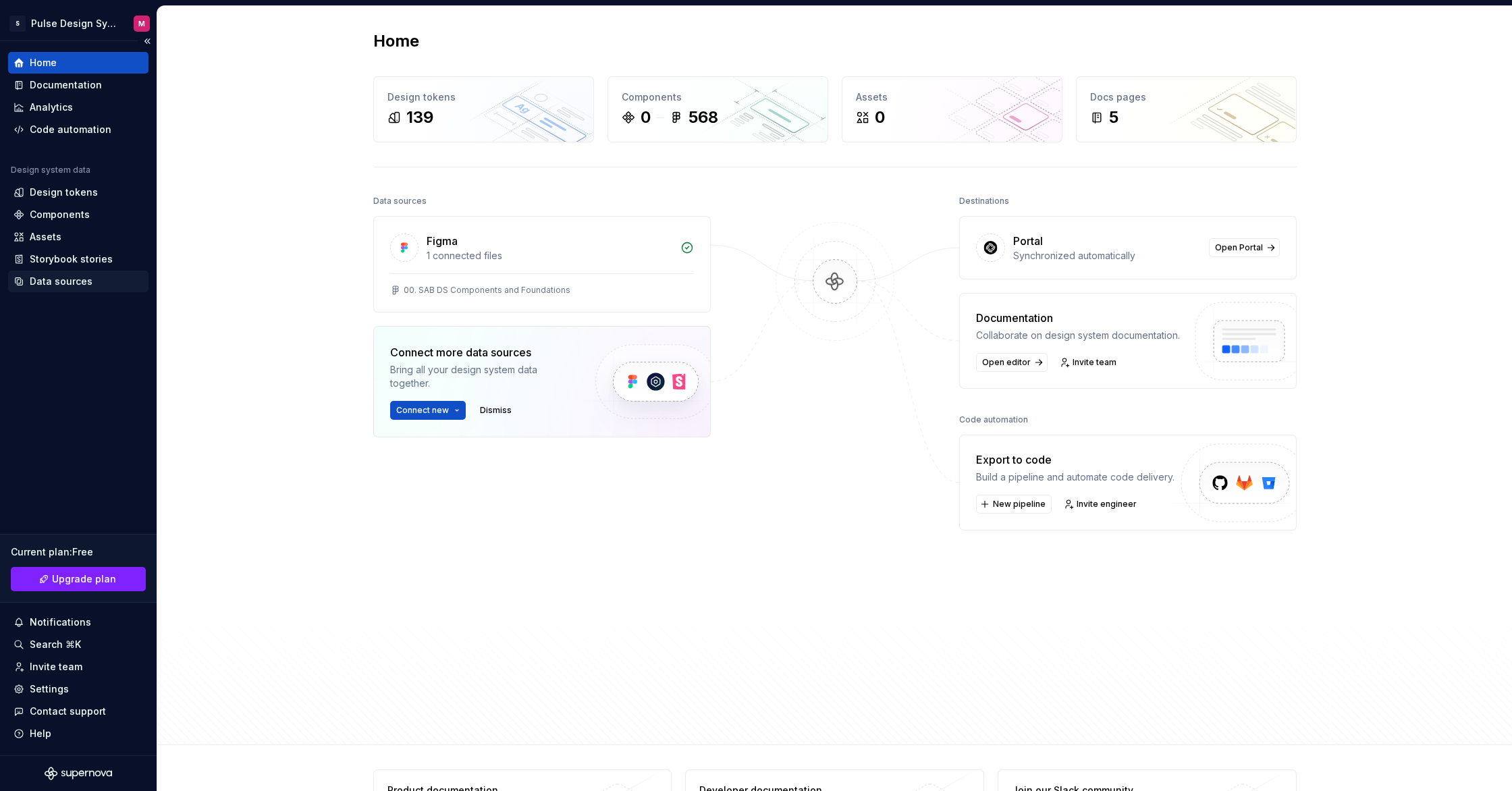
click at [58, 286] on div "Data sources" at bounding box center [61, 282] width 63 height 14
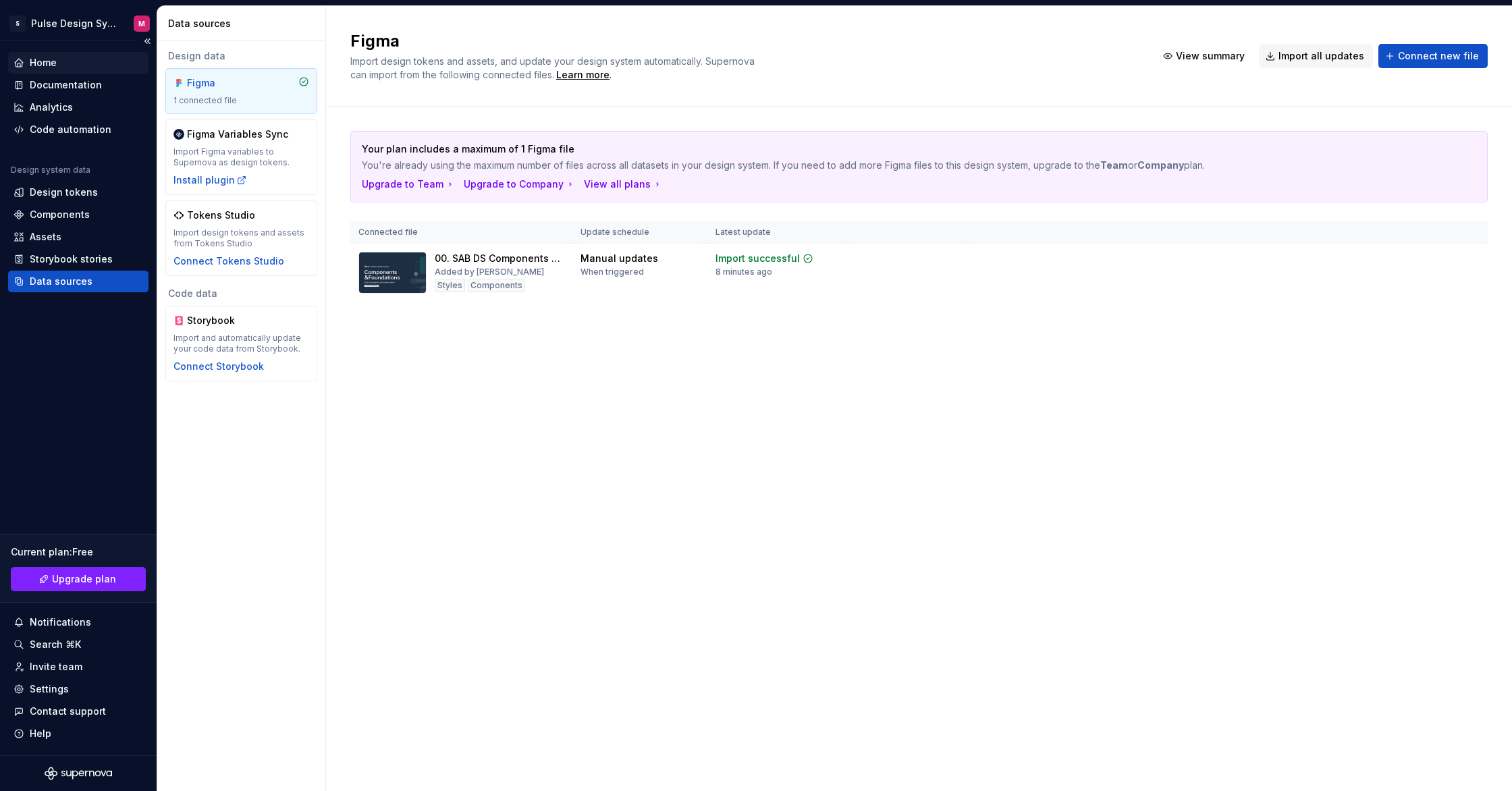
click at [45, 69] on div "Home" at bounding box center [43, 63] width 27 height 14
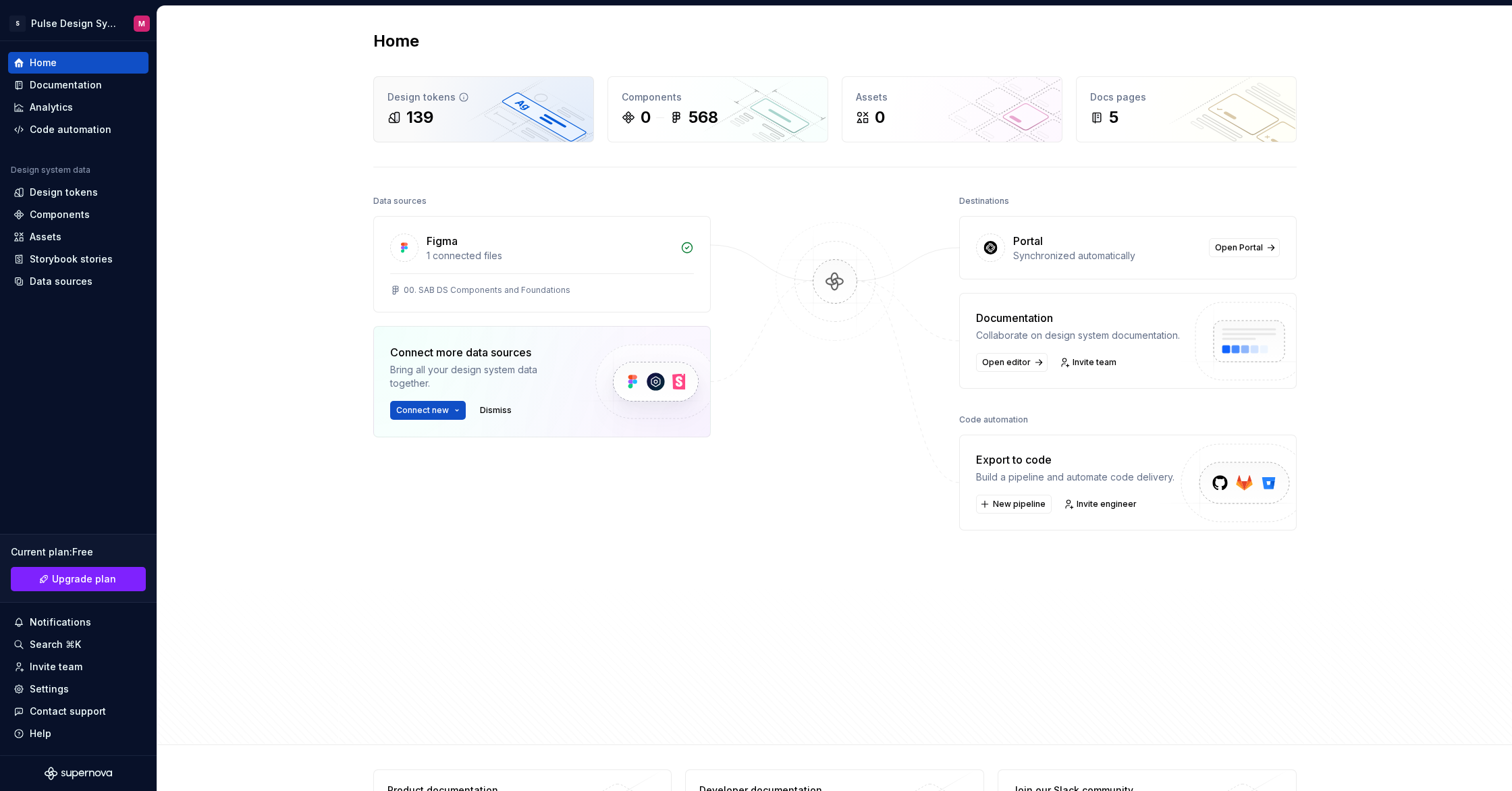
click at [517, 129] on div "Design tokens 139" at bounding box center [483, 109] width 219 height 65
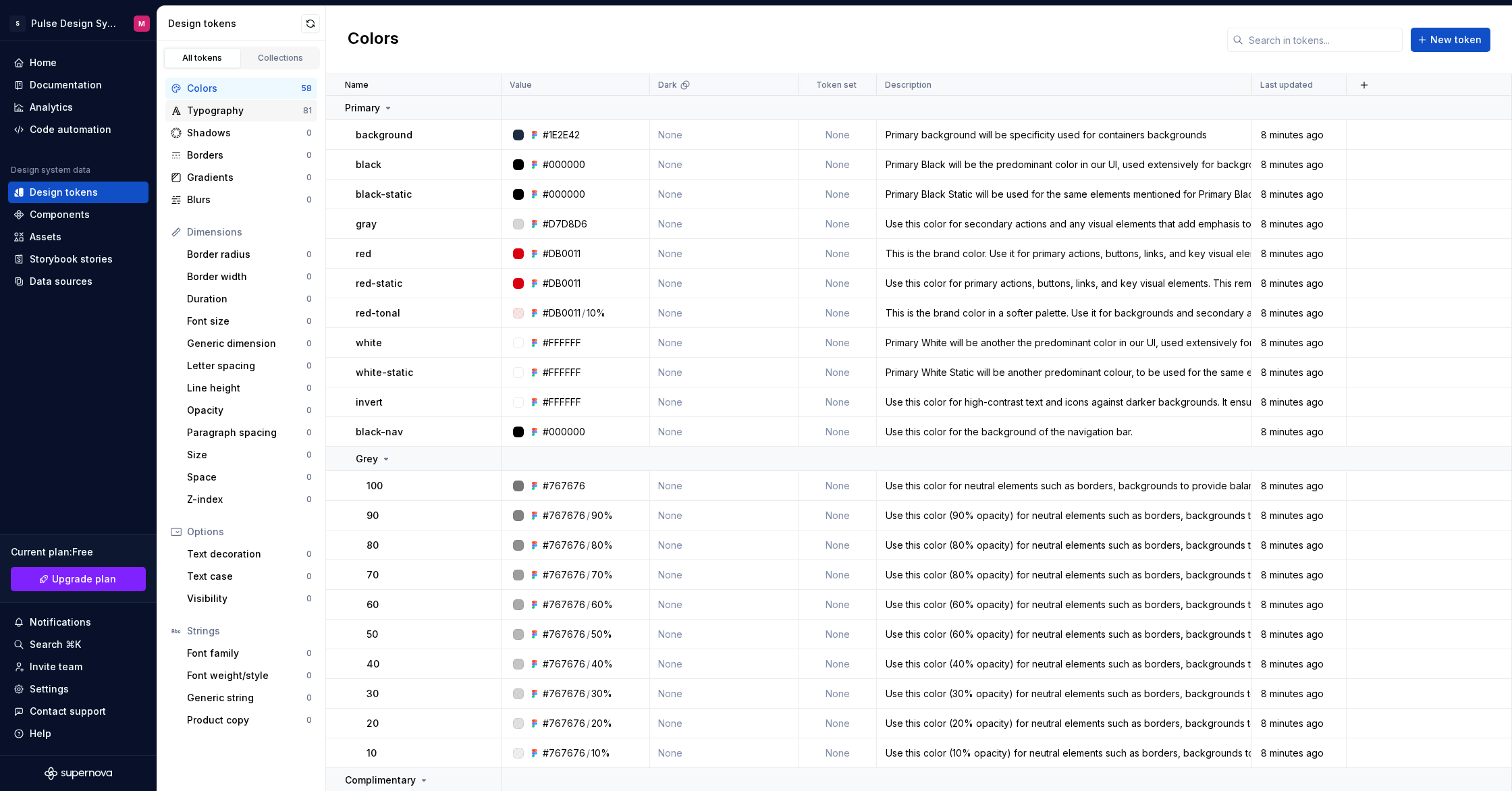
click at [250, 109] on div "Typography" at bounding box center [245, 111] width 116 height 14
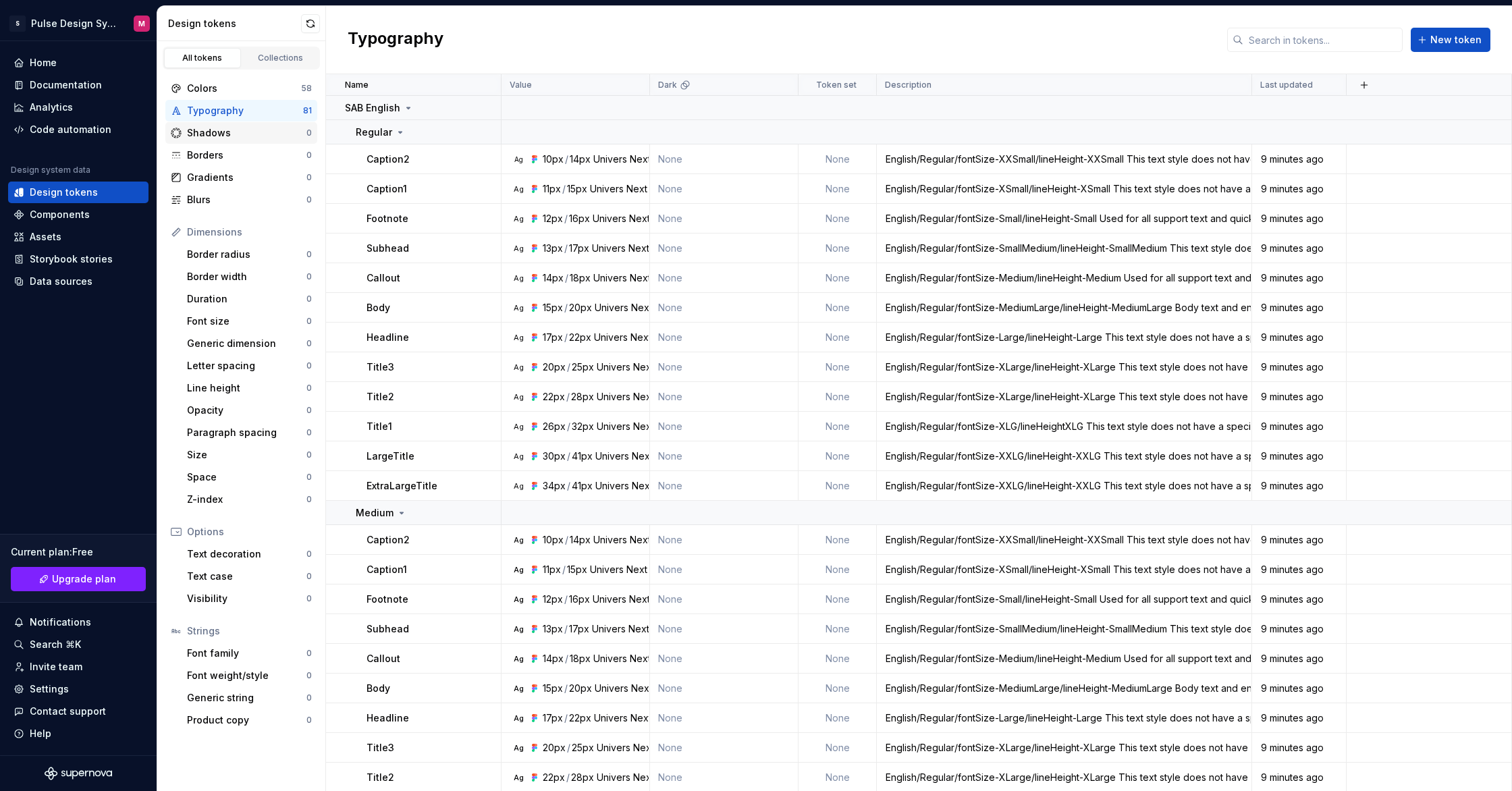
click at [253, 132] on div "Shadows" at bounding box center [247, 133] width 119 height 14
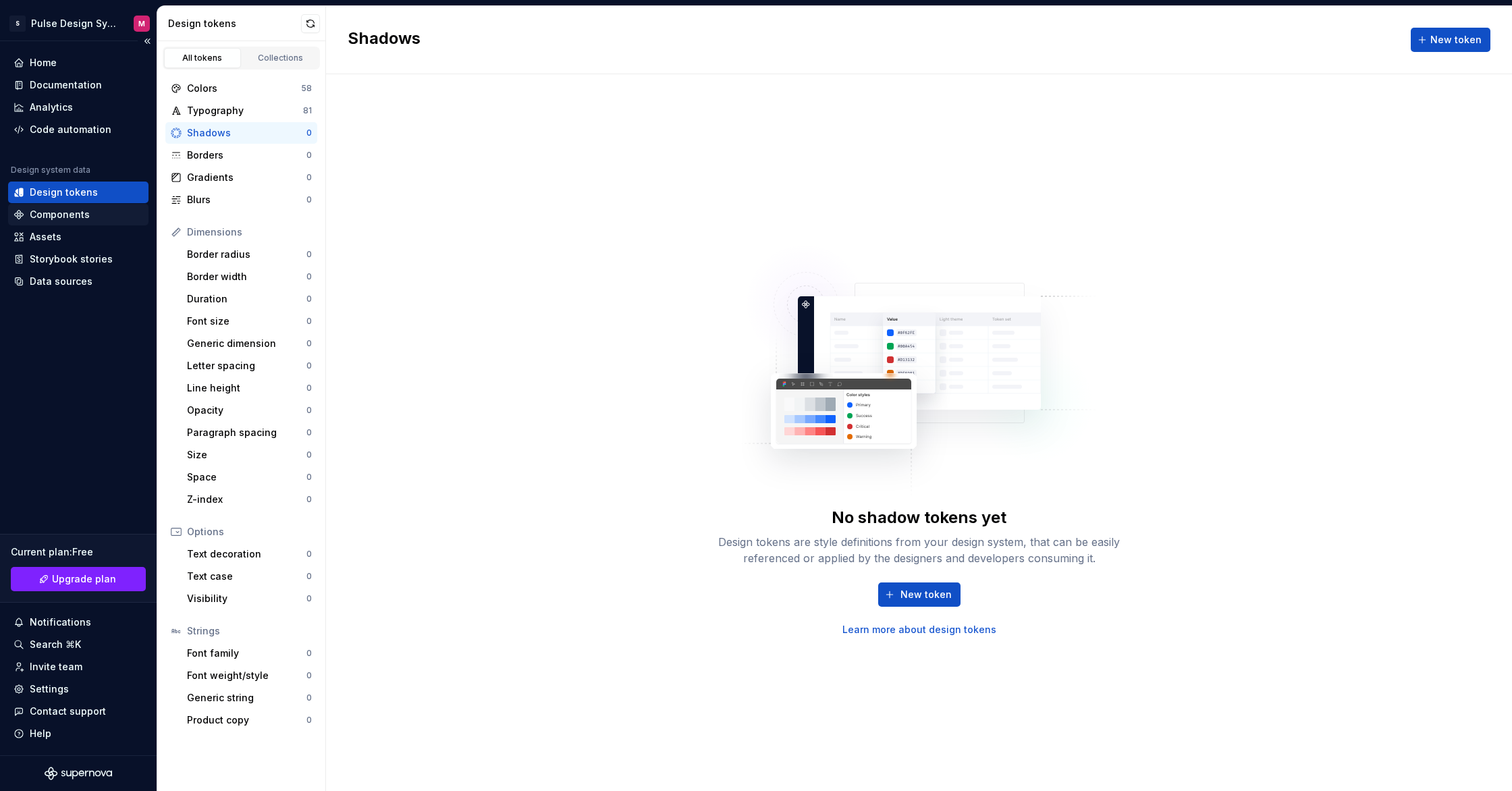
click at [89, 217] on div "Components" at bounding box center [78, 215] width 130 height 14
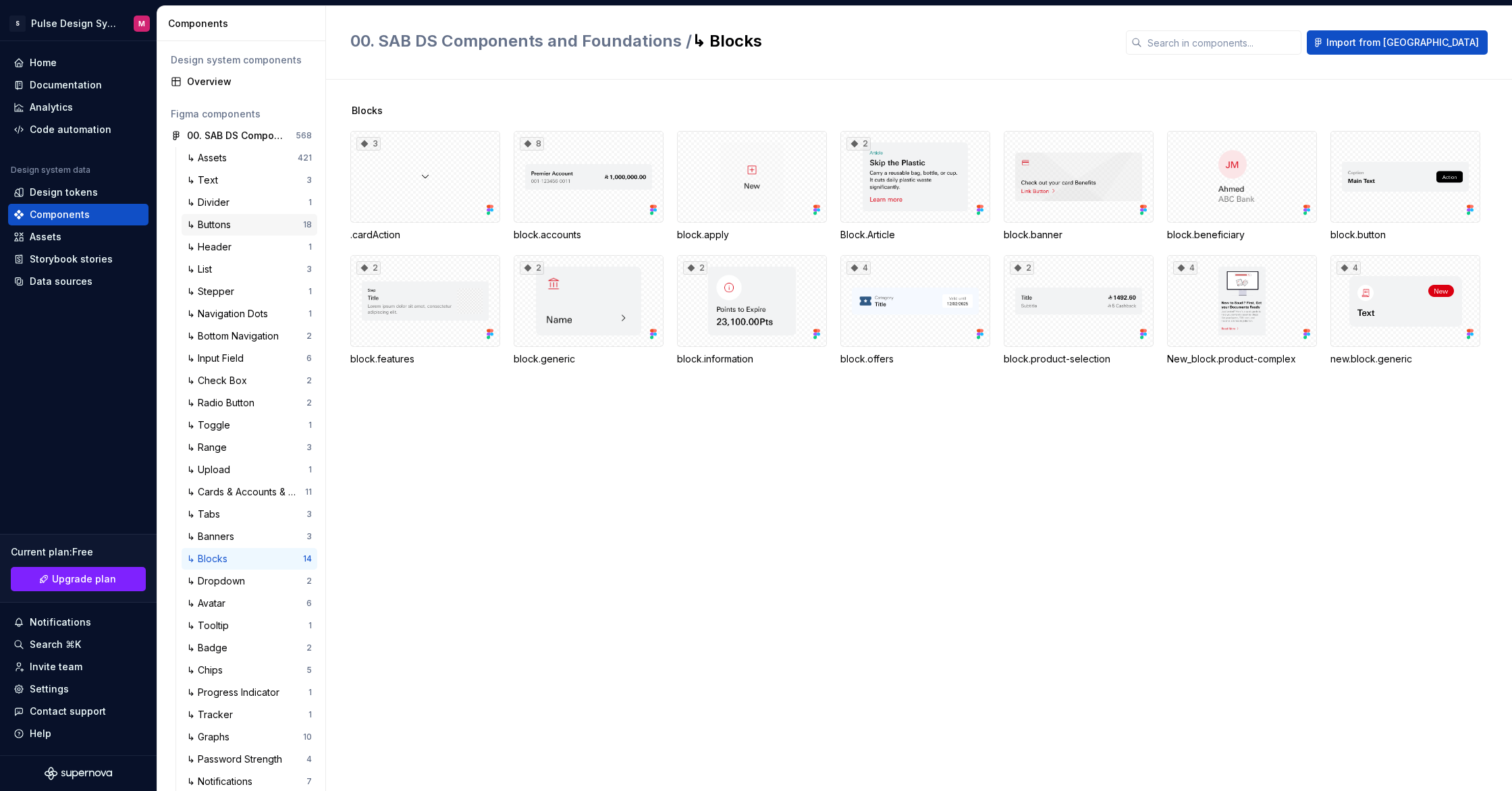
click at [266, 231] on div "↳ Buttons" at bounding box center [245, 225] width 116 height 14
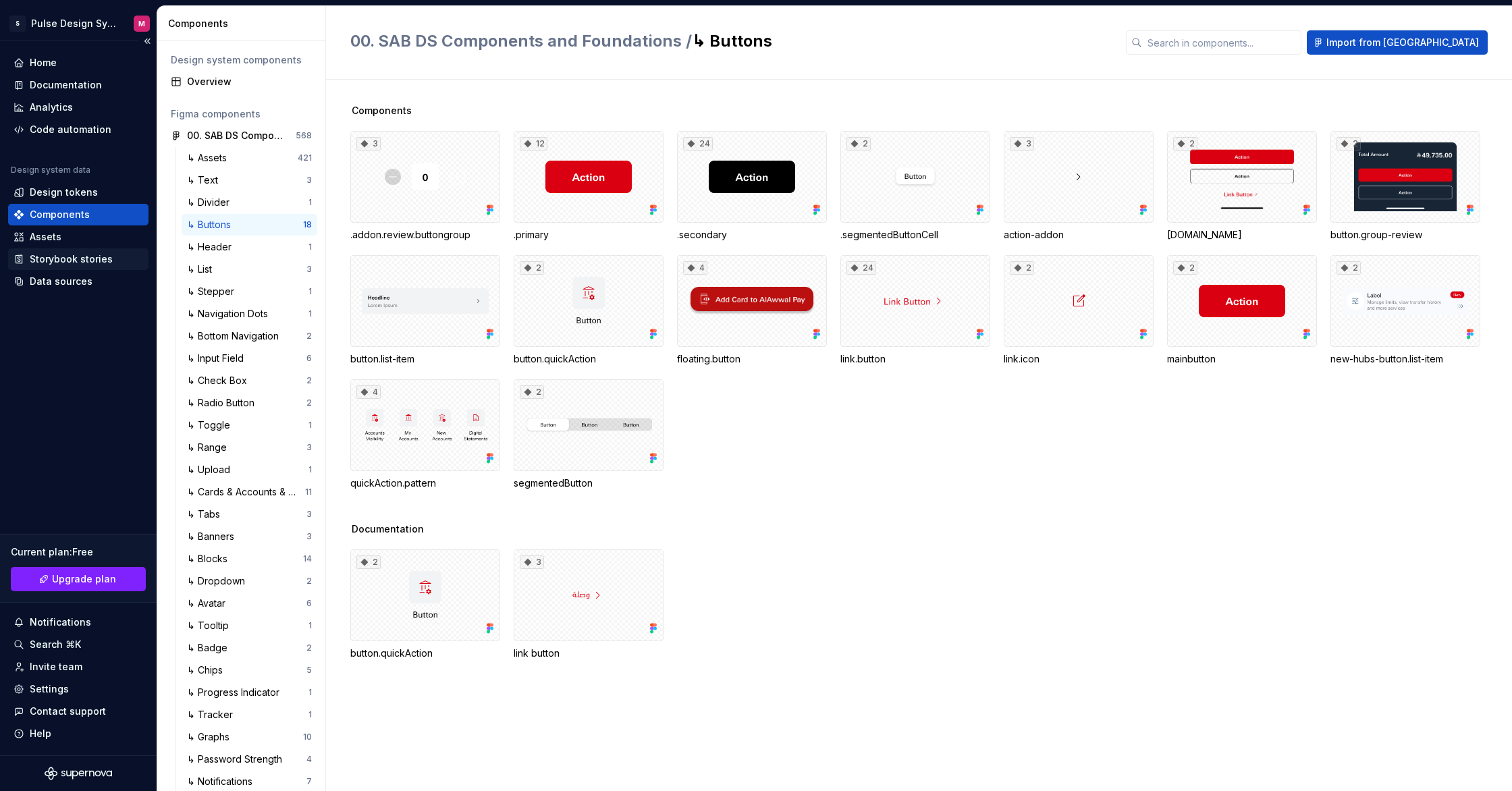
click at [79, 260] on div "Storybook stories" at bounding box center [71, 259] width 83 height 14
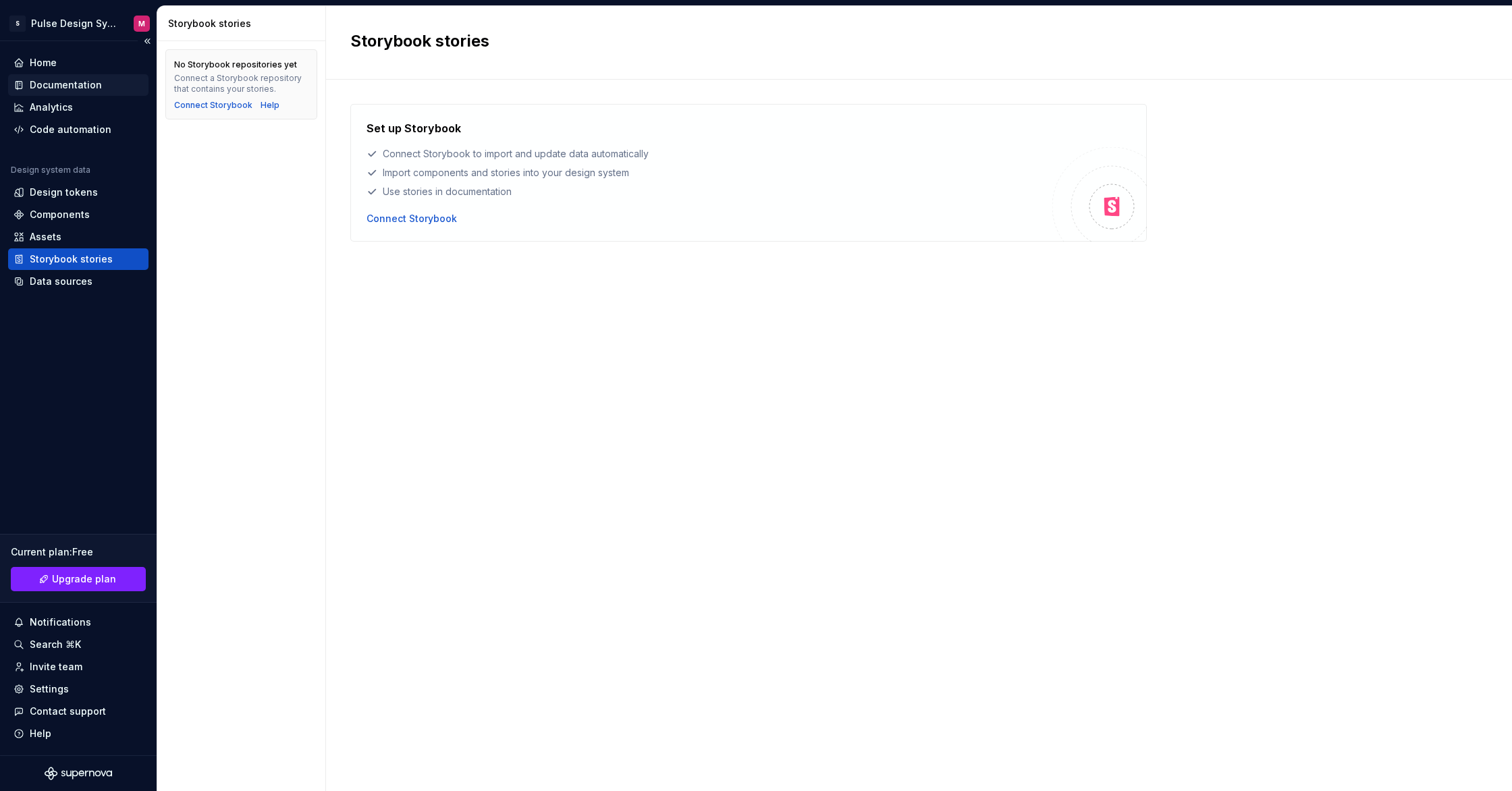
click at [65, 88] on div "Documentation" at bounding box center [66, 85] width 72 height 14
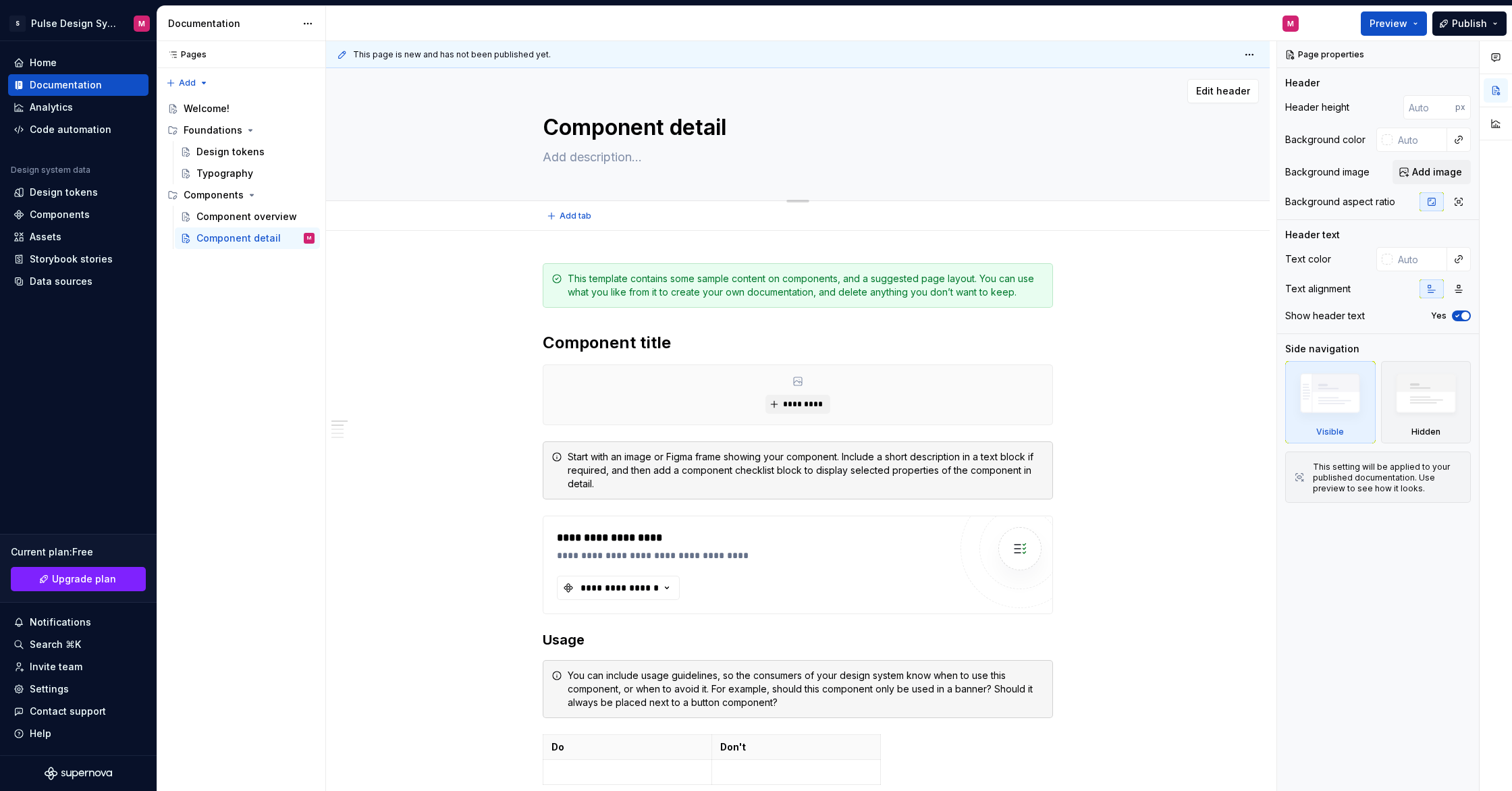
click at [646, 124] on textarea "Component detail" at bounding box center [795, 128] width 510 height 33
click at [86, 256] on div "Storybook stories" at bounding box center [71, 259] width 83 height 14
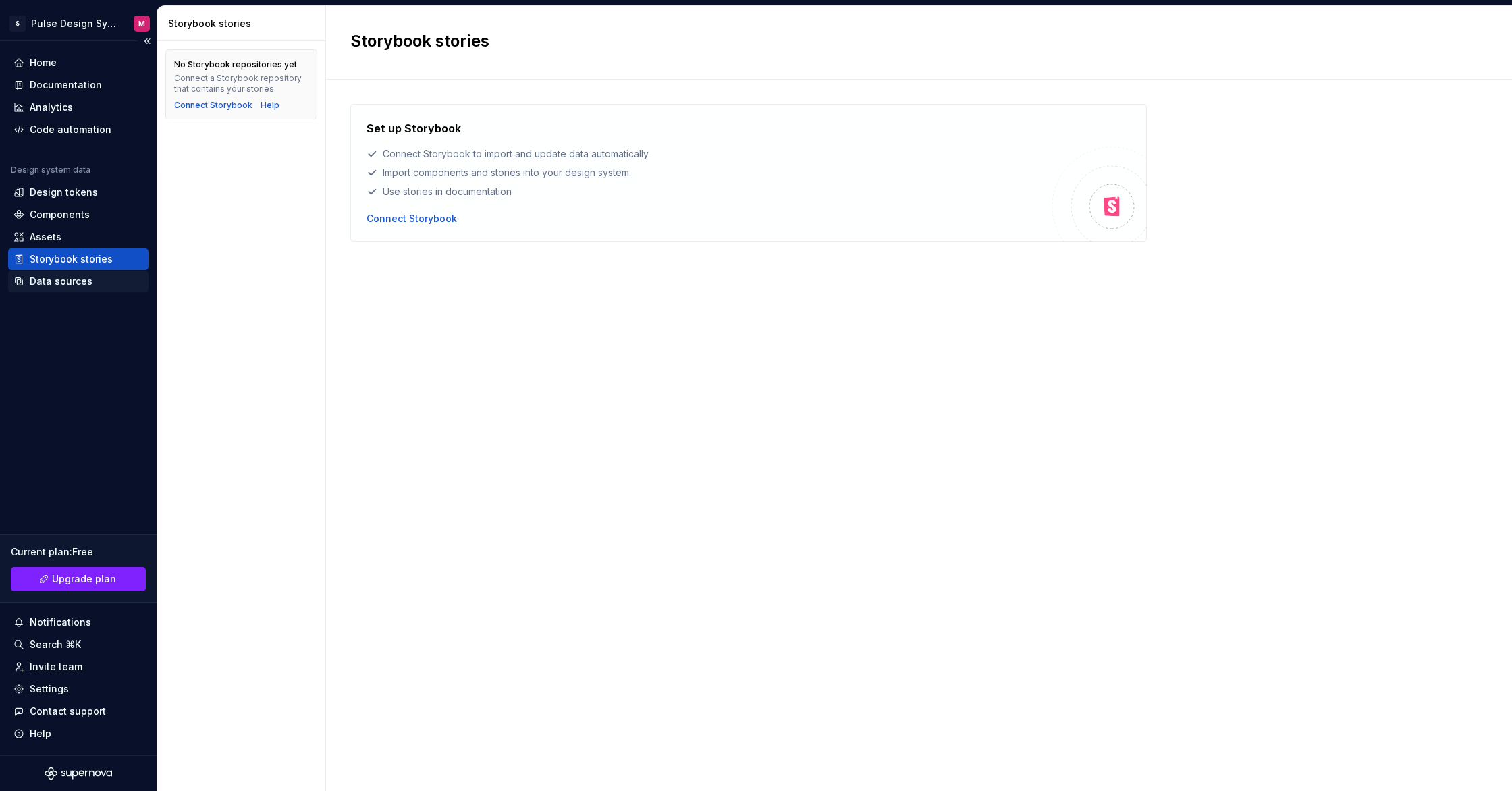
click at [67, 286] on div "Data sources" at bounding box center [61, 282] width 63 height 14
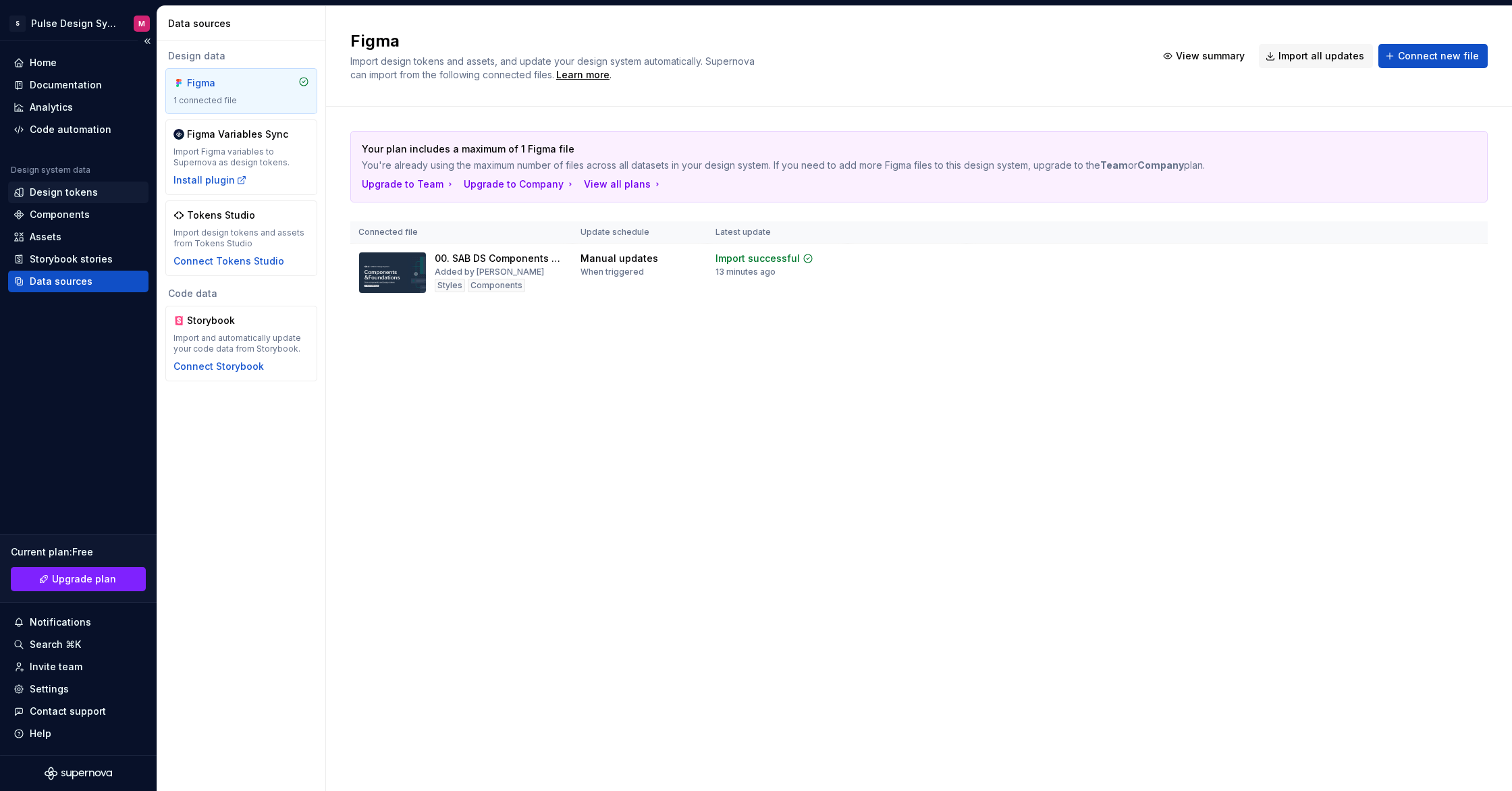
click at [69, 187] on div "Design tokens" at bounding box center [64, 193] width 69 height 14
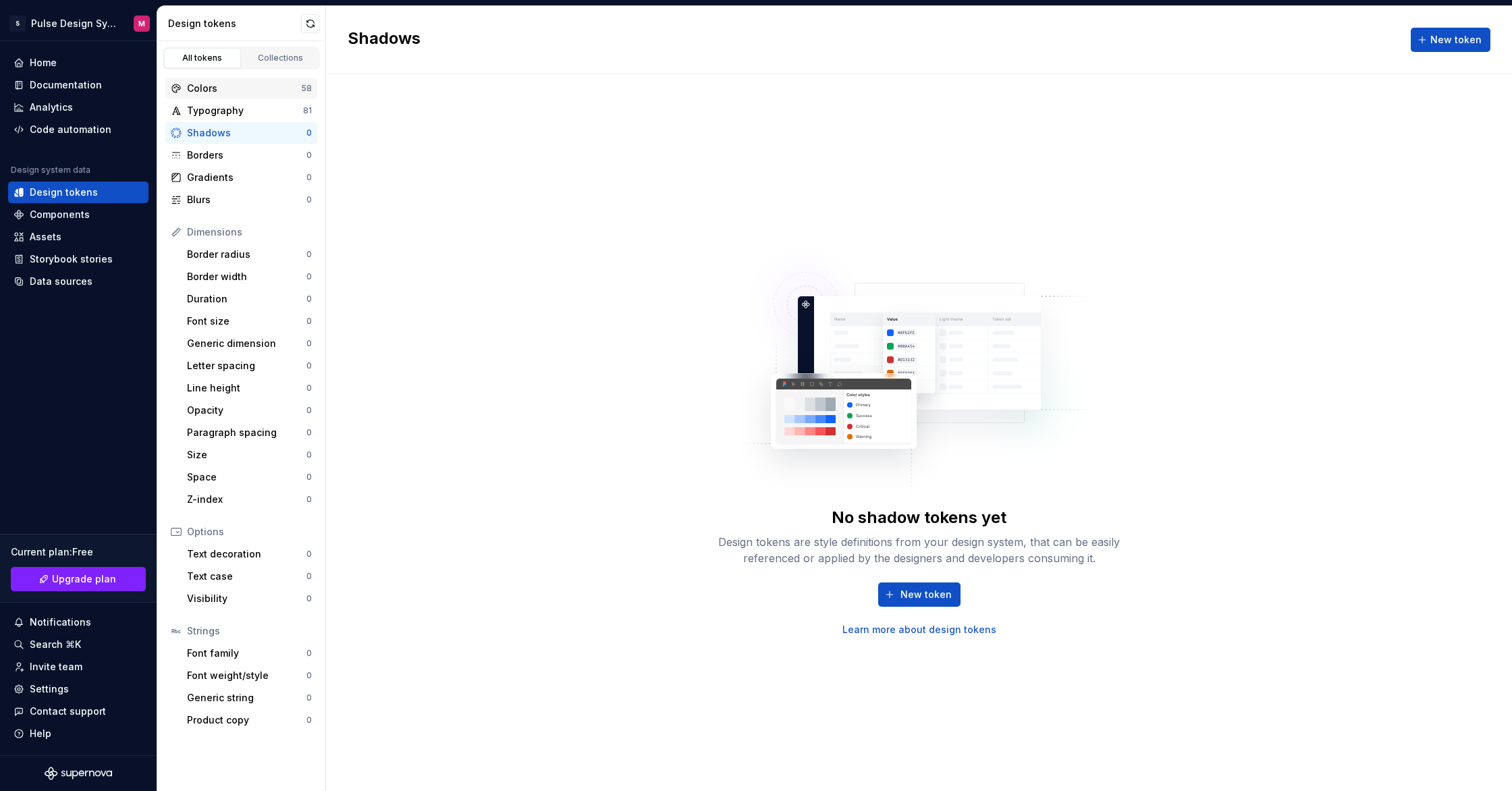
click at [235, 92] on div "Colors" at bounding box center [244, 88] width 114 height 14
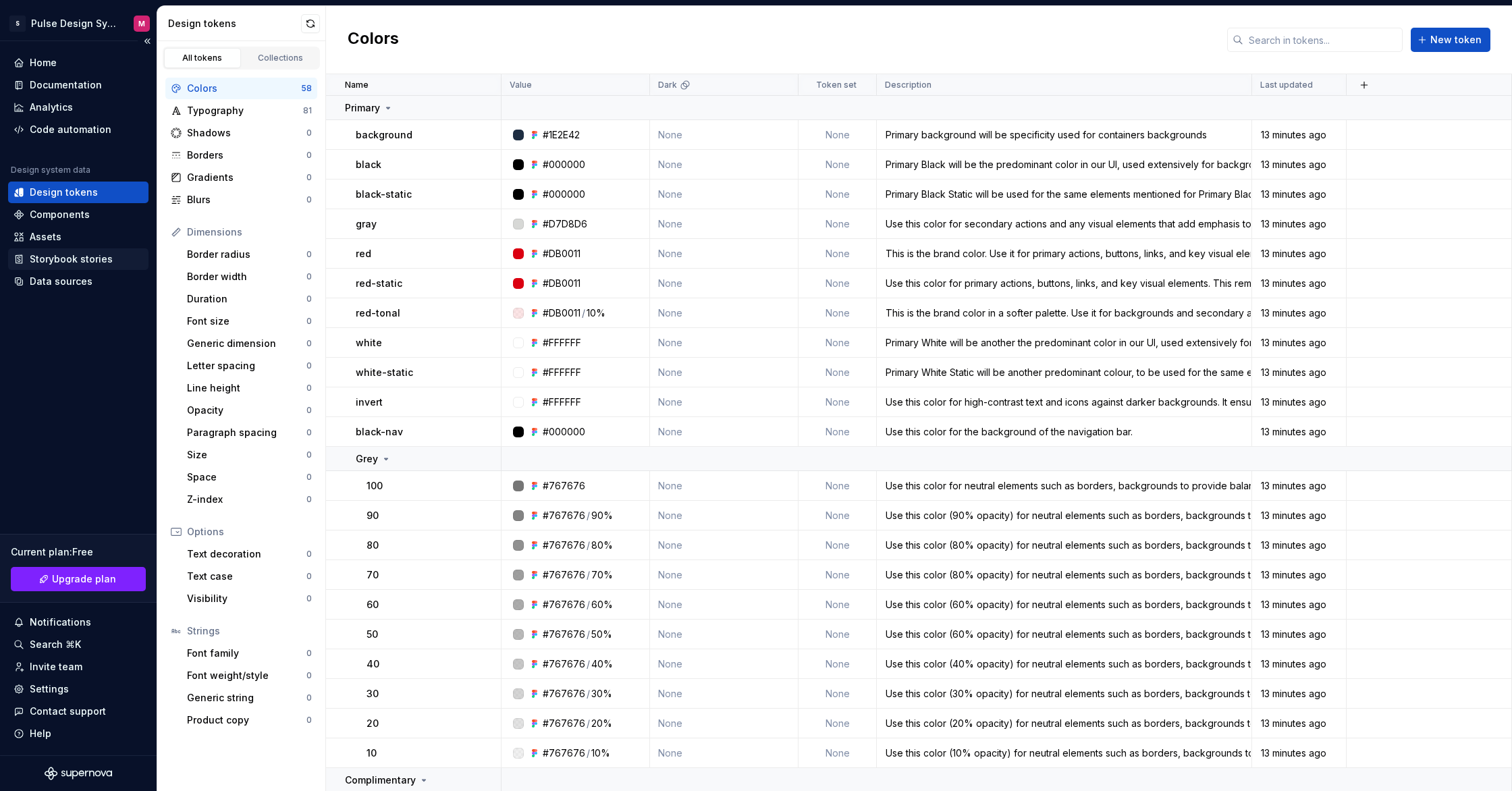
click at [64, 263] on div "Storybook stories" at bounding box center [71, 259] width 83 height 14
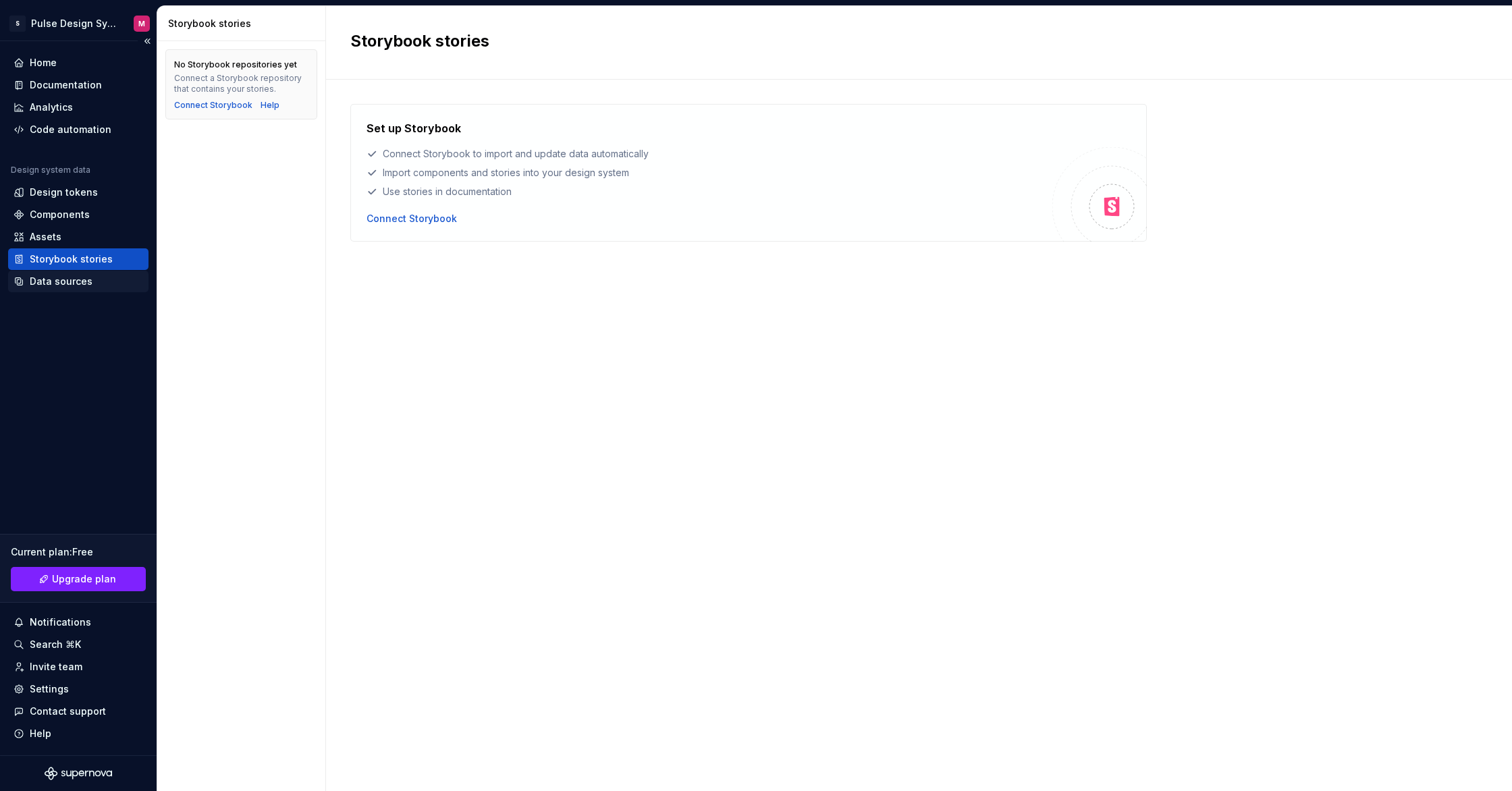
click at [50, 290] on div "Data sources" at bounding box center [78, 282] width 140 height 22
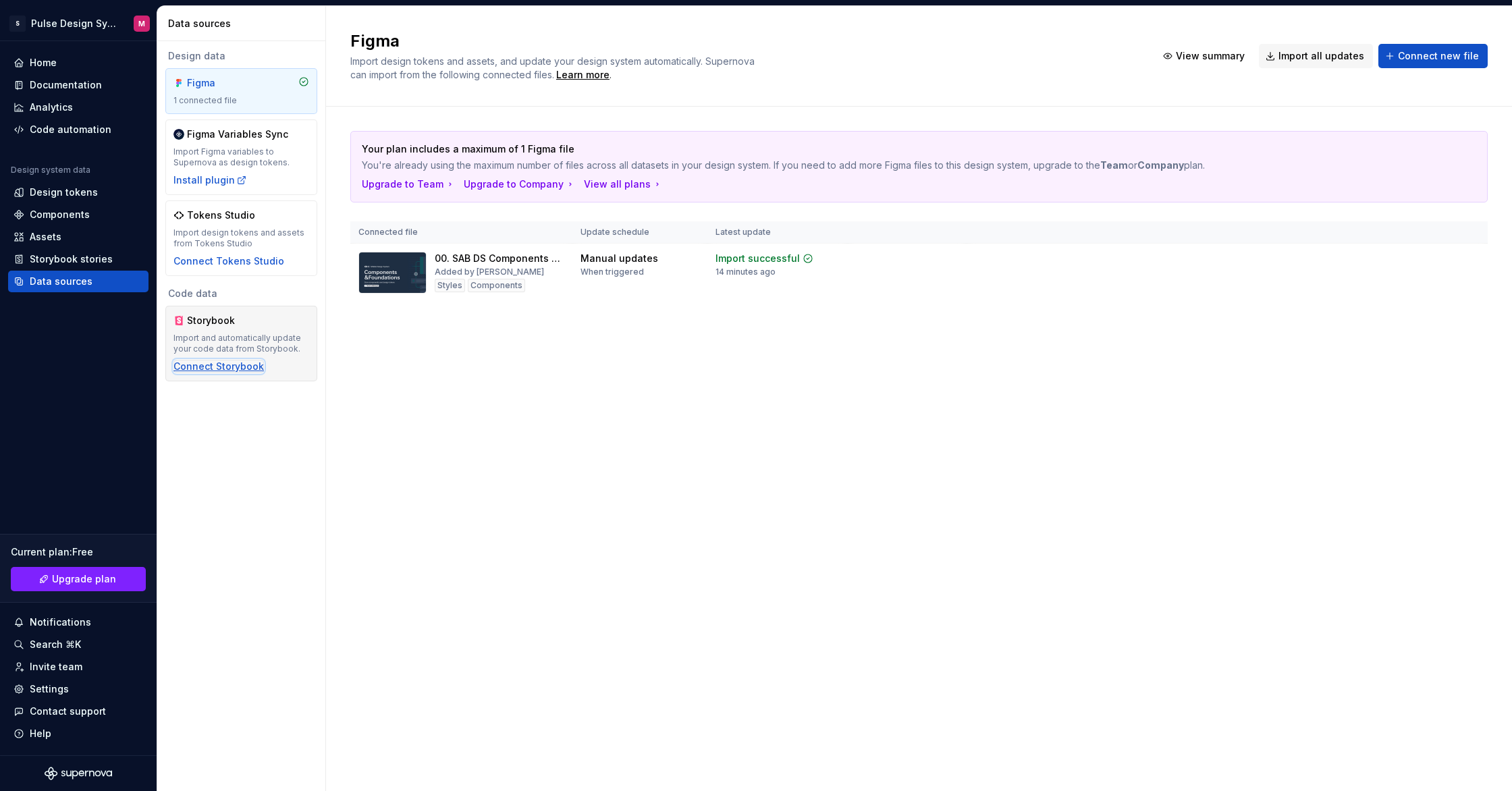
click at [196, 367] on div "Connect Storybook" at bounding box center [218, 366] width 90 height 14
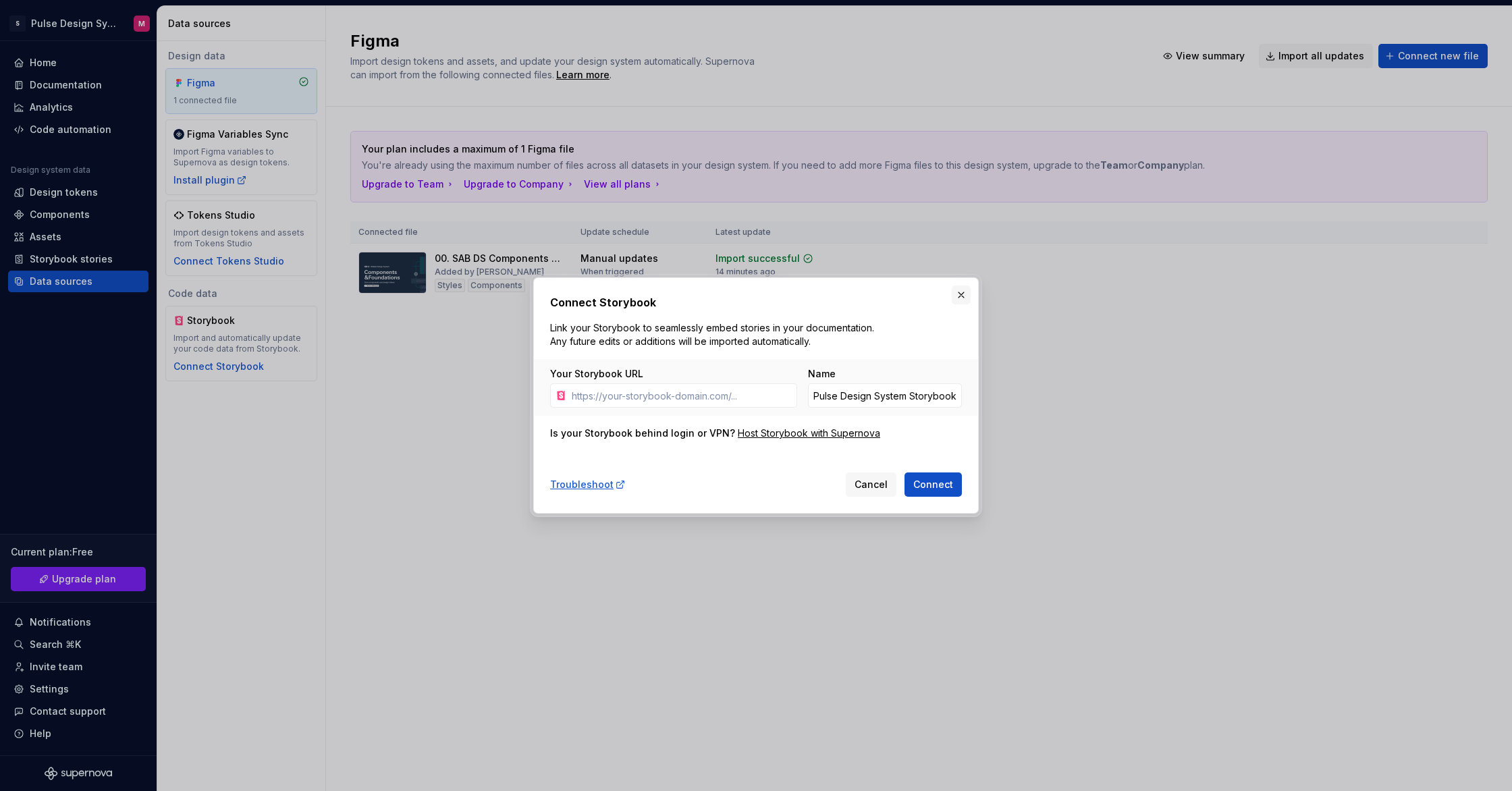
click at [962, 294] on button "button" at bounding box center [961, 295] width 19 height 19
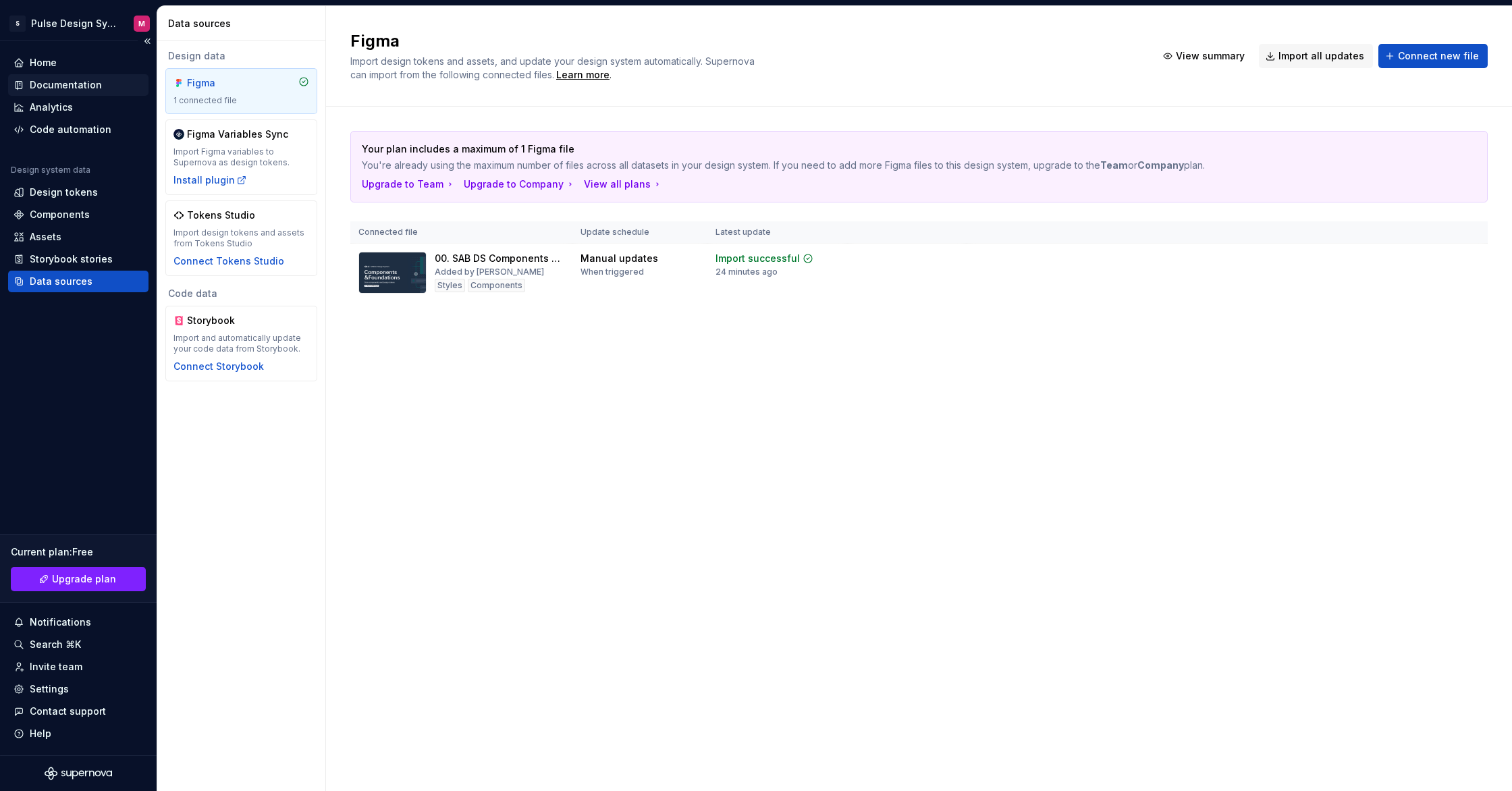
click at [72, 79] on div "Documentation" at bounding box center [66, 85] width 72 height 14
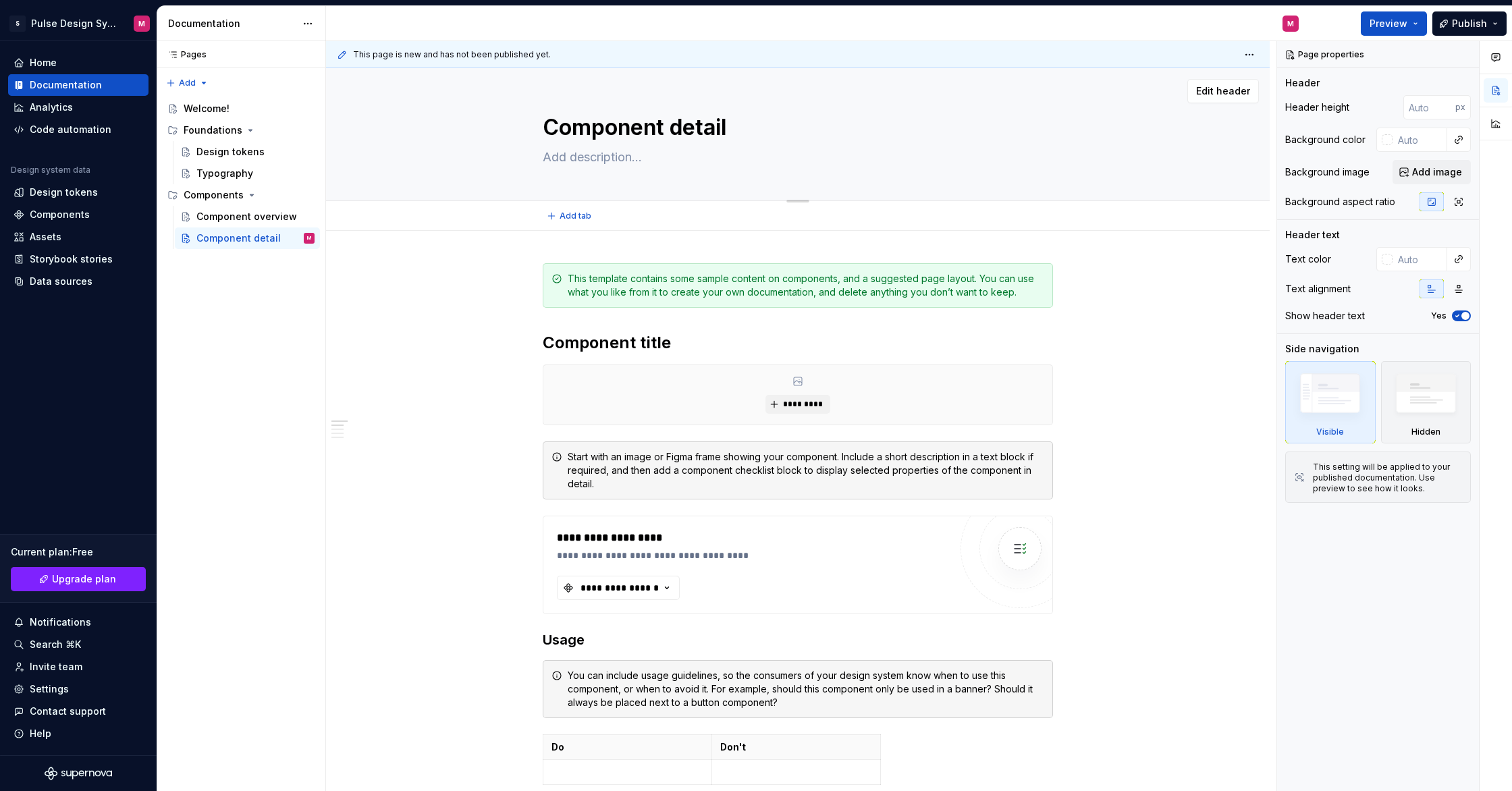
click at [659, 131] on textarea "Component detail" at bounding box center [795, 128] width 510 height 33
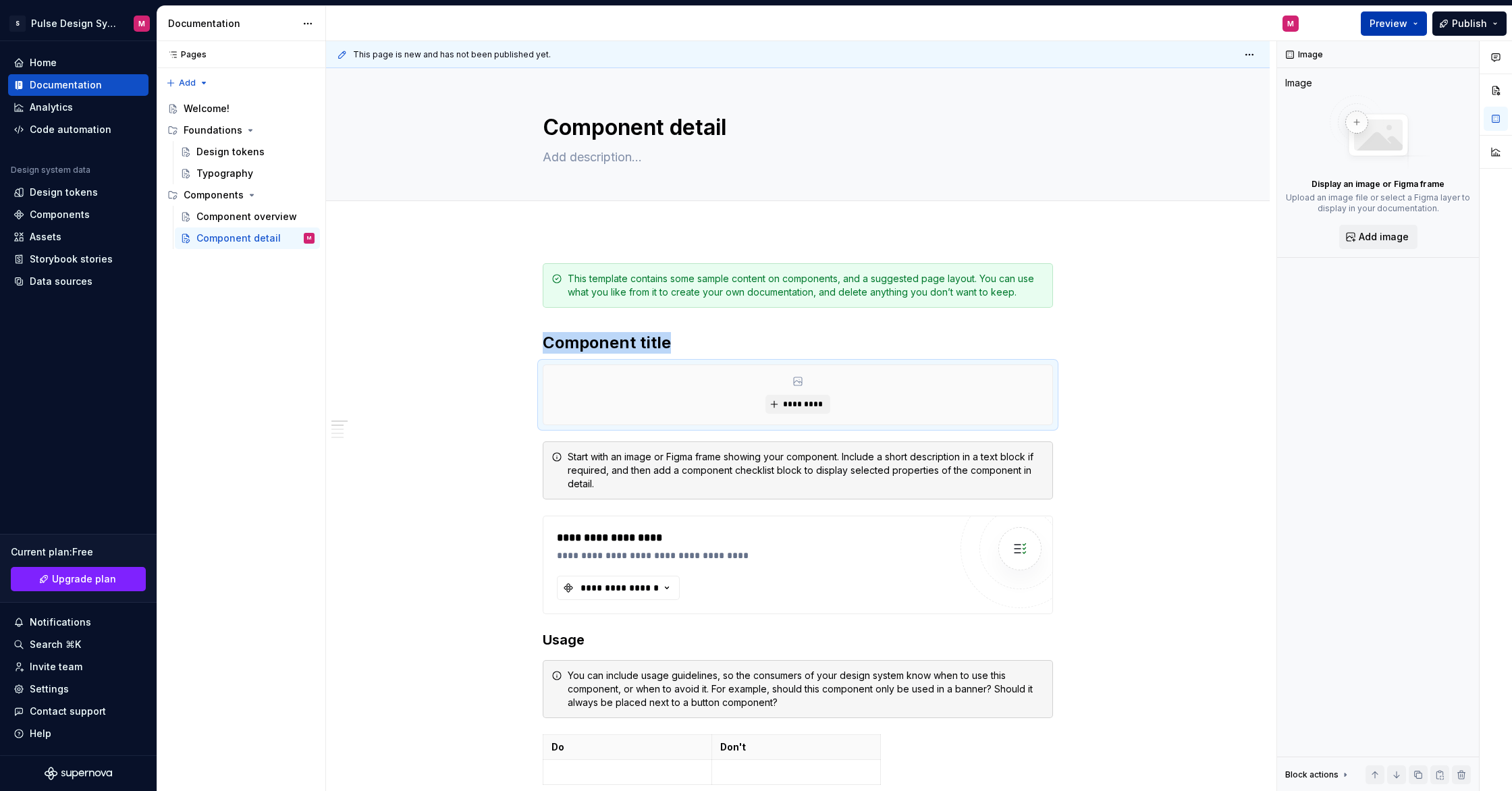
click at [1415, 25] on button "Preview" at bounding box center [1394, 24] width 66 height 24
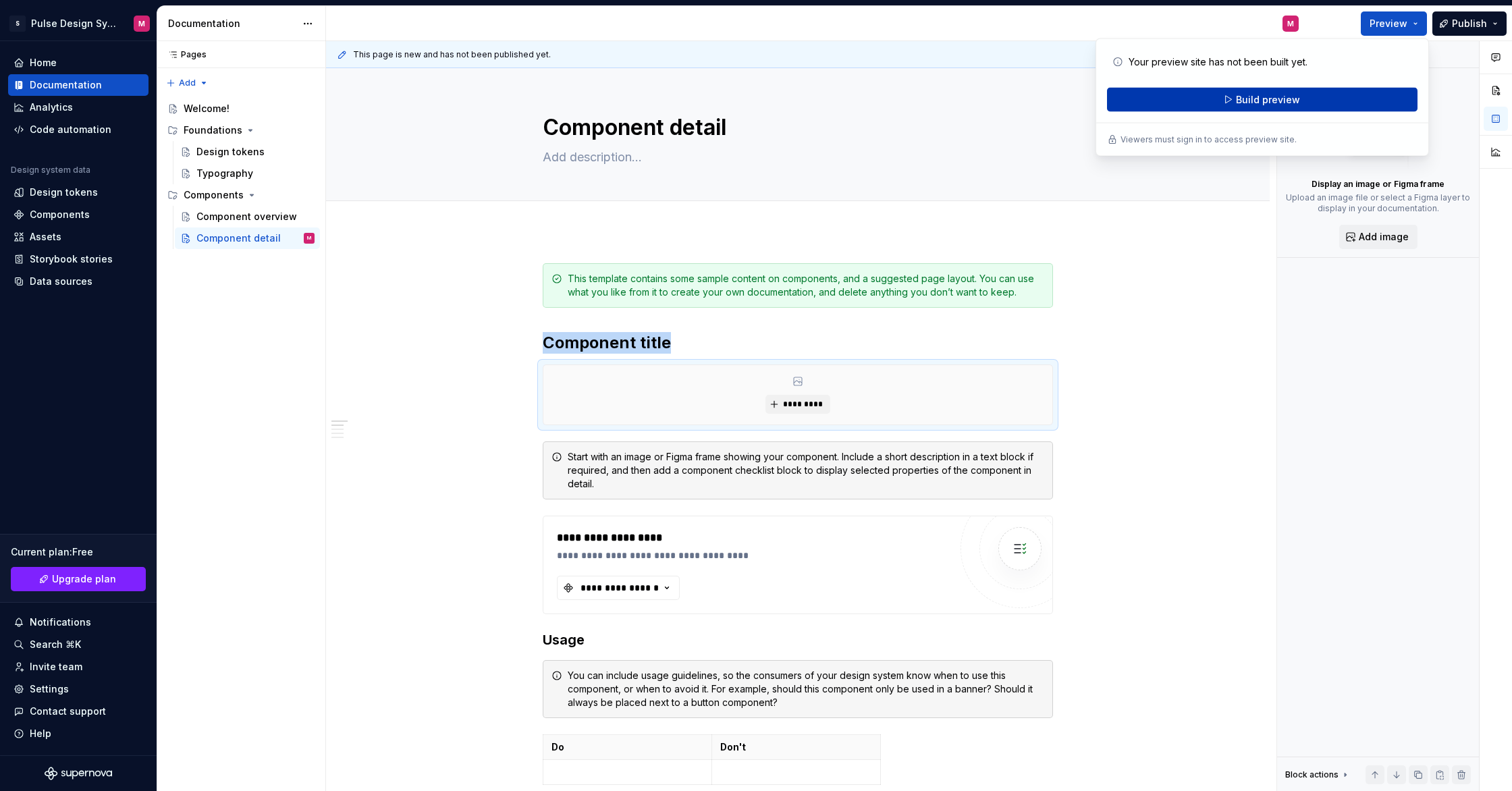
click at [1269, 97] on span "Build preview" at bounding box center [1268, 100] width 64 height 14
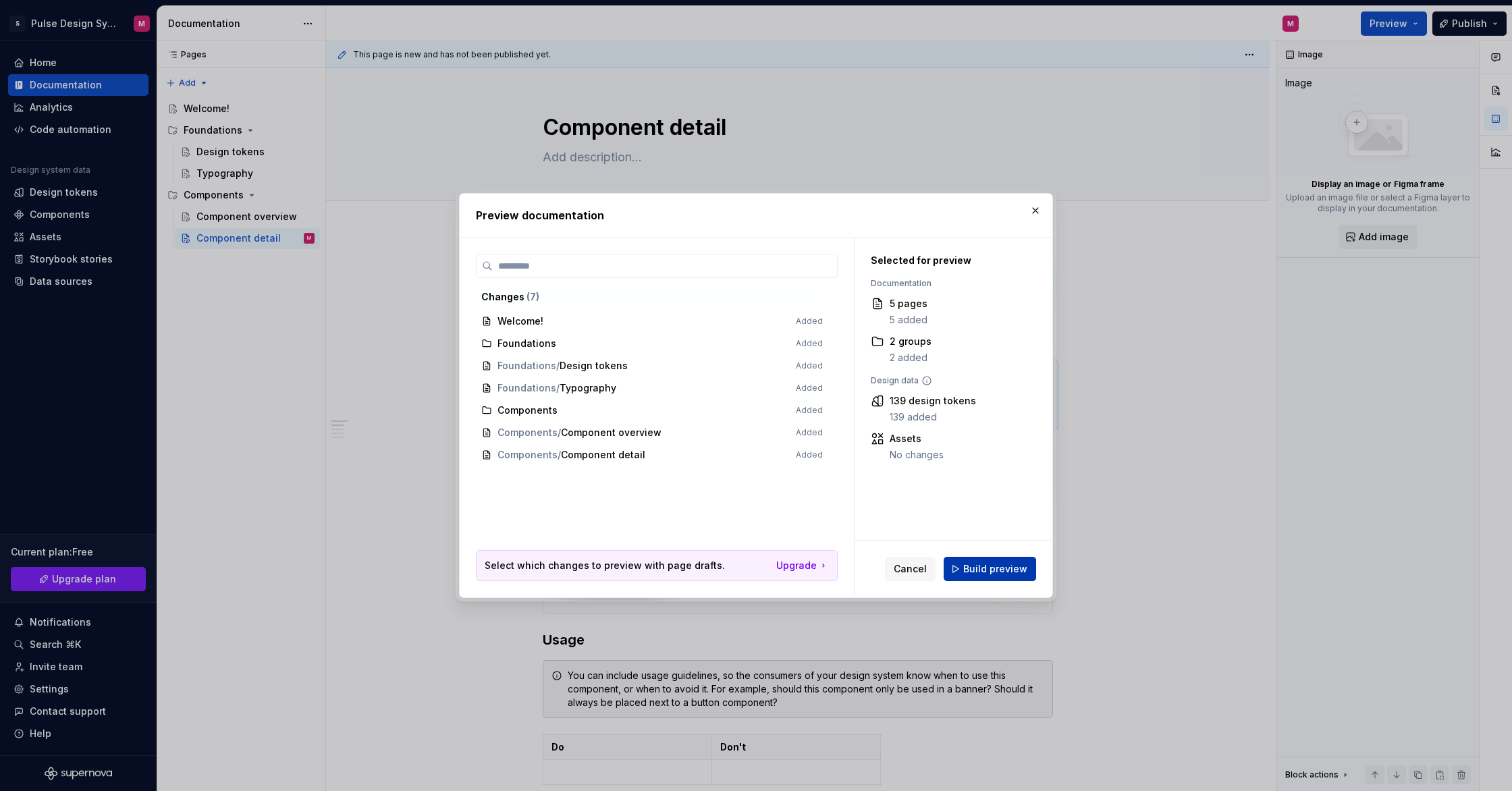
click at [983, 569] on span "Build preview" at bounding box center [995, 569] width 64 height 14
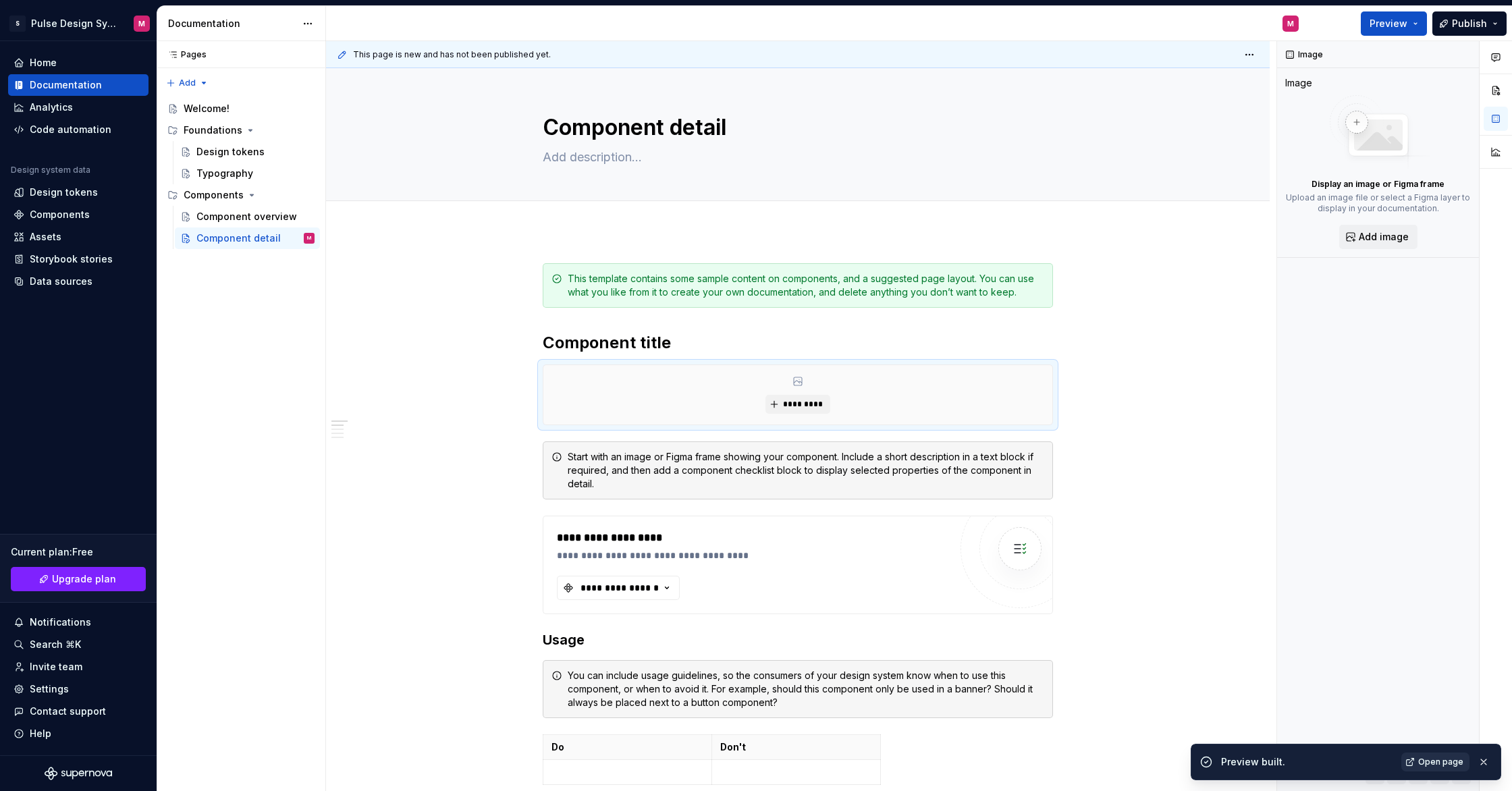
click at [1439, 762] on span "Open page" at bounding box center [1441, 763] width 45 height 11
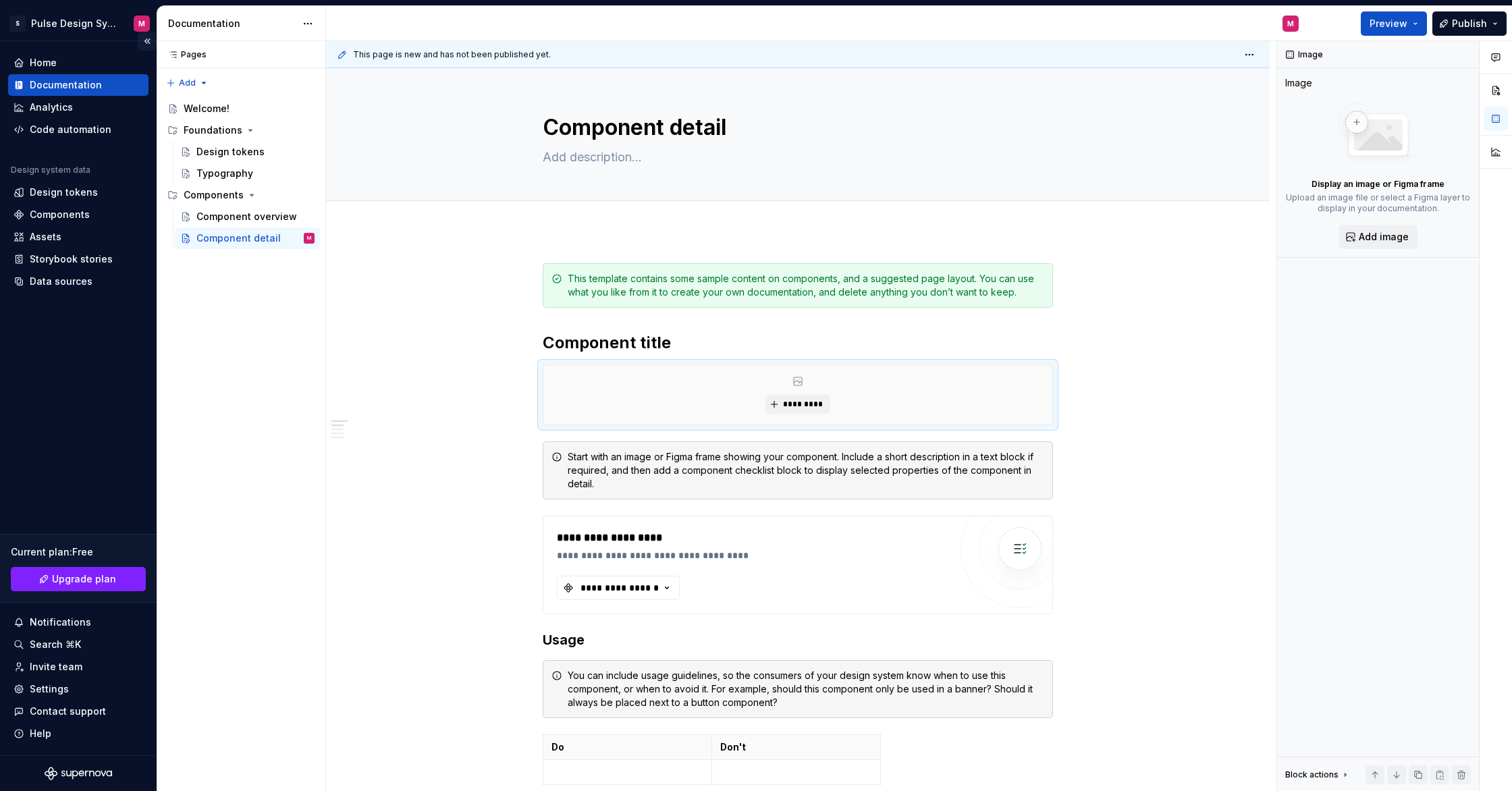
click at [150, 38] on button "Collapse sidebar" at bounding box center [147, 41] width 19 height 19
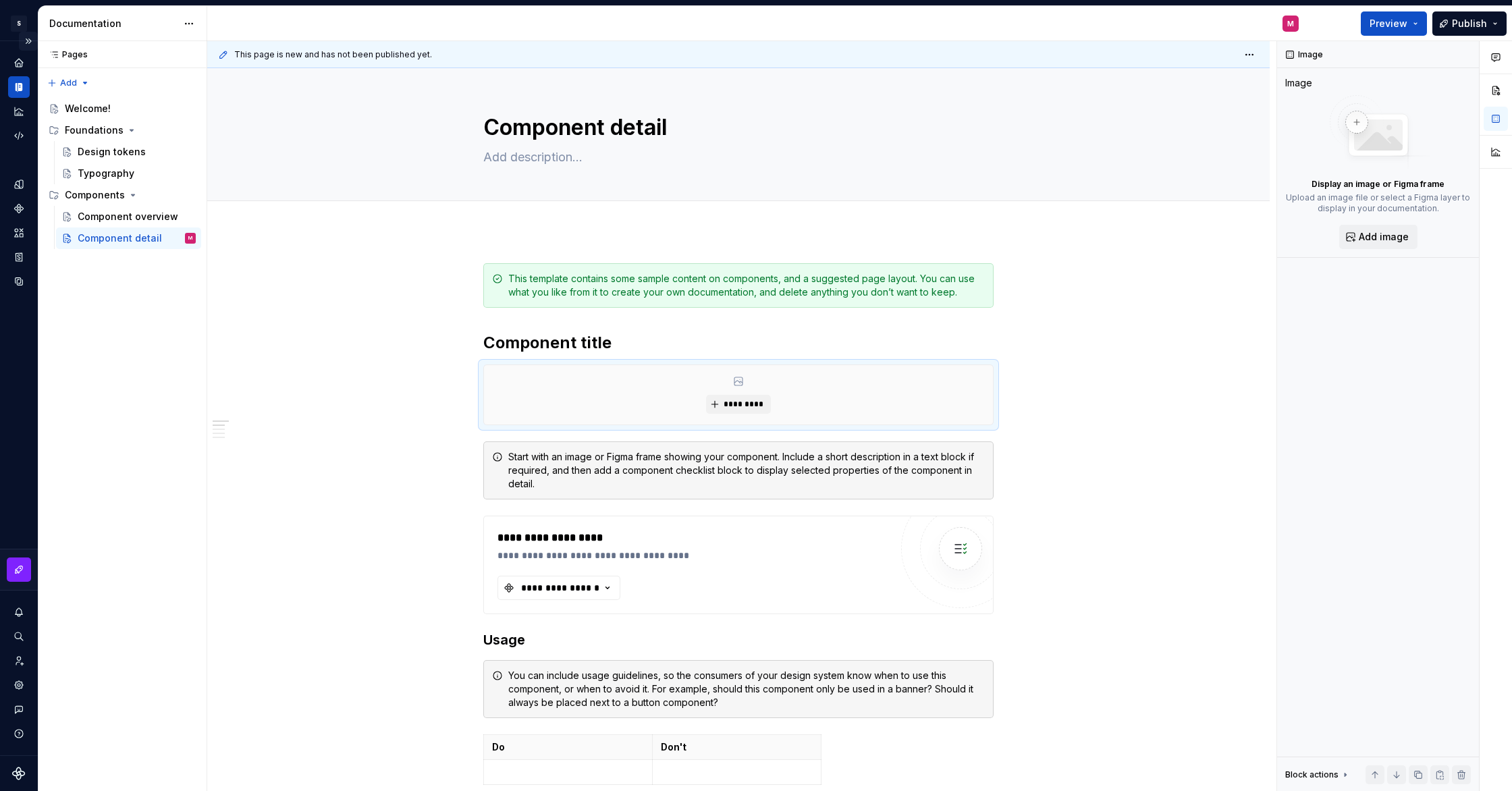
click at [31, 43] on button "Expand sidebar" at bounding box center [28, 41] width 19 height 19
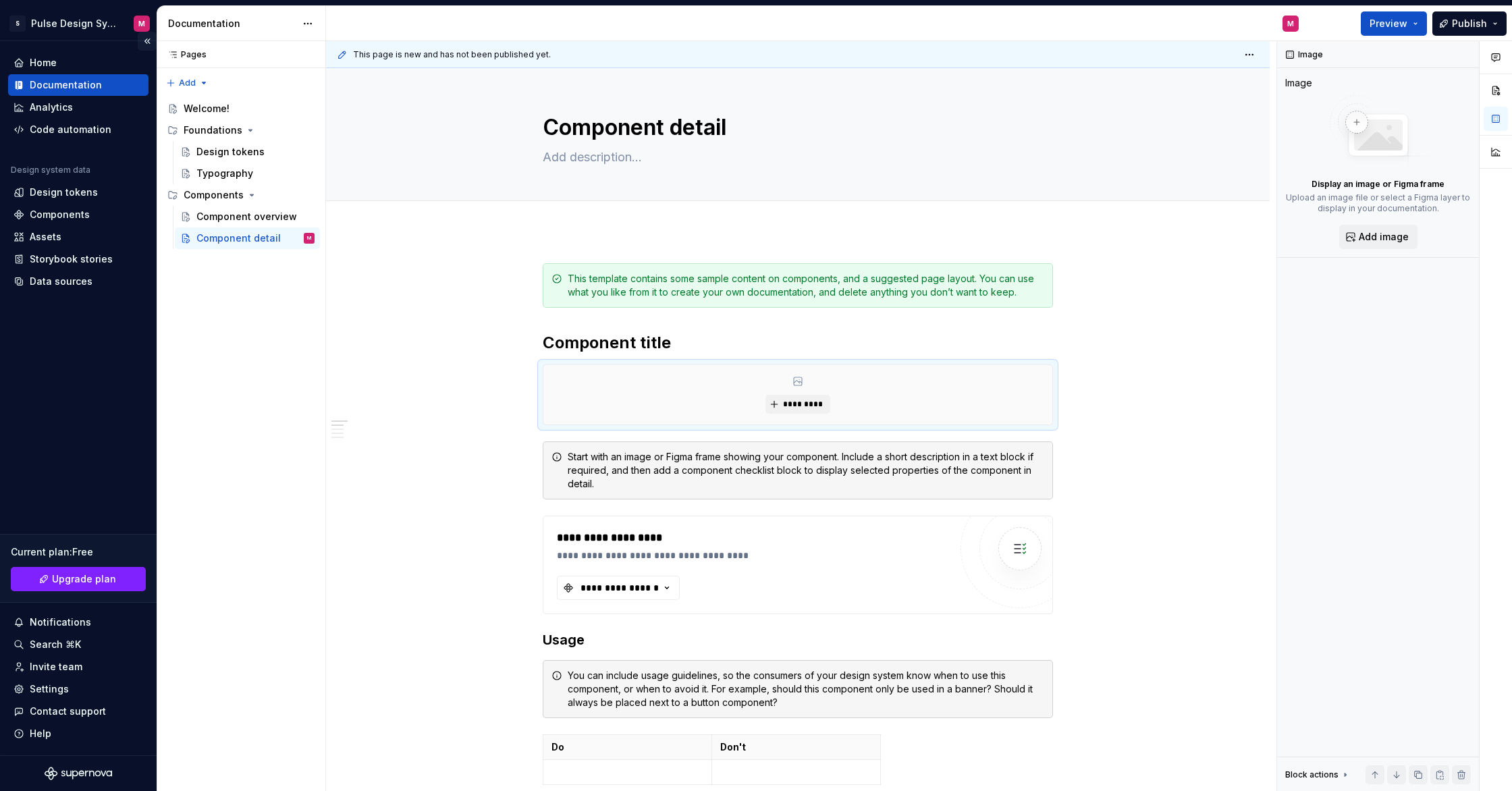
click at [145, 42] on button "Collapse sidebar" at bounding box center [147, 41] width 19 height 19
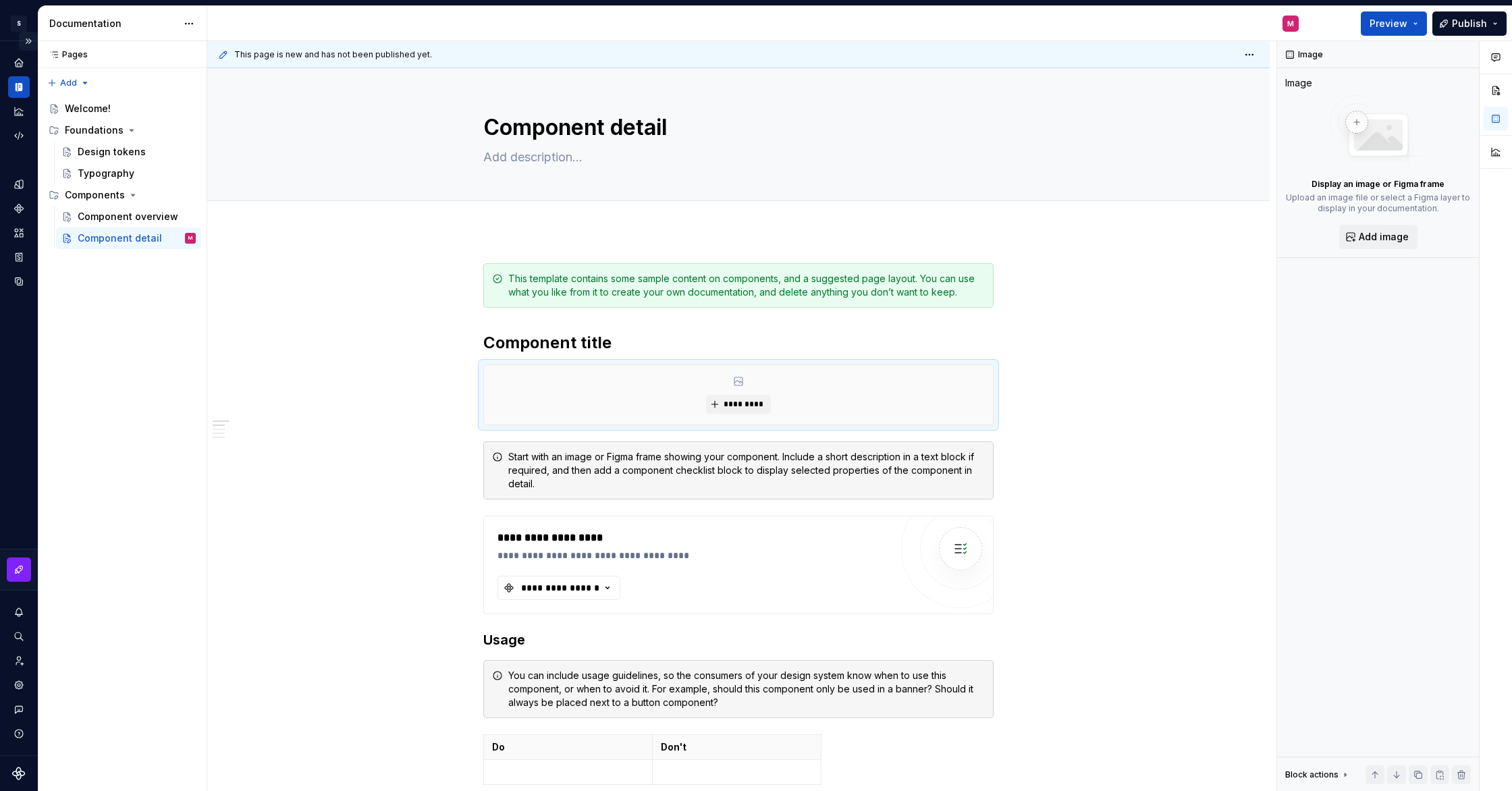
click at [24, 42] on button "Expand sidebar" at bounding box center [28, 41] width 19 height 19
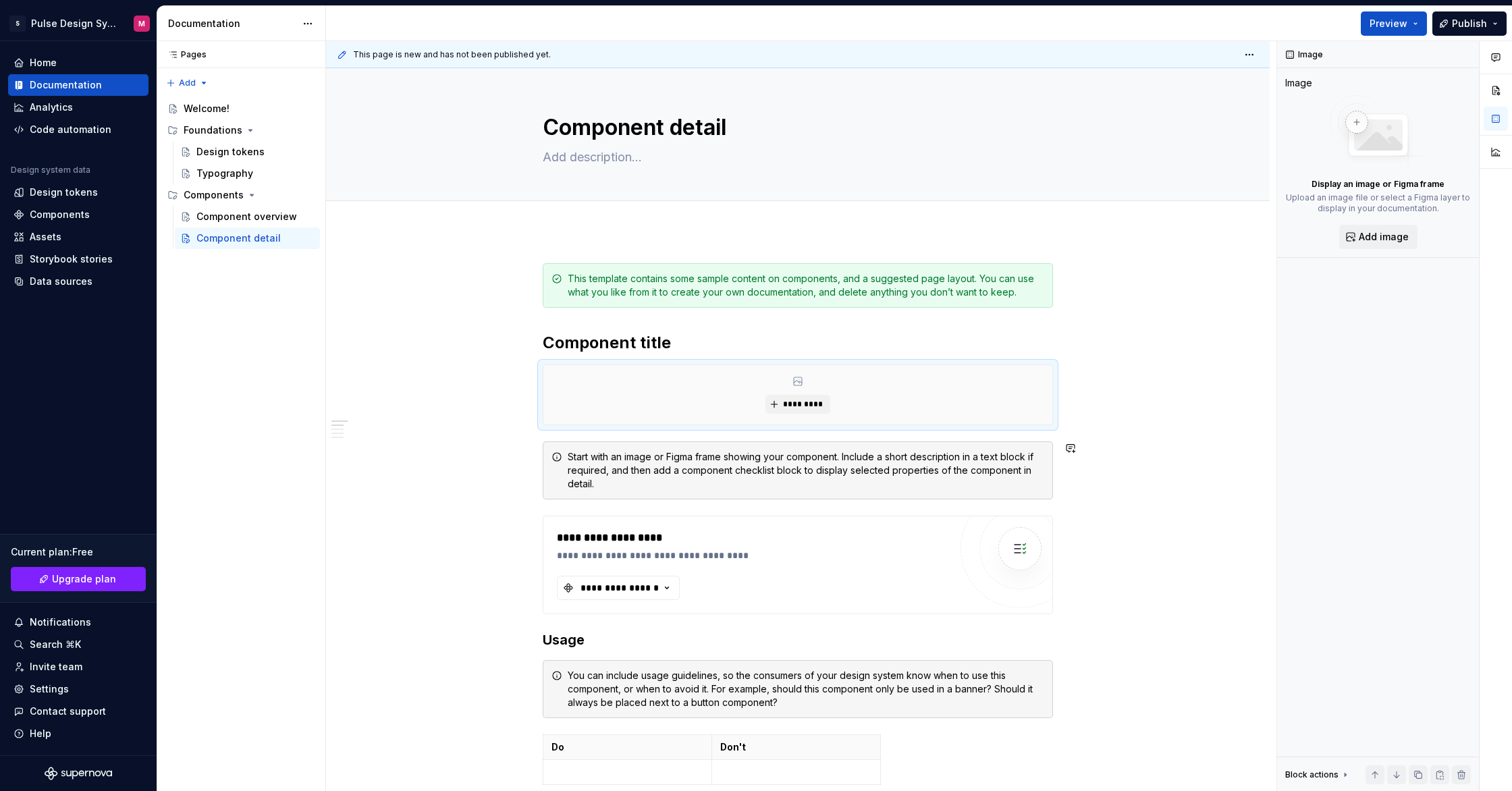
scroll to position [8, 0]
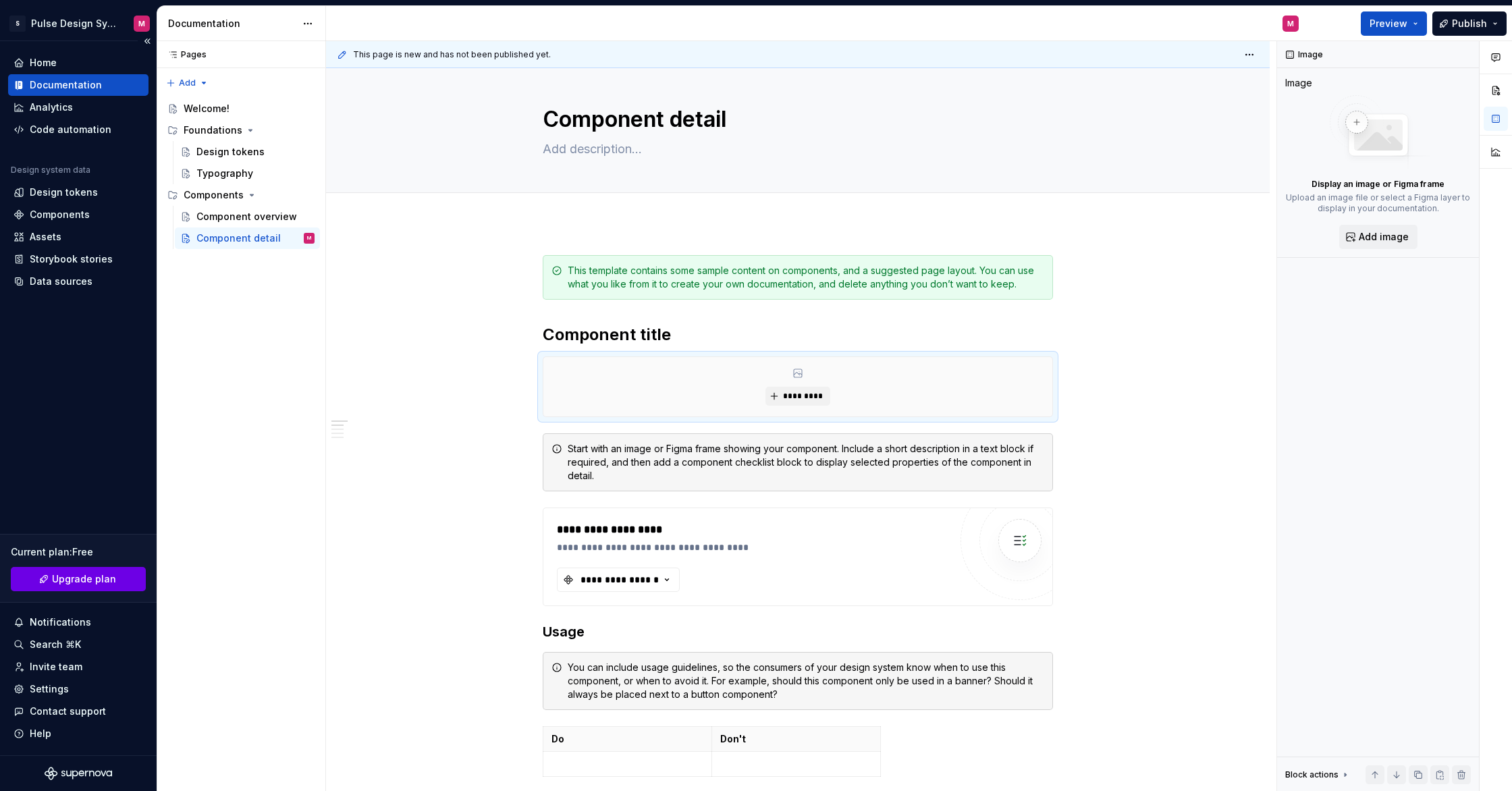
click at [78, 580] on span "Upgrade plan" at bounding box center [84, 579] width 64 height 14
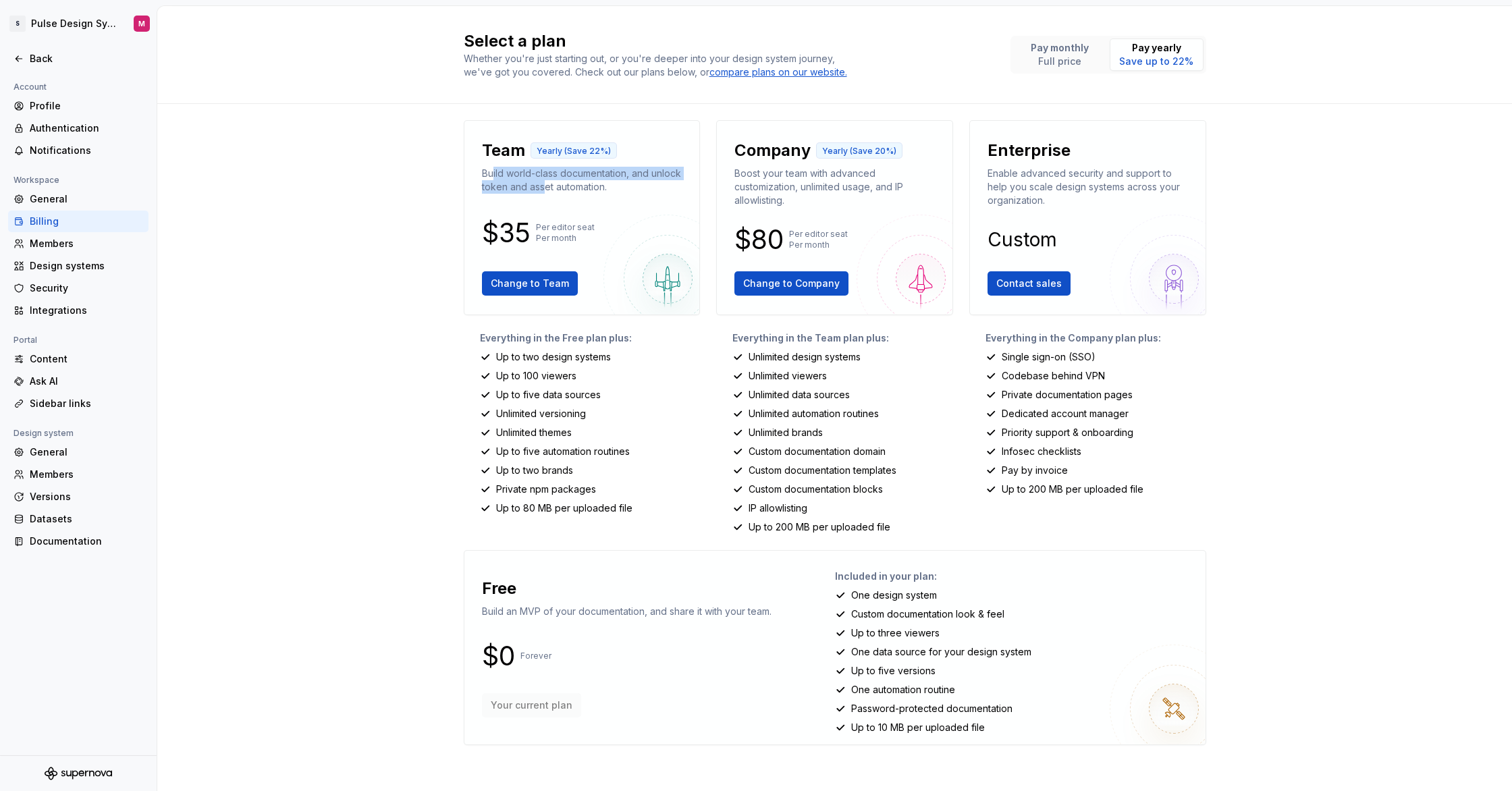
drag, startPoint x: 494, startPoint y: 172, endPoint x: 574, endPoint y: 182, distance: 80.6
click at [574, 182] on p "Build world-class documentation, and unlock token and asset automation." at bounding box center [583, 180] width 201 height 27
click at [554, 186] on p "Build world-class documentation, and unlock token and asset automation." at bounding box center [583, 180] width 201 height 27
drag, startPoint x: 496, startPoint y: 391, endPoint x: 616, endPoint y: 416, distance: 122.6
click at [616, 416] on div "Everything in the Free plan plus: Up to two design systems Up to 100 viewers Up…" at bounding box center [582, 433] width 237 height 203
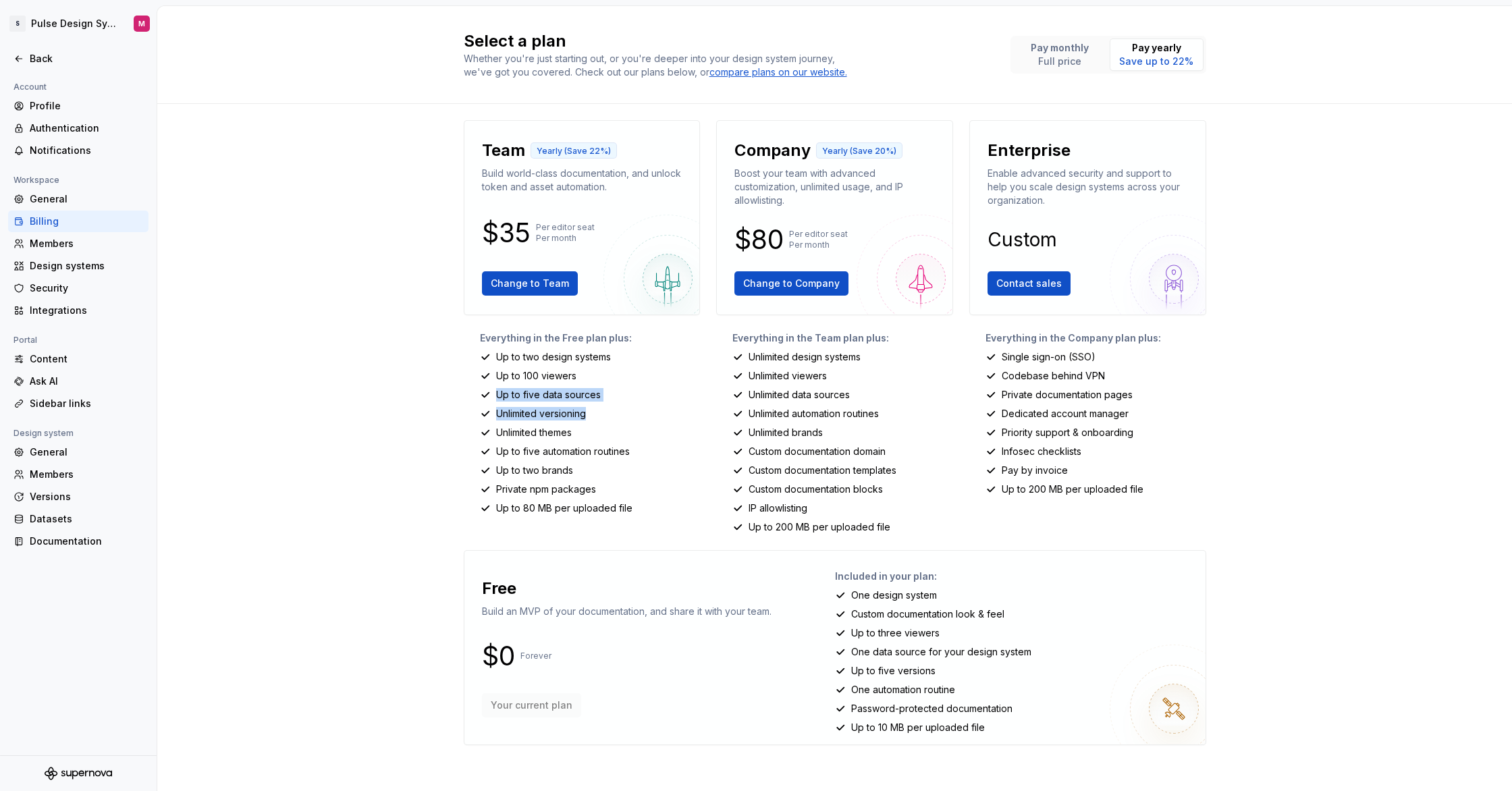
click at [616, 416] on div "Unlimited versioning" at bounding box center [590, 414] width 220 height 14
click at [24, 58] on icon at bounding box center [19, 59] width 11 height 11
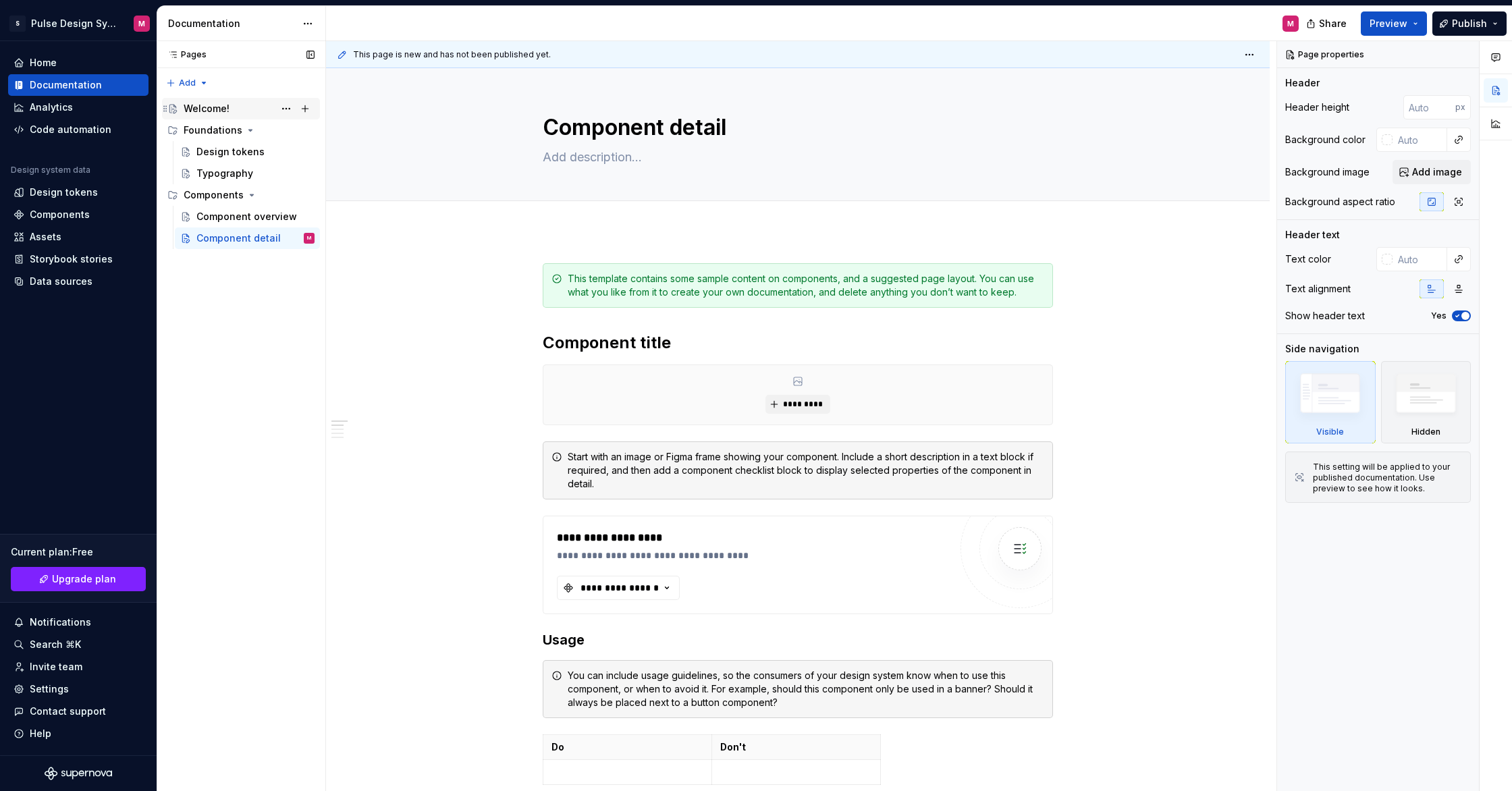
click at [211, 107] on div "Welcome!" at bounding box center [207, 109] width 46 height 14
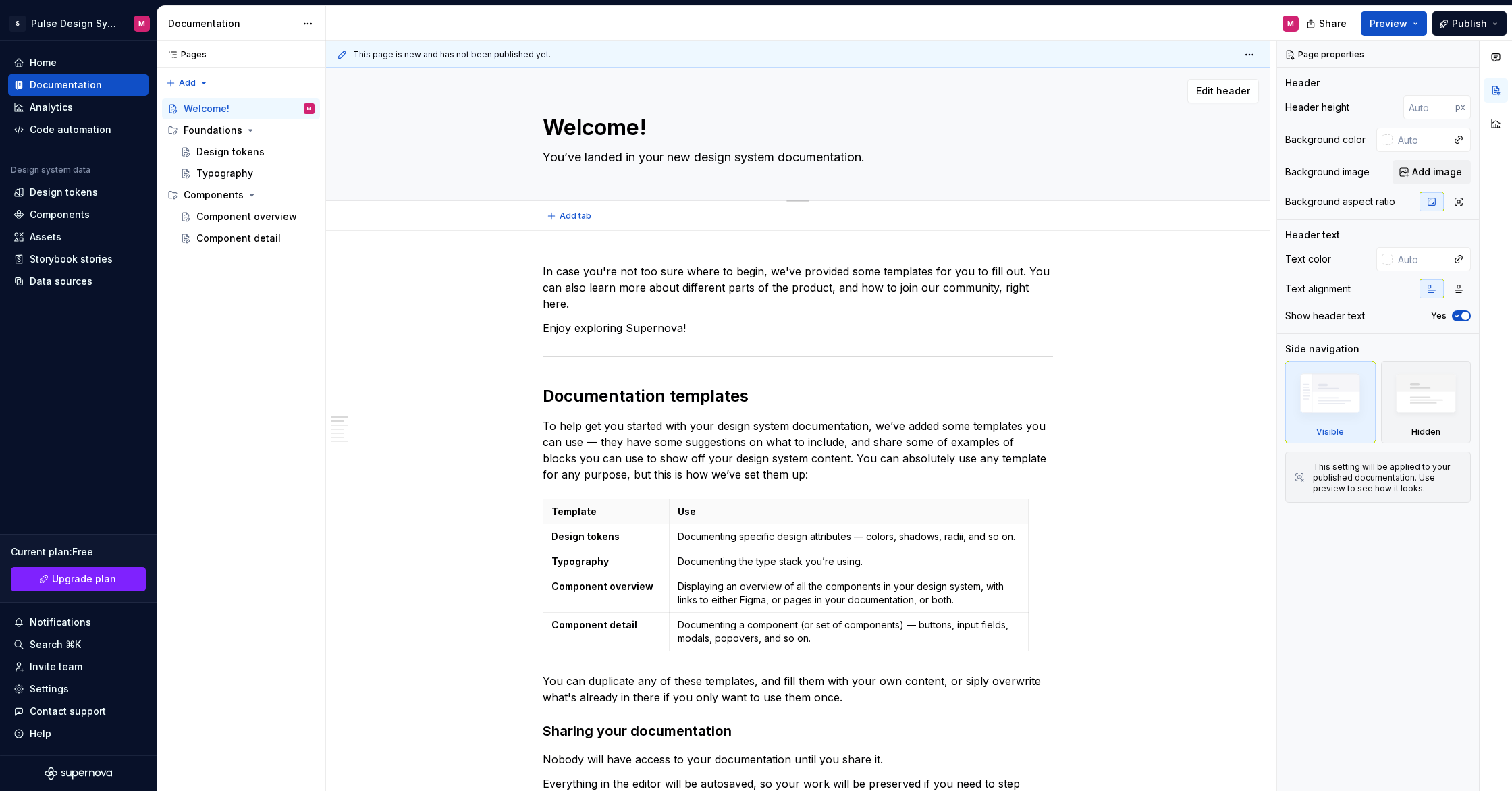
click at [682, 128] on textarea "Welcome!" at bounding box center [795, 128] width 510 height 33
type textarea "*"
type textarea "Welcome"
type textarea "*"
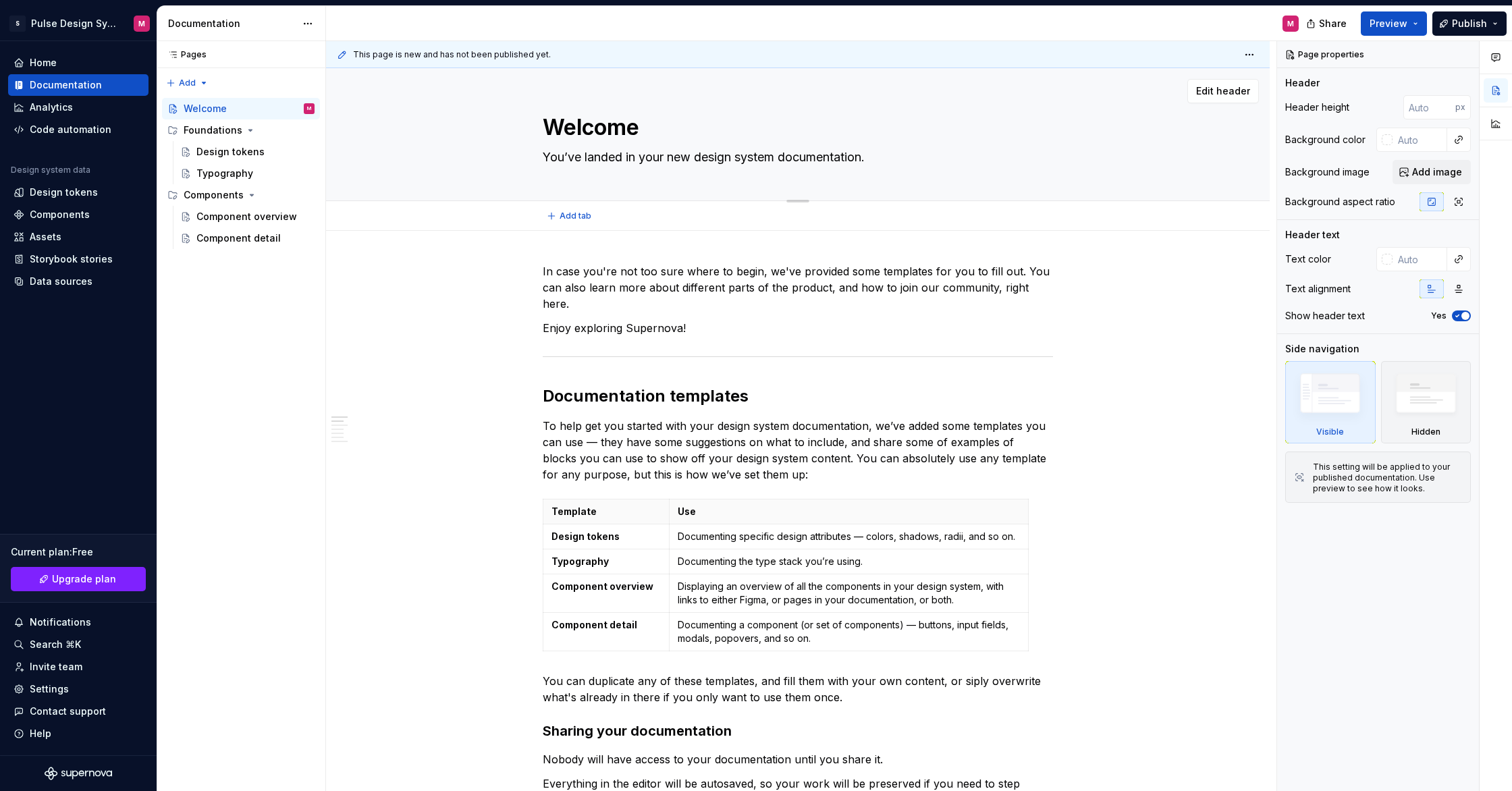
type textarea "Welcome"
type textarea "*"
type textarea "Welcome t"
type textarea "*"
type textarea "Welcome to"
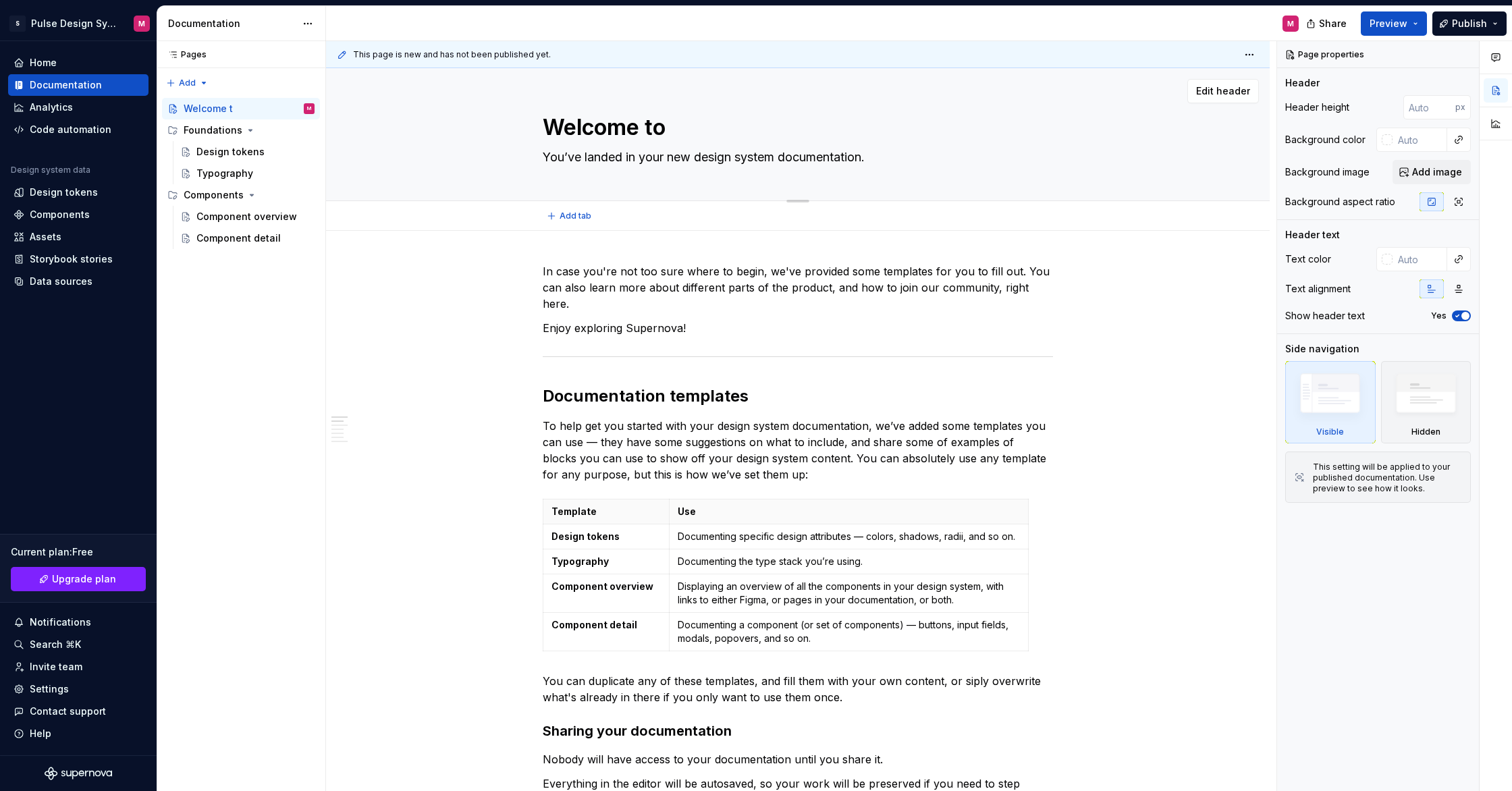
type textarea "*"
type textarea "Welcome to"
type textarea "*"
type textarea "Welcome to P"
type textarea "*"
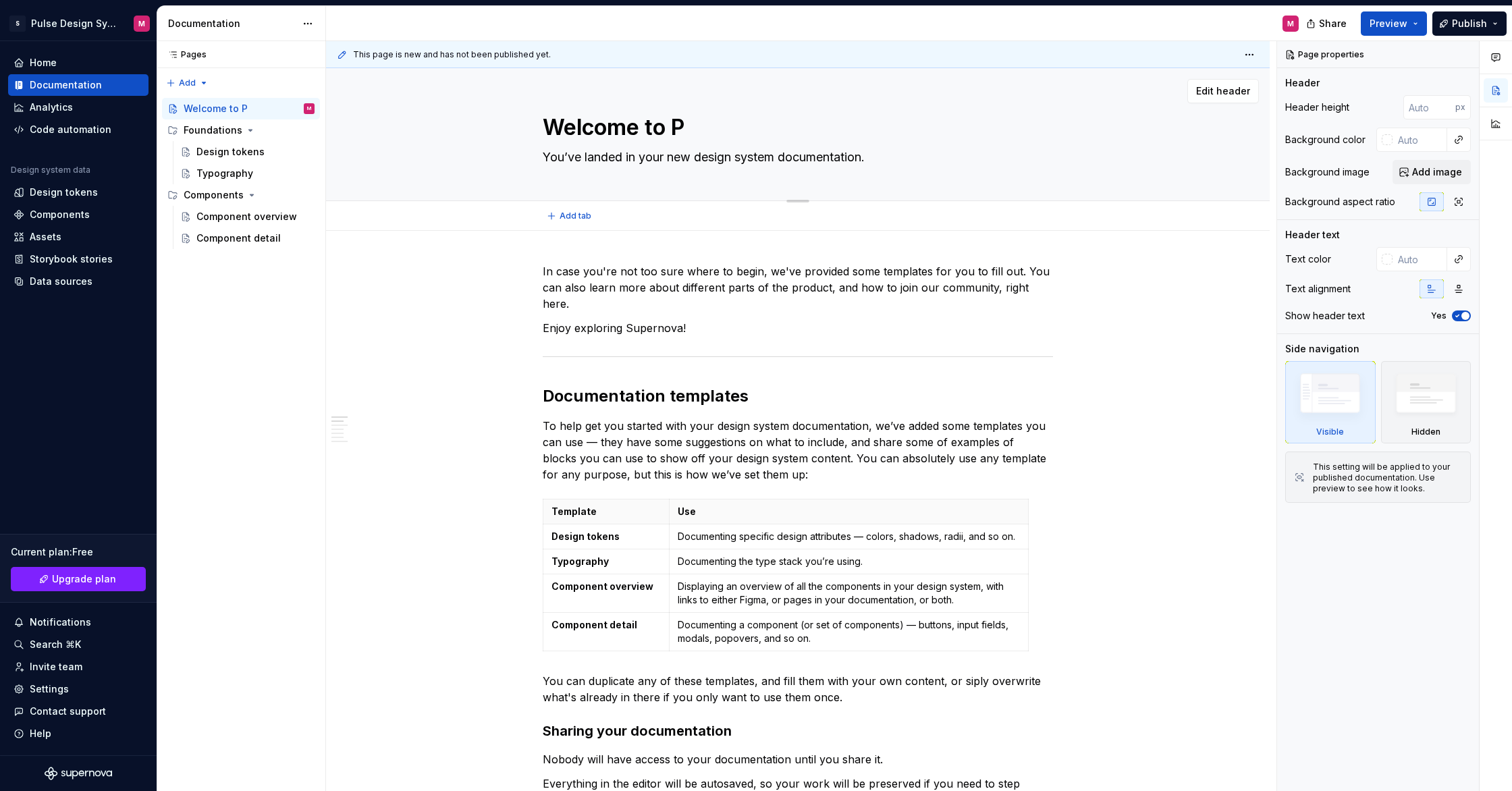
type textarea "Welcome to Pu"
type textarea "*"
type textarea "Welcome to Puls"
type textarea "*"
type textarea "Welcome to Pulse"
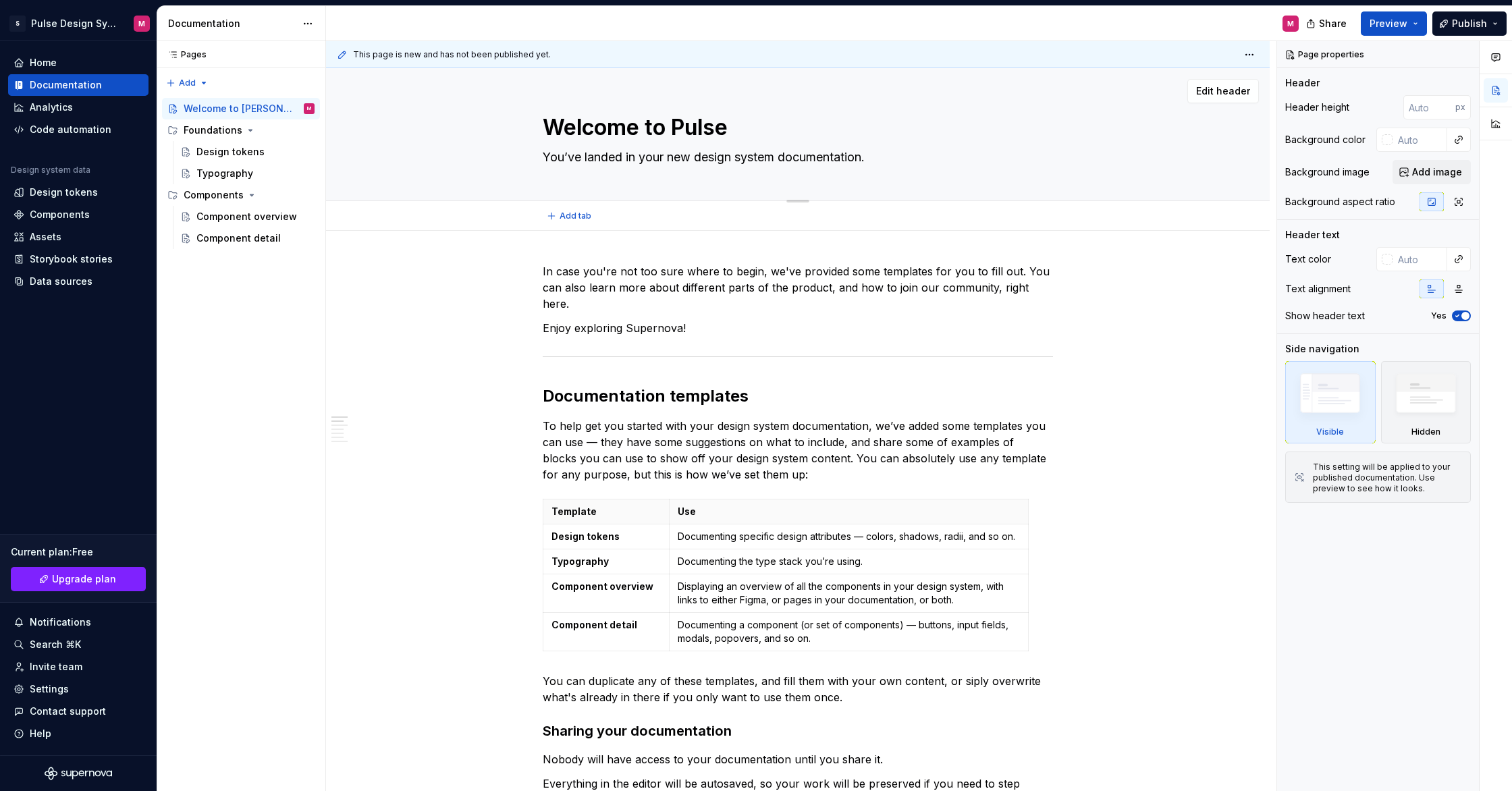
type textarea "*"
type textarea "Welcome to Pulse"
type textarea "*"
type textarea "Welcome to Pulse D"
type textarea "*"
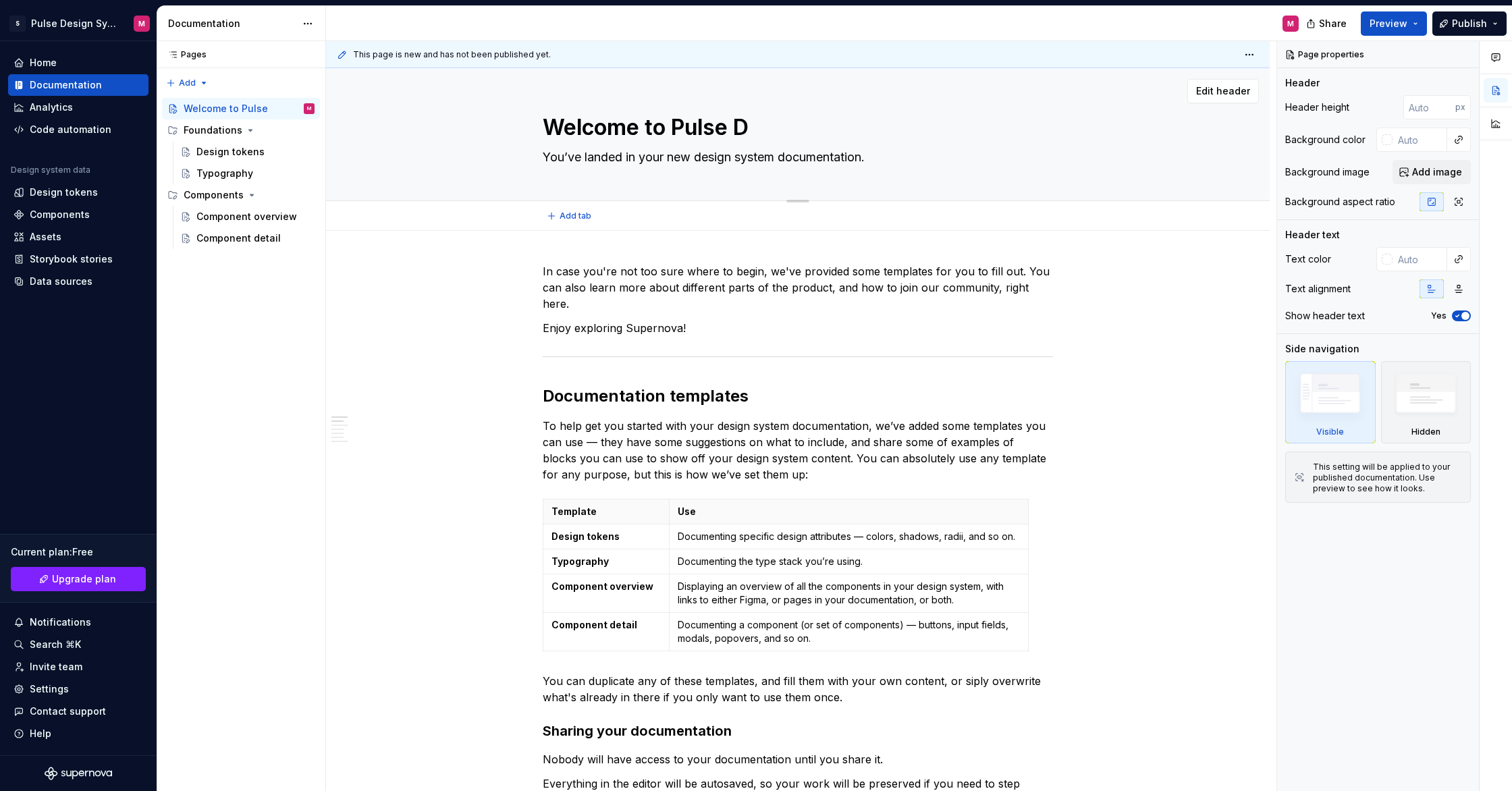
type textarea "Welcome to Pulse De"
type textarea "*"
type textarea "Welcome to Pulse Des"
type textarea "*"
type textarea "Welcome to Pulse Desi"
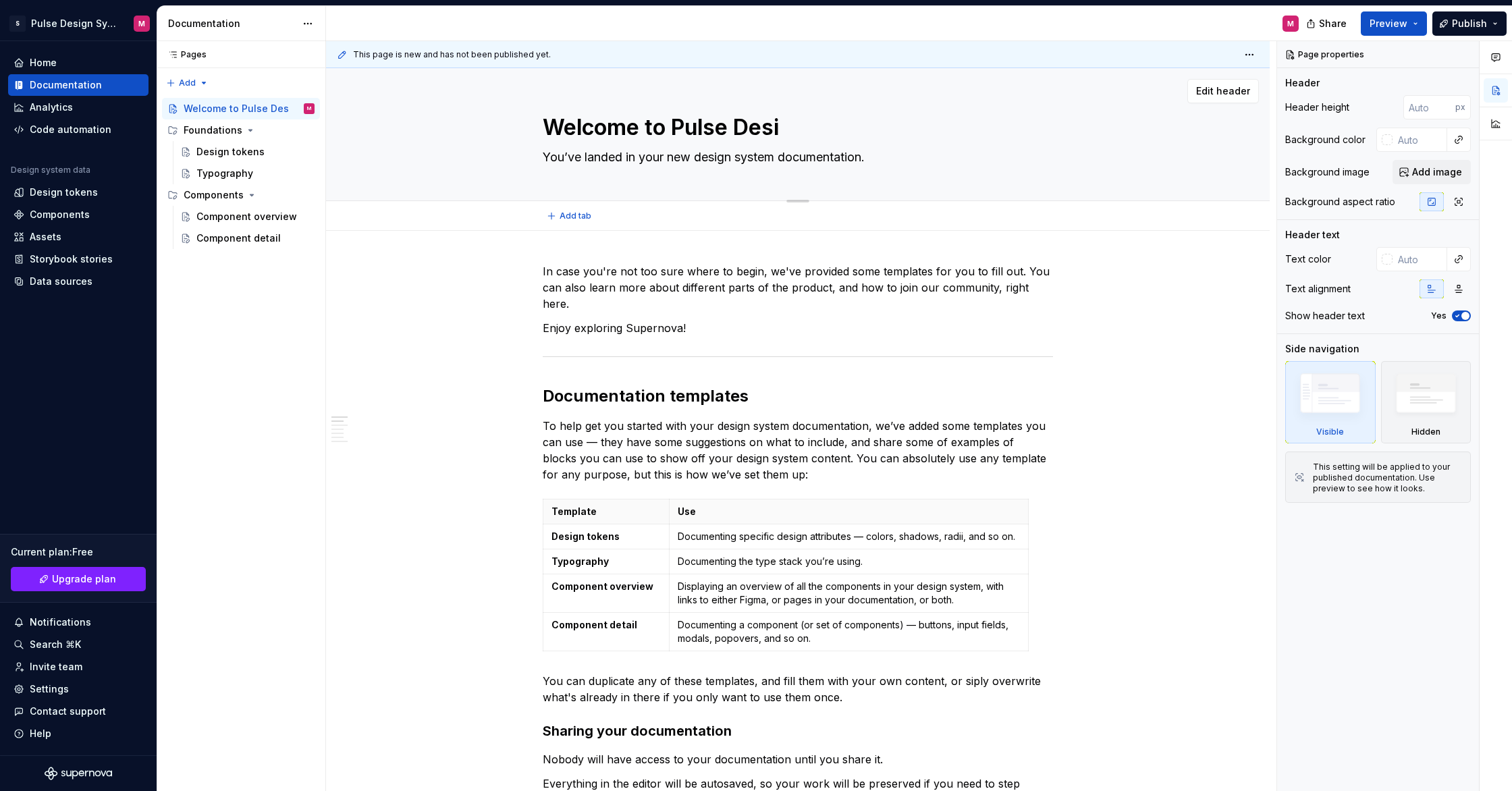
type textarea "*"
type textarea "Welcome to Pulse Desig"
type textarea "*"
type textarea "Welcome to Pulse Design"
type textarea "*"
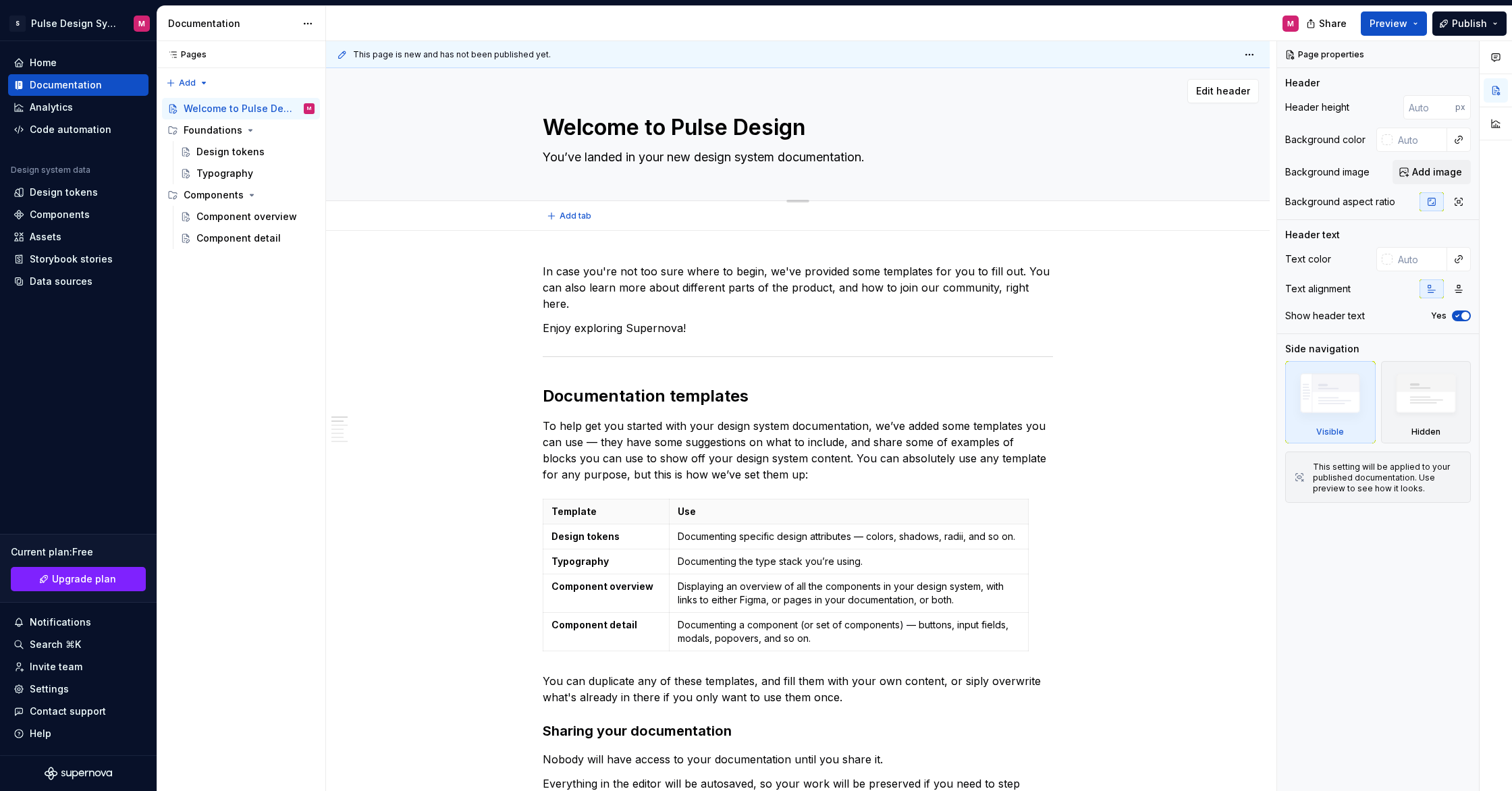
type textarea "Welcome to Pulse Design S"
type textarea "*"
type textarea "Welcome to Pulse Design Sy"
type textarea "*"
type textarea "Welcome to Pulse Design Sys"
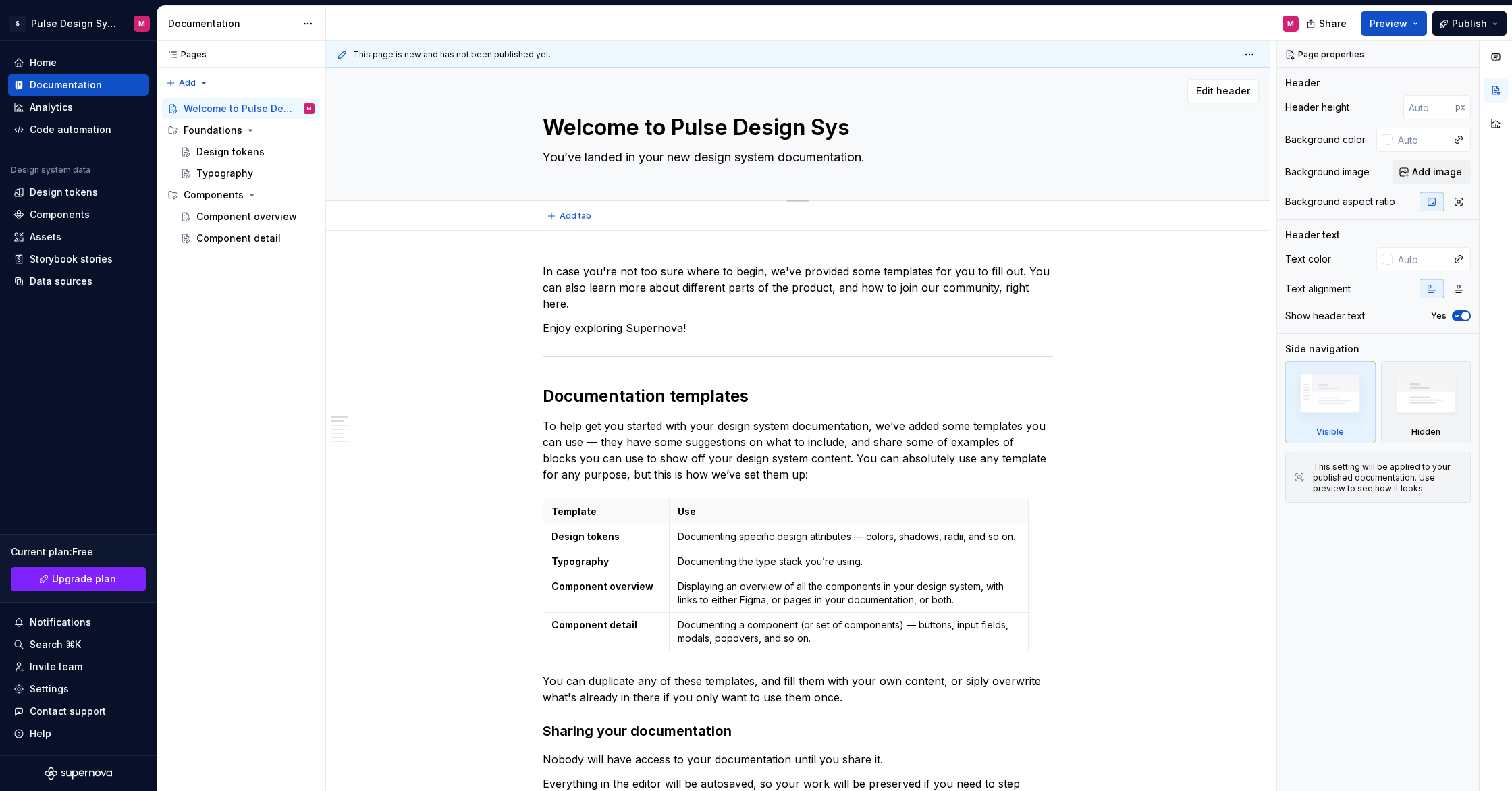
type textarea "*"
type textarea "Welcome to Pulse Design Syst"
type textarea "*"
type textarea "Welcome to Pulse Design Syste"
type textarea "*"
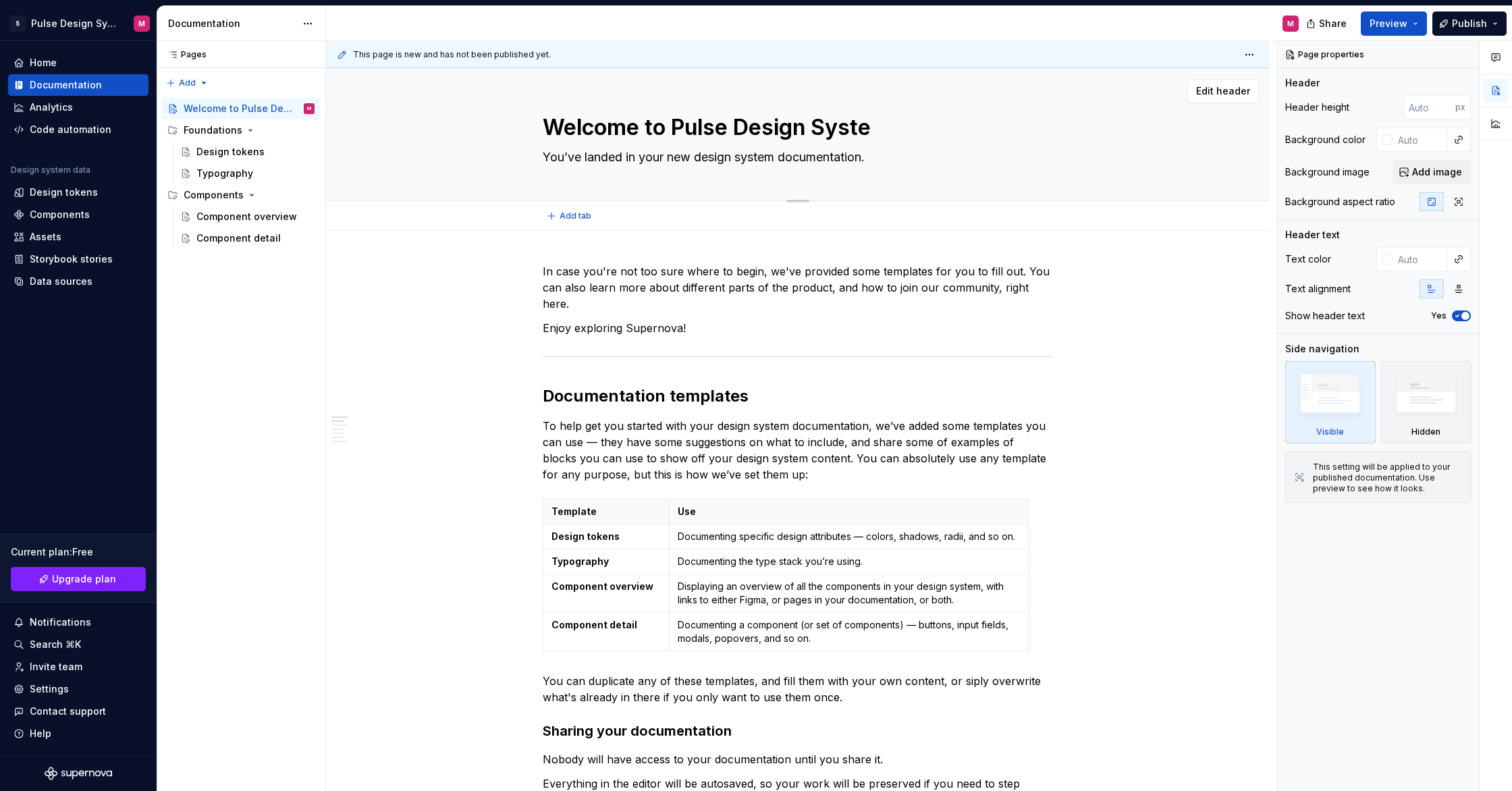
type textarea "Welcome to Pulse Design System"
type textarea "*"
type textarea "Welcome to Pulse Design System"
type textarea "*"
